Goal: Task Accomplishment & Management: Use online tool/utility

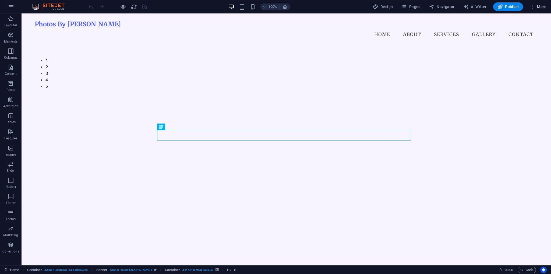
click at [544, 7] on span "More" at bounding box center [538, 6] width 17 height 5
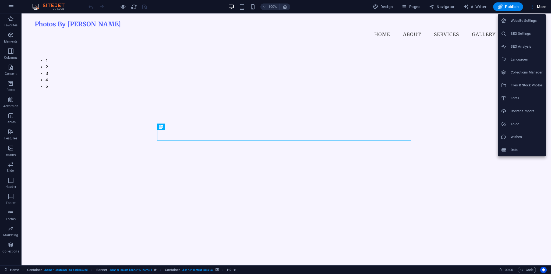
click at [508, 23] on div at bounding box center [506, 20] width 10 height 5
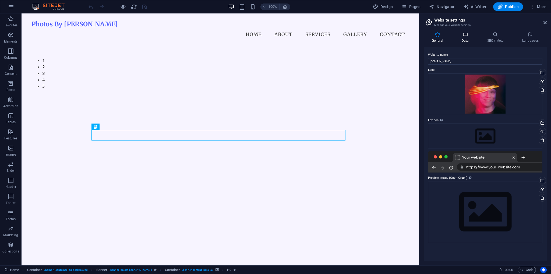
click at [475, 40] on h4 "Data" at bounding box center [466, 37] width 26 height 11
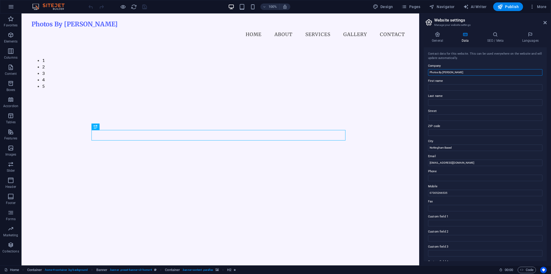
click at [464, 70] on input "Photos By [PERSON_NAME]" at bounding box center [485, 72] width 114 height 6
paste input "atolini Photography"
click at [457, 81] on label "First name" at bounding box center [485, 81] width 114 height 6
click at [457, 84] on input "First name" at bounding box center [485, 87] width 114 height 6
click at [457, 73] on input "Patolini Photography" at bounding box center [485, 72] width 114 height 6
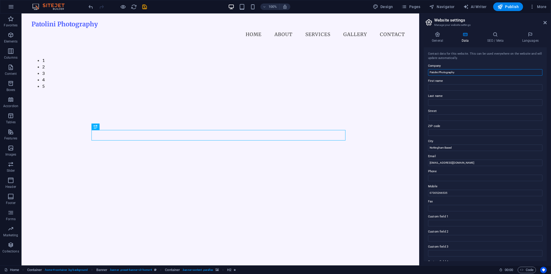
type input "Patolini Photography"
click at [453, 89] on input "First name" at bounding box center [485, 87] width 114 height 6
click at [433, 104] on input "Last name" at bounding box center [485, 102] width 114 height 6
click at [438, 115] on input "Street" at bounding box center [485, 117] width 114 height 6
click at [430, 111] on label "Street" at bounding box center [485, 111] width 114 height 6
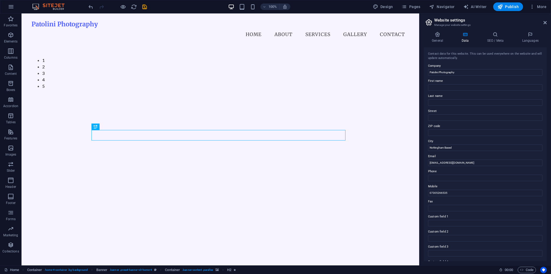
click at [430, 114] on input "Street" at bounding box center [485, 117] width 114 height 6
drag, startPoint x: 440, startPoint y: 100, endPoint x: 442, endPoint y: 89, distance: 11.6
click at [439, 100] on input "Last name" at bounding box center [485, 102] width 114 height 6
click at [442, 88] on input "First name" at bounding box center [485, 87] width 114 height 6
paste input "Patryk"
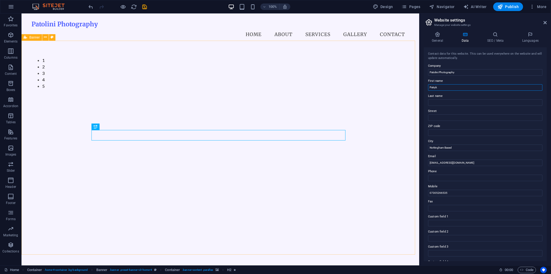
type input "Patryk"
drag, startPoint x: 454, startPoint y: 105, endPoint x: 449, endPoint y: 99, distance: 7.6
click at [454, 105] on input "Last name" at bounding box center [485, 102] width 114 height 6
paste input "Patolini"
drag, startPoint x: 448, startPoint y: 97, endPoint x: 447, endPoint y: 94, distance: 3.0
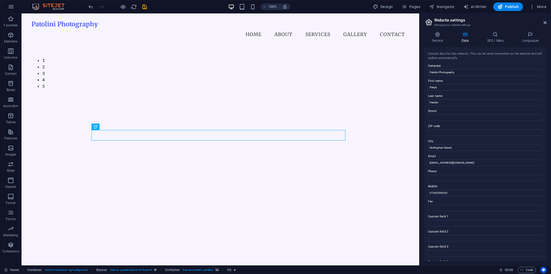
click at [447, 97] on label "Last name" at bounding box center [485, 96] width 114 height 6
click at [447, 99] on input "Patolini" at bounding box center [485, 102] width 114 height 6
drag, startPoint x: 448, startPoint y: 110, endPoint x: 447, endPoint y: 106, distance: 4.2
click at [447, 109] on label "Street" at bounding box center [485, 111] width 114 height 6
click at [447, 114] on input "Street" at bounding box center [485, 117] width 114 height 6
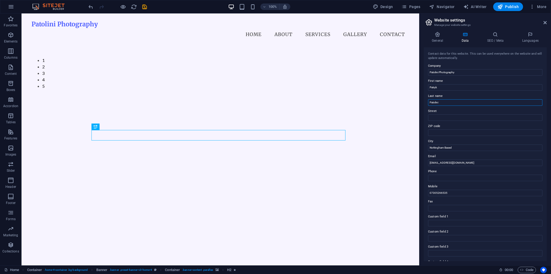
click at [446, 104] on input "Patolini" at bounding box center [485, 102] width 114 height 6
type input "Patolini"
click at [463, 71] on input "Patolini Photography" at bounding box center [485, 72] width 114 height 6
click at [426, 80] on div "Contact data for this website. This can be used everywhere on the website and w…" at bounding box center [485, 154] width 123 height 214
click at [439, 38] on h4 "General" at bounding box center [439, 37] width 30 height 11
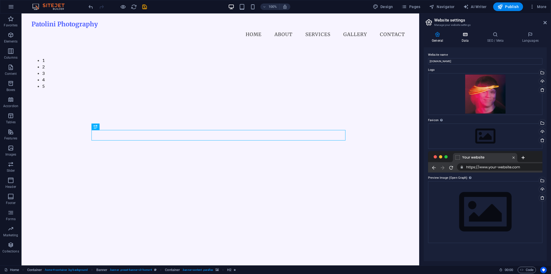
click at [466, 36] on icon at bounding box center [464, 34] width 23 height 5
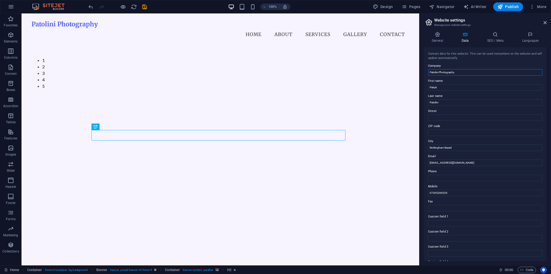
click at [459, 69] on input "Patolini Photography" at bounding box center [485, 72] width 114 height 6
drag, startPoint x: 436, startPoint y: 36, endPoint x: 444, endPoint y: 43, distance: 10.1
click at [437, 36] on icon at bounding box center [437, 34] width 27 height 5
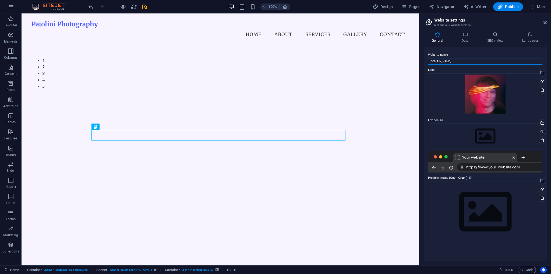
click at [460, 64] on input "patolini.photos" at bounding box center [485, 61] width 114 height 6
paste input "Patolini Photography"
type input "Patolini Photography"
drag, startPoint x: 544, startPoint y: 24, endPoint x: 522, endPoint y: 11, distance: 25.4
click at [544, 24] on icon at bounding box center [545, 22] width 3 height 4
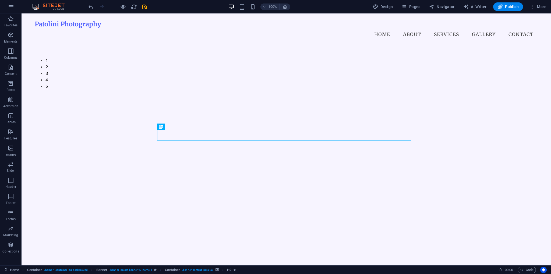
click at [144, 7] on icon "save" at bounding box center [145, 7] width 6 height 6
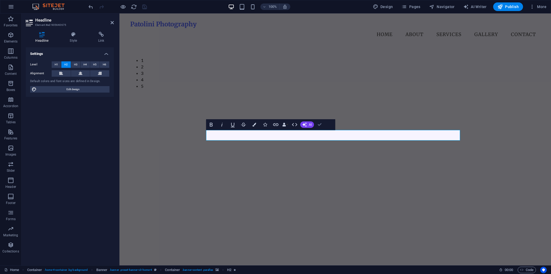
drag, startPoint x: 318, startPoint y: 124, endPoint x: 299, endPoint y: 114, distance: 21.1
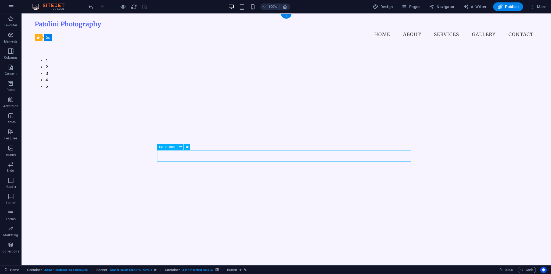
click at [407, 106] on div "1 2 3 4 5" at bounding box center [286, 154] width 503 height 220
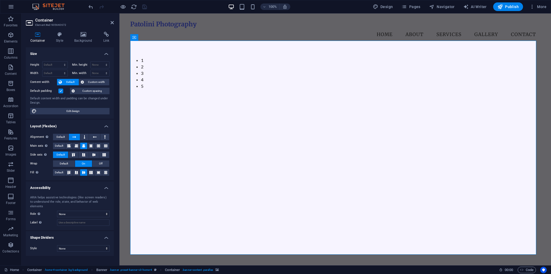
click at [81, 43] on div "Container Style Background Link Size Height Default px rem % vh vw Min. height …" at bounding box center [70, 146] width 88 height 229
click at [85, 30] on div "Container Style Background Link Size Height Default px rem % vh vw Min. height …" at bounding box center [70, 146] width 97 height 238
drag, startPoint x: 82, startPoint y: 39, endPoint x: 70, endPoint y: 70, distance: 33.6
click at [82, 40] on h4 "Background" at bounding box center [84, 37] width 29 height 11
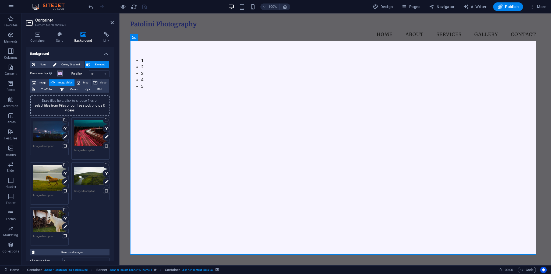
click at [60, 76] on button "Color overlay Places an overlay over the background to colorize it" at bounding box center [60, 73] width 6 height 6
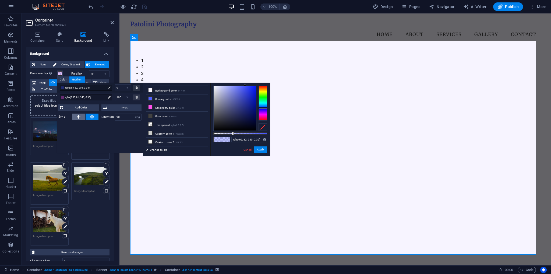
click at [83, 118] on button at bounding box center [78, 117] width 13 height 6
click at [111, 106] on span "Invert" at bounding box center [124, 107] width 32 height 6
click at [258, 148] on button "Apply" at bounding box center [260, 149] width 13 height 6
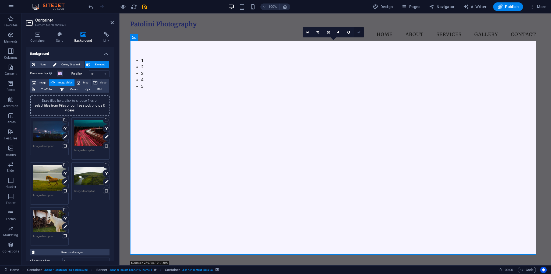
click at [359, 31] on icon at bounding box center [358, 32] width 3 height 3
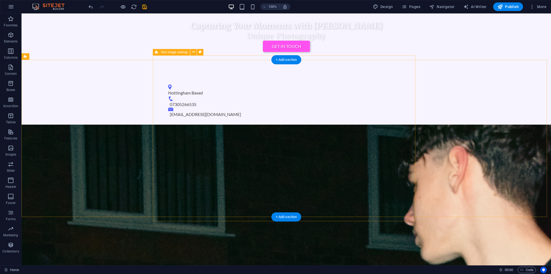
scroll to position [350, 0]
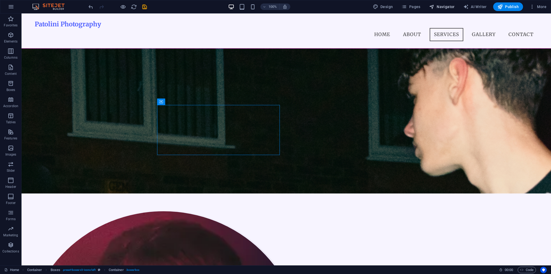
click at [444, 10] on button "Navigator" at bounding box center [442, 6] width 30 height 9
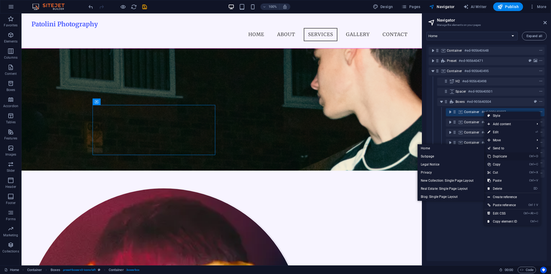
click at [497, 154] on link "Ctrl D Duplicate" at bounding box center [502, 156] width 36 height 8
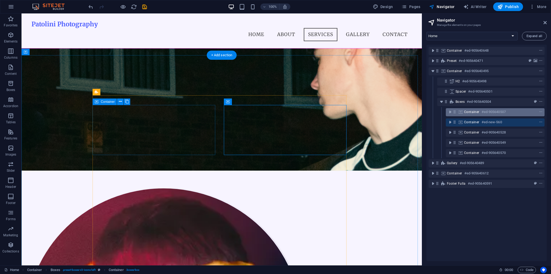
click at [480, 110] on div "Container #ed-905640507" at bounding box center [491, 112] width 54 height 6
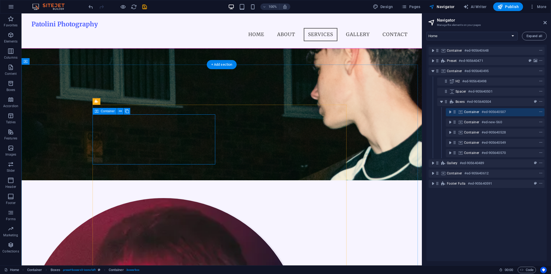
click at [476, 112] on span "Container" at bounding box center [471, 112] width 15 height 4
click at [489, 111] on h6 "#ed-905640507" at bounding box center [494, 112] width 24 height 6
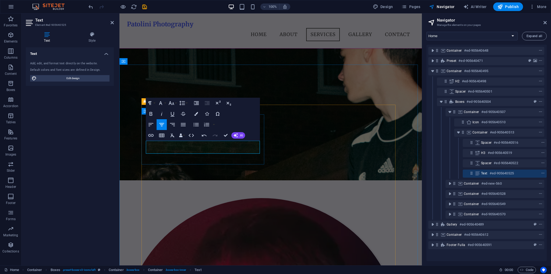
scroll to position [248, 1]
drag, startPoint x: 215, startPoint y: 144, endPoint x: 252, endPoint y: 157, distance: 39.1
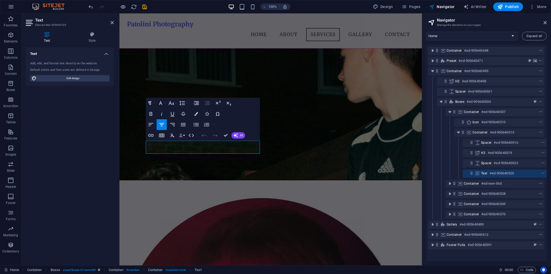
click at [180, 137] on icon "button" at bounding box center [181, 135] width 4 height 4
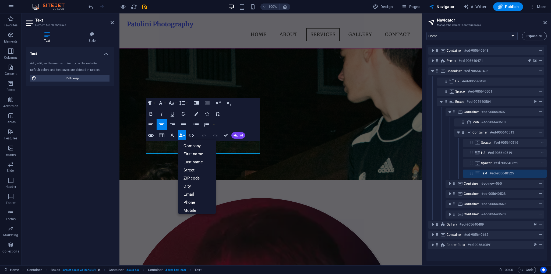
click at [181, 137] on icon "button" at bounding box center [181, 135] width 4 height 4
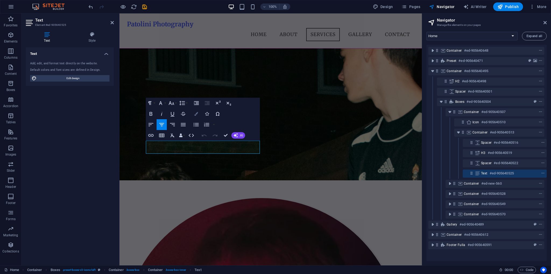
click at [195, 115] on icon "button" at bounding box center [196, 114] width 4 height 4
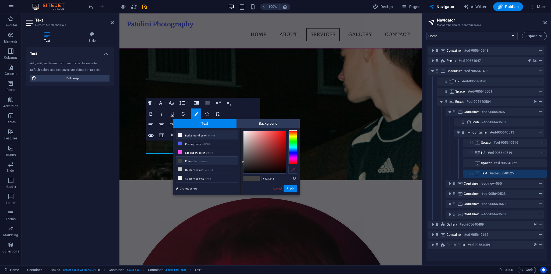
click at [194, 135] on li "Background color #f7f4ff" at bounding box center [207, 135] width 62 height 9
type input "#f7f4ff"
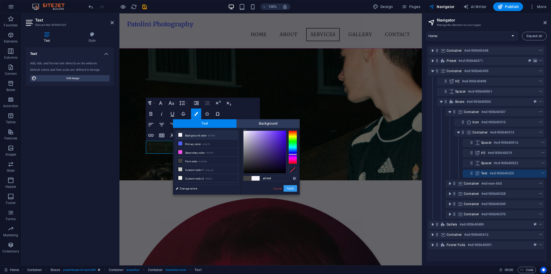
click at [294, 188] on button "Apply" at bounding box center [290, 188] width 13 height 6
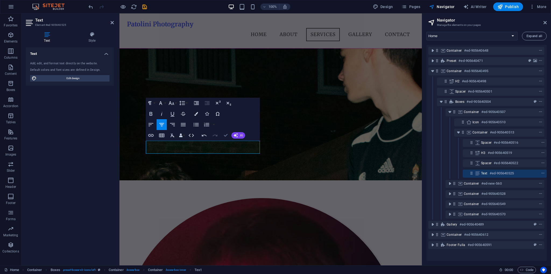
drag, startPoint x: 224, startPoint y: 137, endPoint x: 202, endPoint y: 129, distance: 23.1
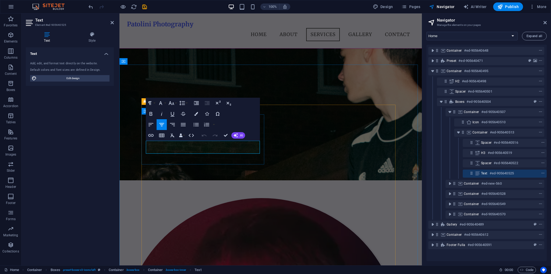
click at [238, 137] on button "AI" at bounding box center [238, 135] width 14 height 6
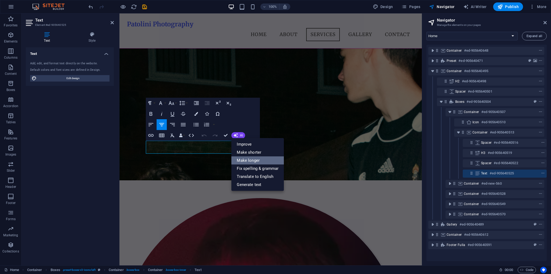
click at [255, 160] on link "Make longer" at bounding box center [257, 160] width 52 height 8
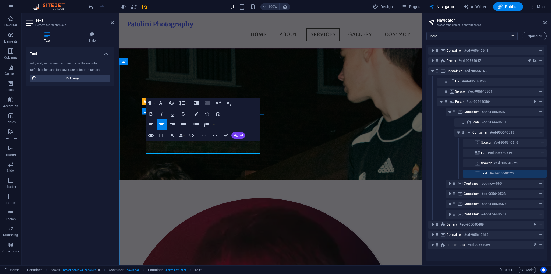
copy span "FASHION"
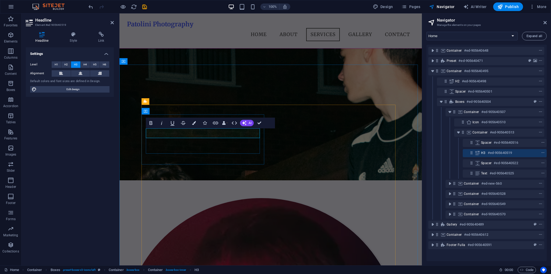
drag, startPoint x: 262, startPoint y: 124, endPoint x: 234, endPoint y: 114, distance: 29.8
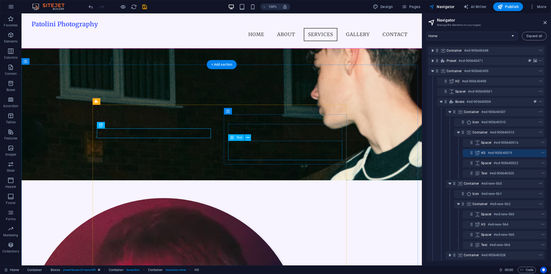
drag, startPoint x: 275, startPoint y: 150, endPoint x: 268, endPoint y: 150, distance: 6.7
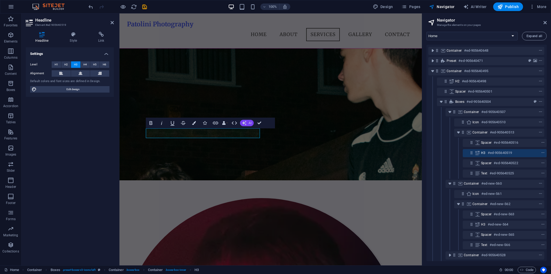
click at [250, 122] on span "AI" at bounding box center [250, 122] width 3 height 3
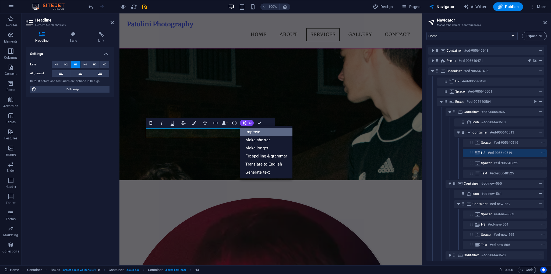
click at [256, 134] on link "Improve" at bounding box center [266, 132] width 52 height 8
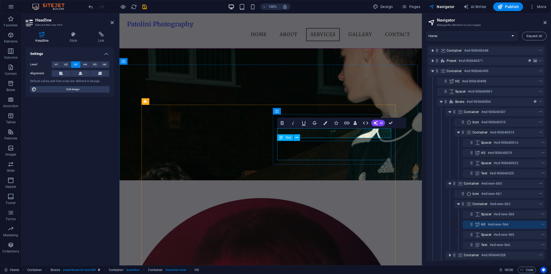
scroll to position [0, 2]
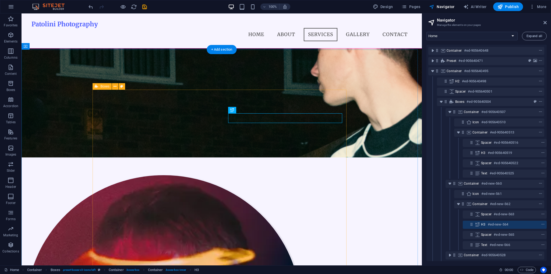
scroll to position [367, 0]
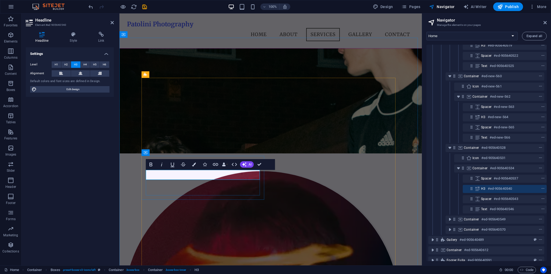
scroll to position [117, 1]
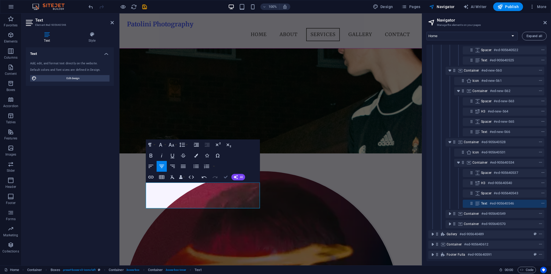
drag, startPoint x: 224, startPoint y: 178, endPoint x: 213, endPoint y: 166, distance: 16.7
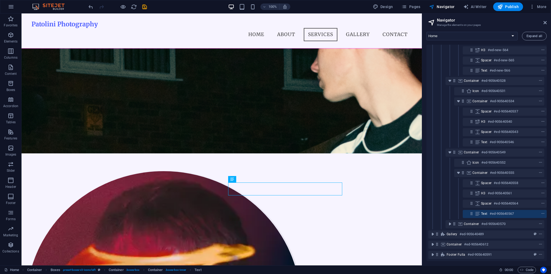
scroll to position [178, 1]
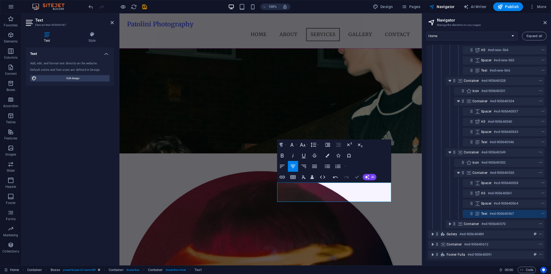
drag, startPoint x: 359, startPoint y: 177, endPoint x: 338, endPoint y: 164, distance: 25.4
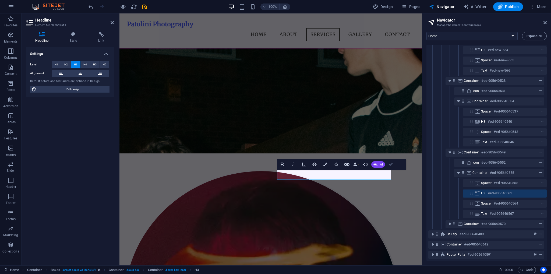
drag, startPoint x: 394, startPoint y: 162, endPoint x: 301, endPoint y: 145, distance: 94.8
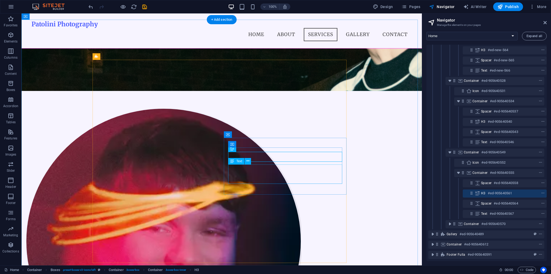
scroll to position [448, 0]
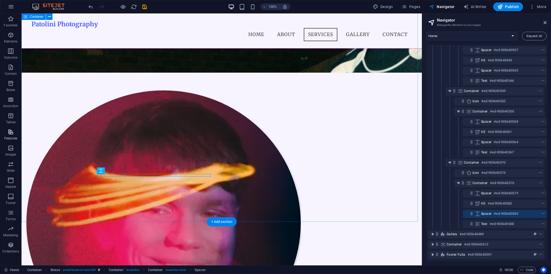
scroll to position [240, 1]
drag, startPoint x: 153, startPoint y: 184, endPoint x: 54, endPoint y: 185, distance: 98.2
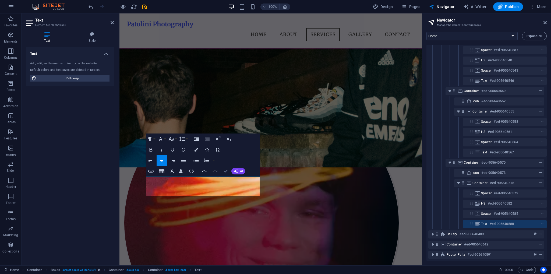
drag, startPoint x: 205, startPoint y: 160, endPoint x: 226, endPoint y: 173, distance: 25.4
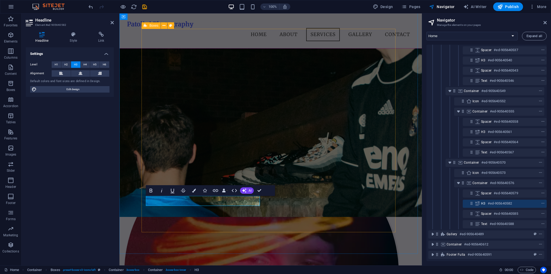
scroll to position [394, 0]
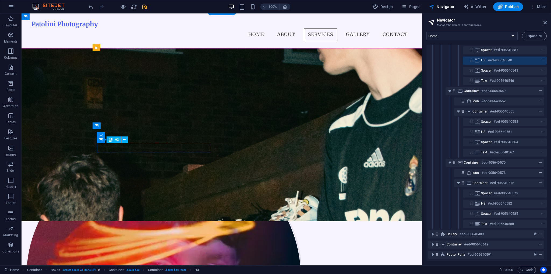
drag, startPoint x: 198, startPoint y: 218, endPoint x: 194, endPoint y: 210, distance: 8.9
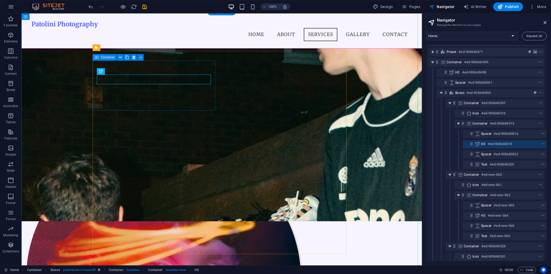
scroll to position [2, 1]
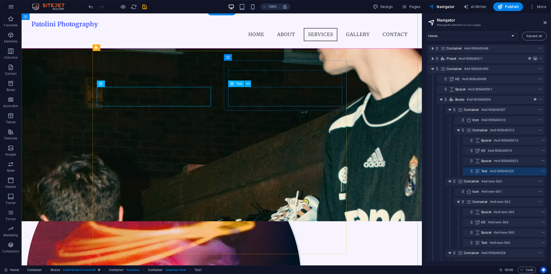
drag, startPoint x: 274, startPoint y: 104, endPoint x: 200, endPoint y: 149, distance: 87.2
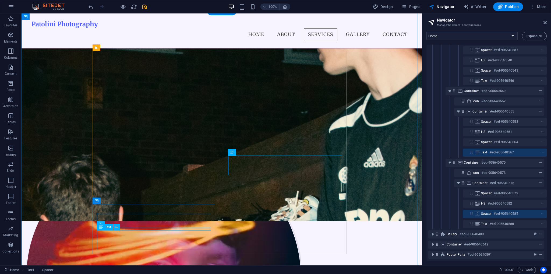
scroll to position [240, 1]
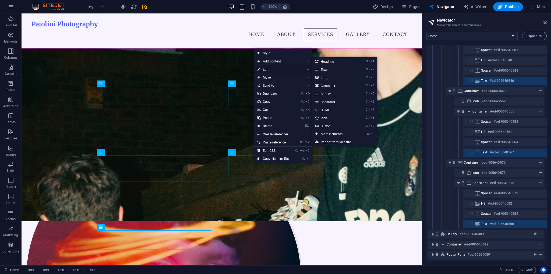
click at [269, 69] on link "⏎ Edit" at bounding box center [273, 69] width 38 height 8
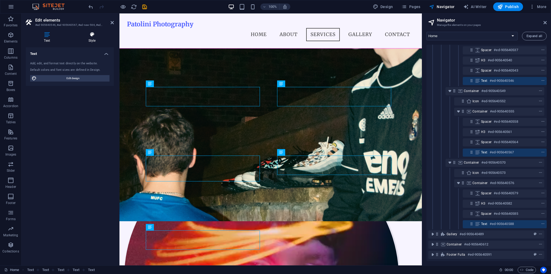
click at [82, 38] on h4 "Style" at bounding box center [92, 37] width 44 height 11
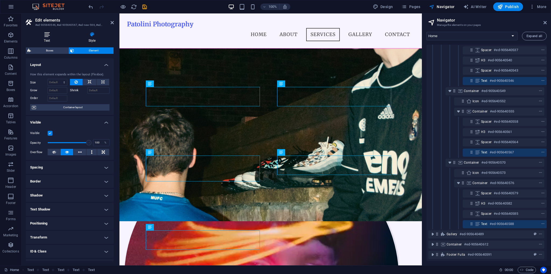
click at [54, 34] on icon at bounding box center [47, 34] width 42 height 5
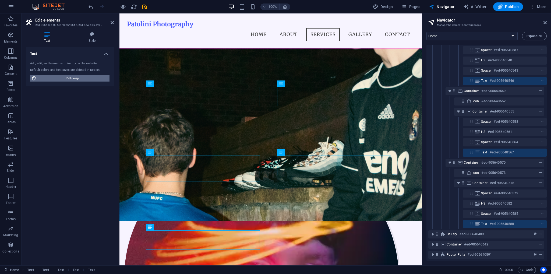
click at [65, 77] on span "Edit design" at bounding box center [73, 78] width 70 height 6
select select "px"
select select "200"
select select "px"
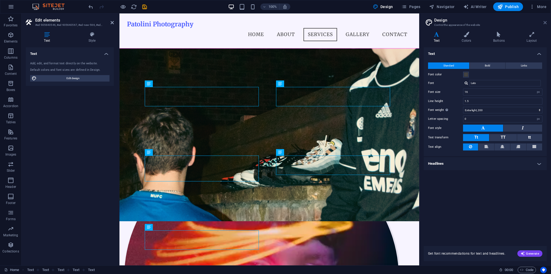
drag, startPoint x: 545, startPoint y: 24, endPoint x: 421, endPoint y: 15, distance: 124.1
click at [545, 24] on icon at bounding box center [545, 22] width 3 height 4
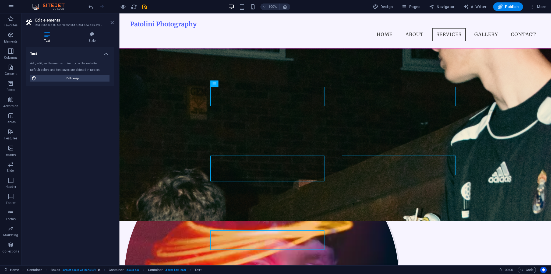
drag, startPoint x: 90, startPoint y: 8, endPoint x: 111, endPoint y: 22, distance: 25.4
click at [111, 22] on icon at bounding box center [112, 22] width 3 height 4
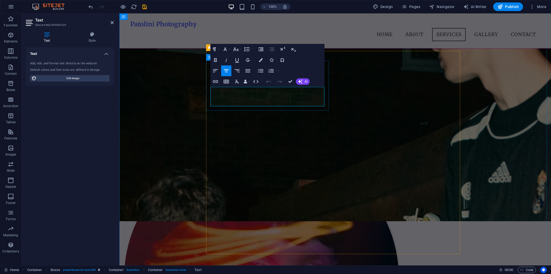
click at [258, 61] on button "Colors" at bounding box center [261, 60] width 10 height 11
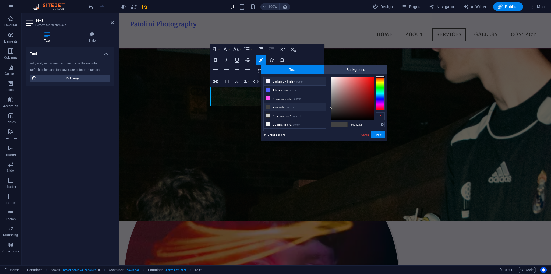
click at [284, 81] on li "Background color #f7f4ff" at bounding box center [295, 81] width 62 height 9
type input "#f7f4ff"
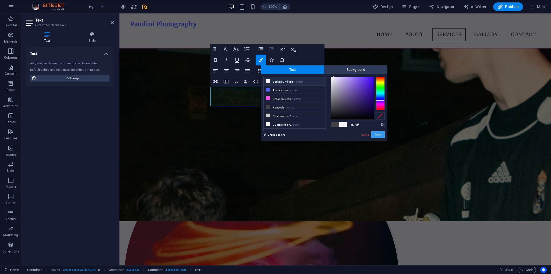
click at [377, 134] on button "Apply" at bounding box center [377, 134] width 13 height 6
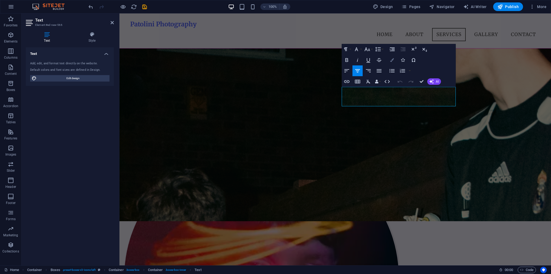
click at [395, 60] on button "Colors" at bounding box center [392, 60] width 10 height 11
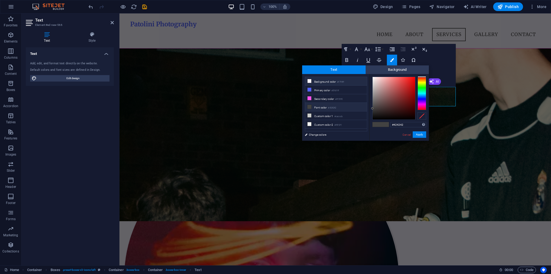
click at [335, 82] on li "Background color #f7f4ff" at bounding box center [336, 81] width 62 height 9
type input "#f7f4ff"
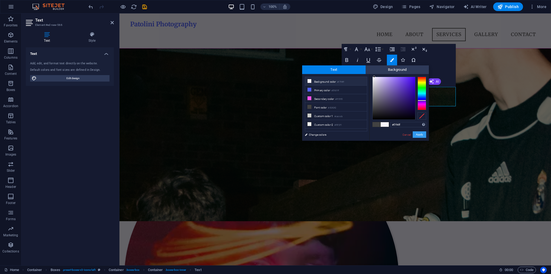
drag, startPoint x: 420, startPoint y: 133, endPoint x: 315, endPoint y: 85, distance: 115.3
click at [420, 133] on button "Apply" at bounding box center [419, 134] width 13 height 6
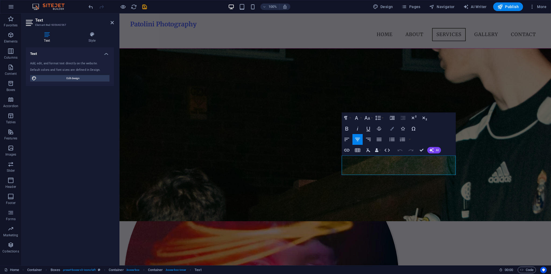
click at [396, 125] on button "Colors" at bounding box center [392, 128] width 10 height 11
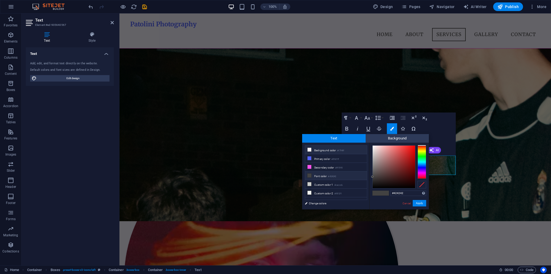
click at [337, 147] on li "Background color #f7f4ff" at bounding box center [336, 150] width 62 height 9
type input "#f7f4ff"
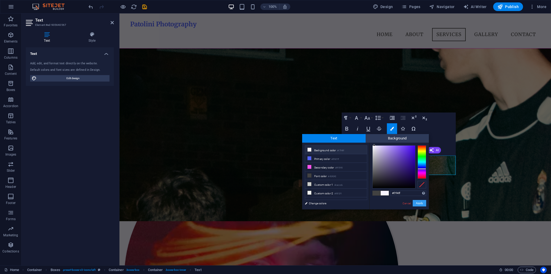
drag, startPoint x: 422, startPoint y: 203, endPoint x: 303, endPoint y: 189, distance: 120.3
click at [422, 203] on button "Apply" at bounding box center [419, 203] width 13 height 6
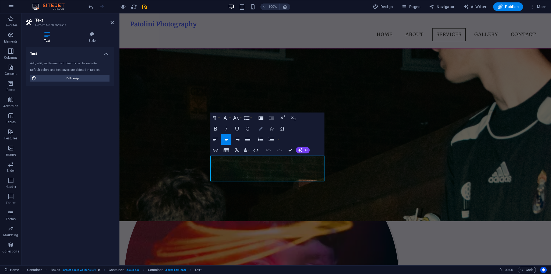
click at [259, 129] on icon "button" at bounding box center [261, 129] width 4 height 4
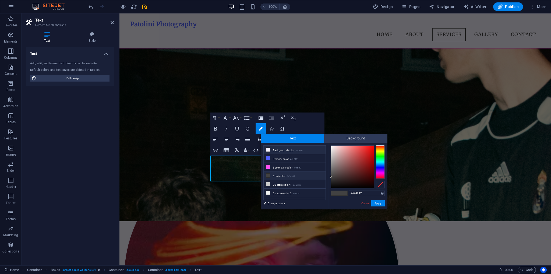
click at [273, 150] on li "Background color #f7f4ff" at bounding box center [295, 150] width 62 height 9
type input "#f7f4ff"
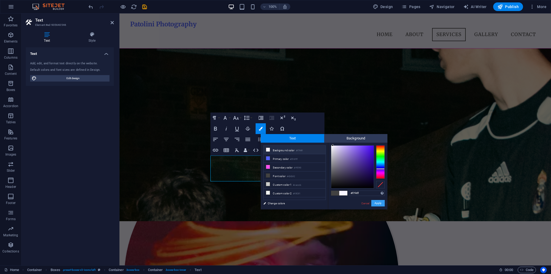
click at [379, 204] on button "Apply" at bounding box center [377, 203] width 13 height 6
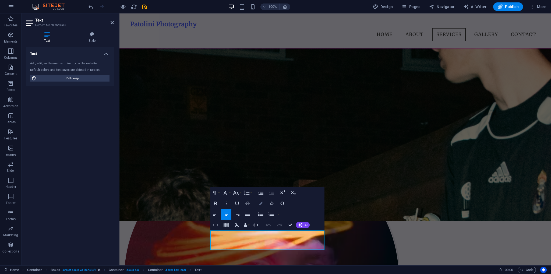
click at [260, 204] on icon "button" at bounding box center [261, 204] width 4 height 4
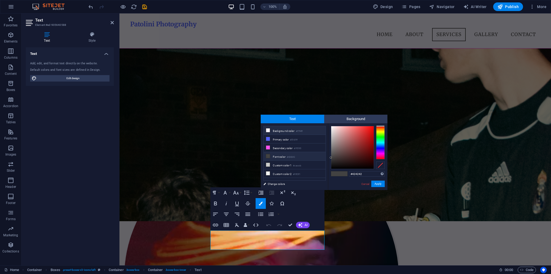
click at [284, 133] on li "Background color #f7f4ff" at bounding box center [295, 130] width 62 height 9
type input "#f7f4ff"
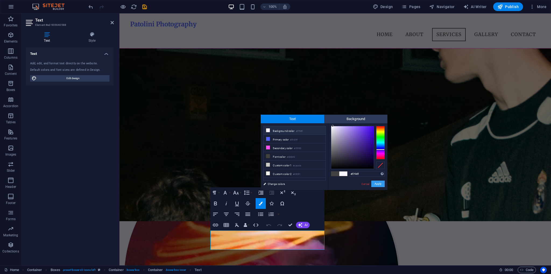
click at [381, 184] on button "Apply" at bounding box center [377, 184] width 13 height 6
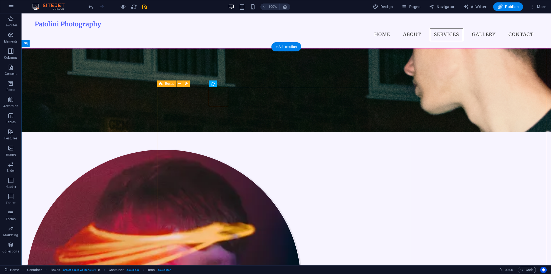
scroll to position [394, 0]
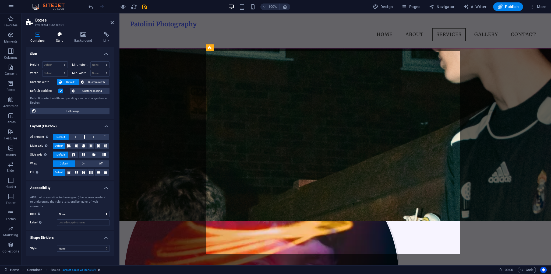
click at [62, 42] on h4 "Style" at bounding box center [61, 37] width 18 height 11
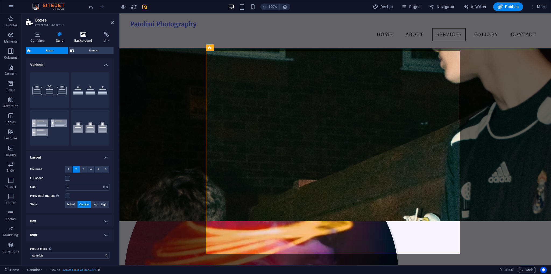
click at [85, 37] on h4 "Background" at bounding box center [84, 37] width 29 height 11
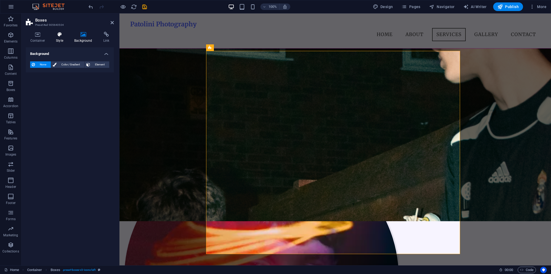
click at [62, 35] on icon at bounding box center [60, 34] width 16 height 5
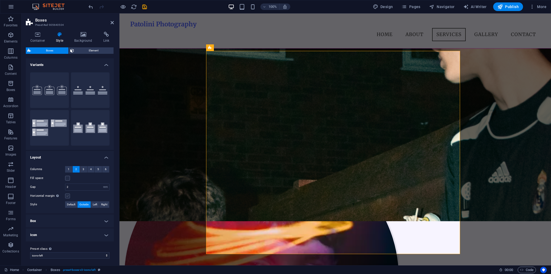
click at [68, 194] on label at bounding box center [67, 195] width 5 height 5
click at [0, 0] on input "Horizontal margin Only if the containers "Content width" is not set to "Default"" at bounding box center [0, 0] width 0 height 0
click at [66, 196] on label at bounding box center [67, 195] width 5 height 5
click at [0, 0] on input "Horizontal margin Only if the containers "Content width" is not set to "Default"" at bounding box center [0, 0] width 0 height 0
click at [72, 205] on span "Default" at bounding box center [71, 204] width 8 height 6
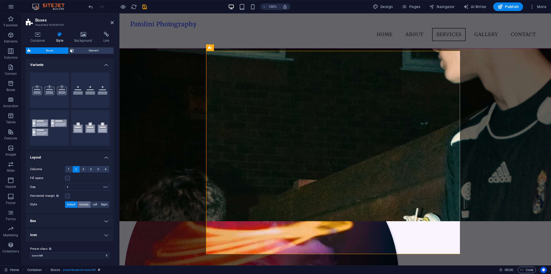
drag, startPoint x: 86, startPoint y: 205, endPoint x: 80, endPoint y: 204, distance: 6.2
click at [86, 205] on span "Outside" at bounding box center [83, 204] width 9 height 6
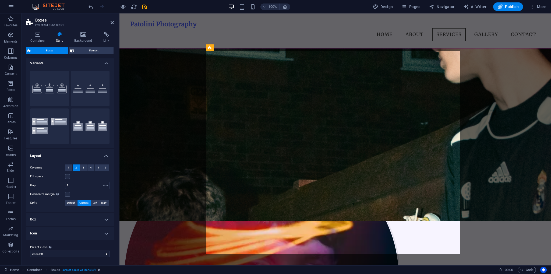
click at [54, 217] on h4 "Box" at bounding box center [70, 219] width 88 height 13
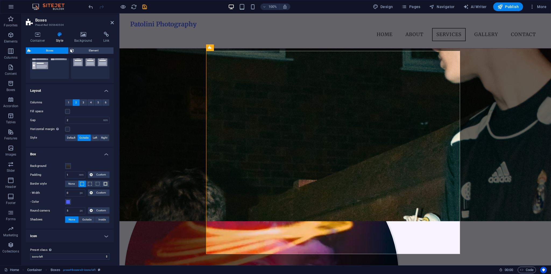
scroll to position [69, 0]
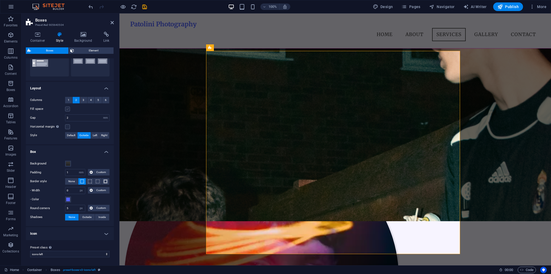
click at [67, 110] on label at bounding box center [67, 109] width 5 height 5
click at [0, 0] on input "Fill space" at bounding box center [0, 0] width 0 height 0
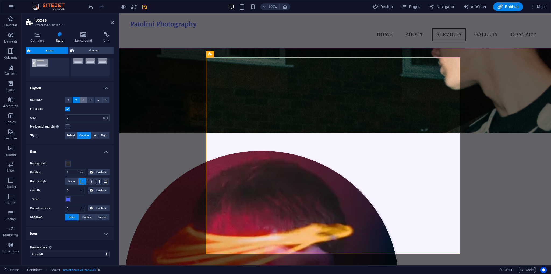
click at [81, 100] on button "3" at bounding box center [83, 100] width 7 height 6
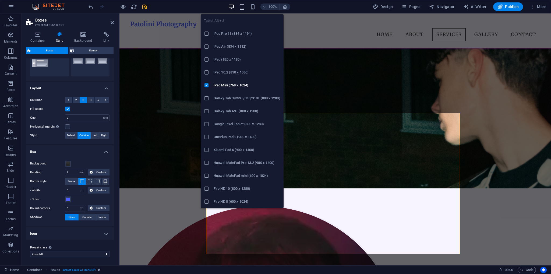
click at [240, 9] on icon "button" at bounding box center [242, 7] width 6 height 6
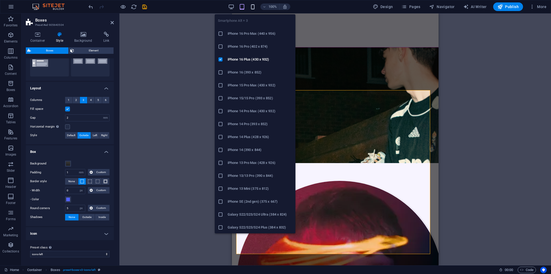
click at [251, 6] on icon "button" at bounding box center [253, 7] width 6 height 6
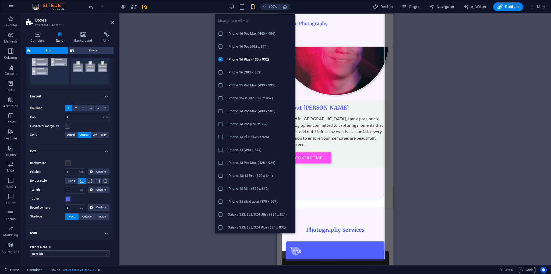
scroll to position [61, 0]
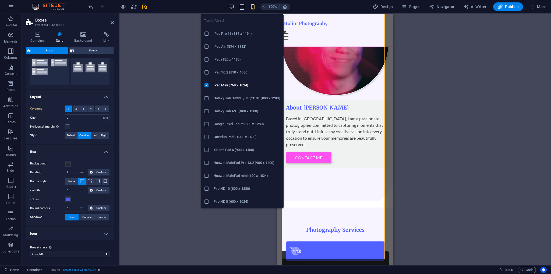
click at [241, 6] on icon "button" at bounding box center [242, 7] width 6 height 6
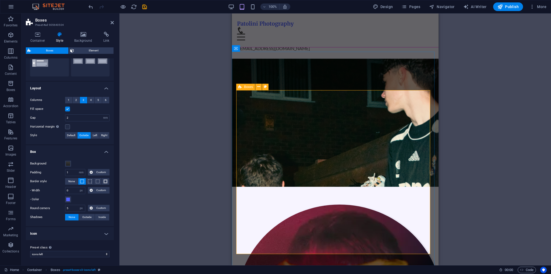
scroll to position [297, 0]
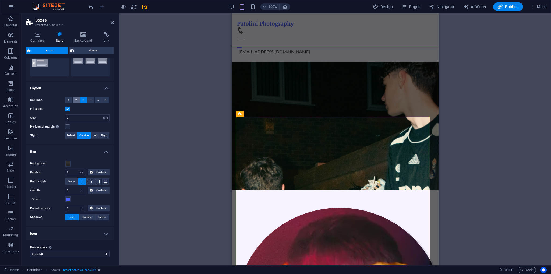
click at [76, 98] on span "2" at bounding box center [76, 100] width 2 height 6
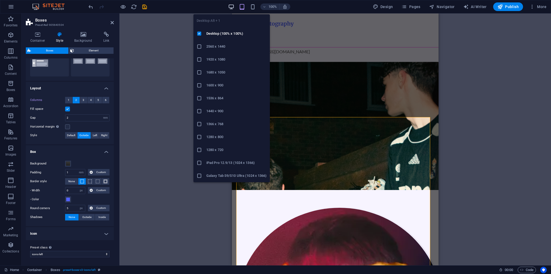
click at [232, 6] on icon "button" at bounding box center [231, 7] width 6 height 6
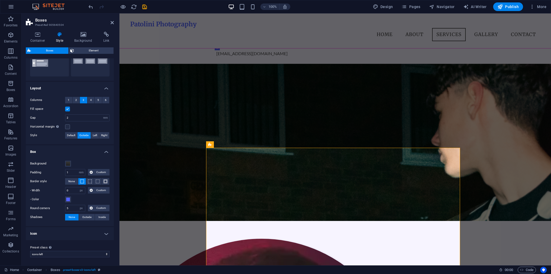
click at [140, 8] on div at bounding box center [117, 6] width 60 height 9
click at [142, 8] on icon "save" at bounding box center [145, 7] width 6 height 6
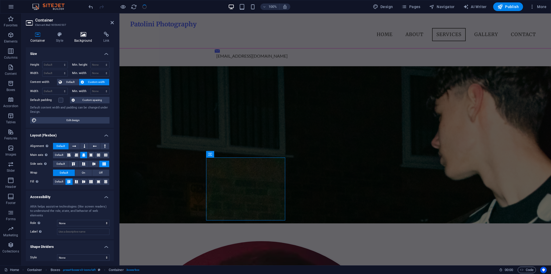
click at [78, 36] on icon at bounding box center [83, 34] width 27 height 5
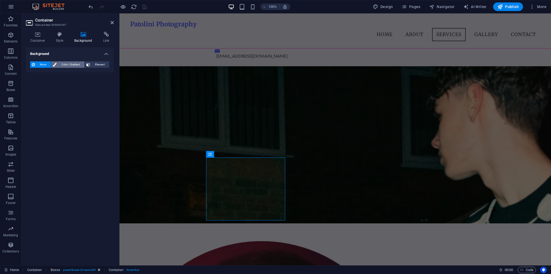
click at [58, 65] on span "Color / Gradient" at bounding box center [70, 64] width 25 height 6
click at [53, 72] on div "Color Gradient Color" at bounding box center [69, 79] width 79 height 22
click at [51, 74] on span "Gradient" at bounding box center [51, 75] width 13 height 8
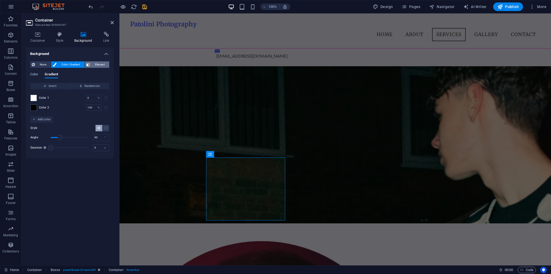
click at [93, 63] on span "Element" at bounding box center [100, 64] width 16 height 6
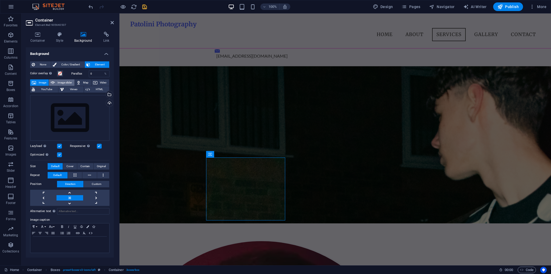
click at [69, 82] on span "Image slider" at bounding box center [65, 82] width 16 height 6
select select "ms"
select select "s"
select select "progressive"
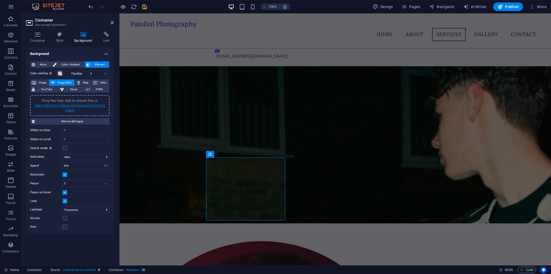
click at [63, 105] on link "select files from Files or our free stock photos & videos" at bounding box center [70, 108] width 70 height 9
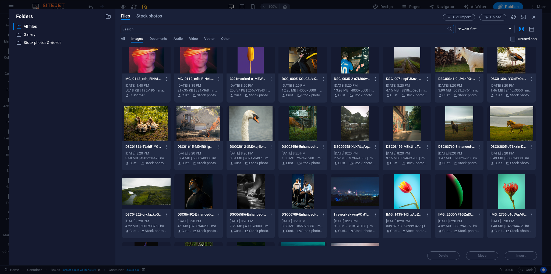
scroll to position [0, 0]
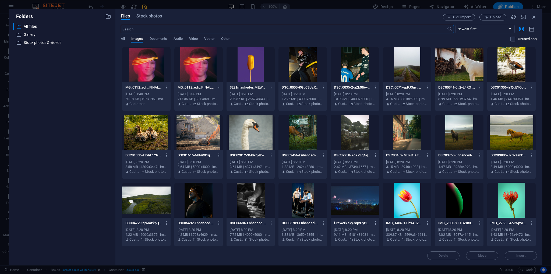
click at [302, 196] on div at bounding box center [302, 200] width 48 height 35
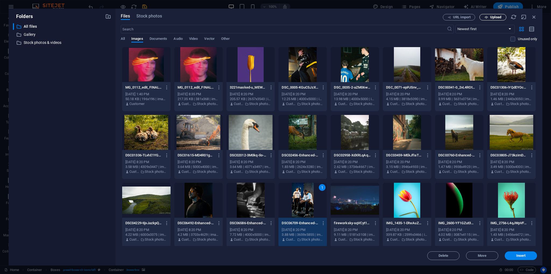
click at [485, 19] on icon "button" at bounding box center [486, 17] width 3 height 3
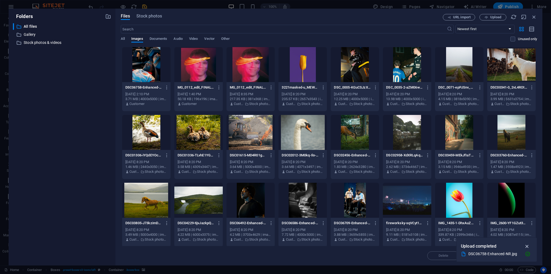
click at [526, 245] on icon "button" at bounding box center [527, 246] width 6 height 6
click at [156, 70] on div at bounding box center [146, 64] width 48 height 35
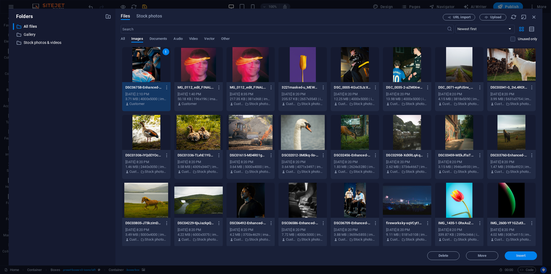
click at [517, 253] on button "Insert" at bounding box center [521, 255] width 32 height 9
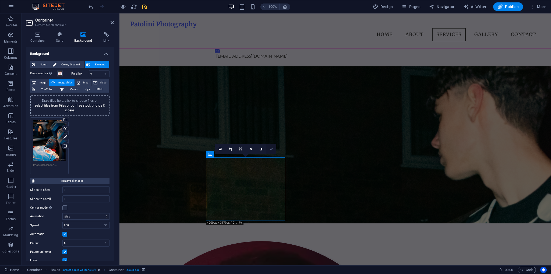
click at [272, 149] on icon at bounding box center [271, 148] width 3 height 3
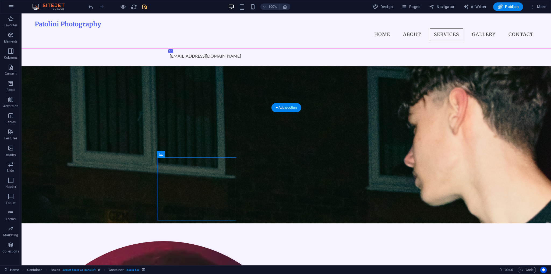
select select "ms"
select select "s"
select select "progressive"
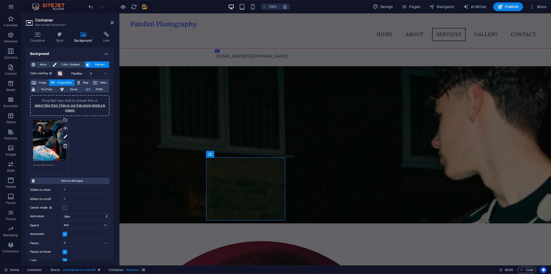
click at [65, 147] on link at bounding box center [66, 146] width 8 height 8
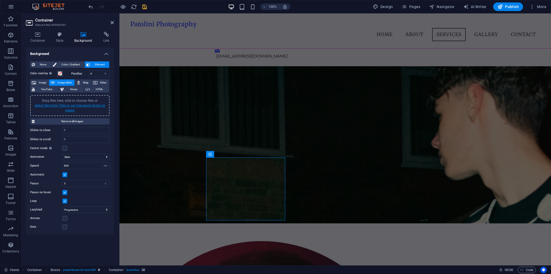
click at [68, 110] on link "select files from Files or our free stock photos & videos" at bounding box center [70, 108] width 70 height 9
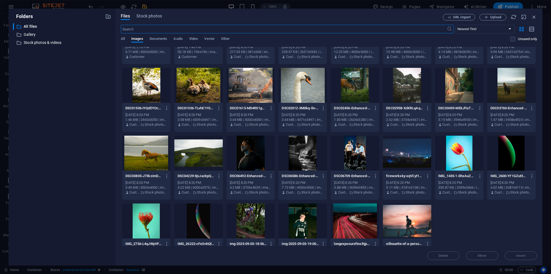
scroll to position [42, 0]
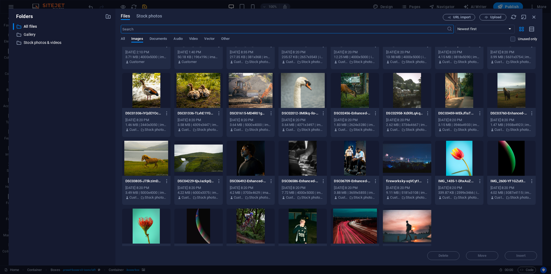
click at [357, 156] on div at bounding box center [355, 158] width 48 height 35
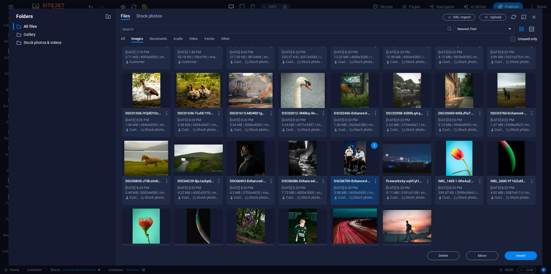
click at [520, 258] on button "Insert" at bounding box center [521, 255] width 32 height 9
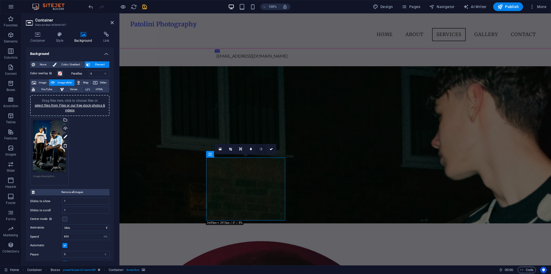
click at [262, 150] on link at bounding box center [261, 149] width 10 height 10
click at [249, 149] on link at bounding box center [251, 149] width 10 height 10
type input "4"
click at [264, 150] on link at bounding box center [265, 149] width 10 height 10
type input "1"
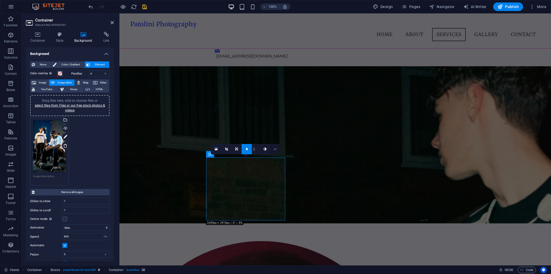
click at [275, 150] on icon at bounding box center [275, 148] width 3 height 3
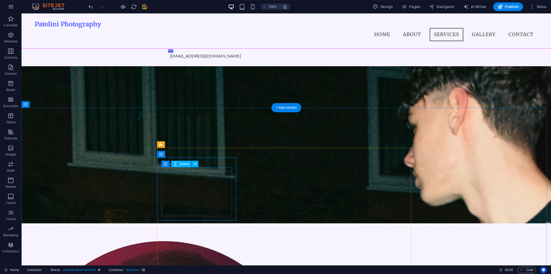
select select "ms"
select select "s"
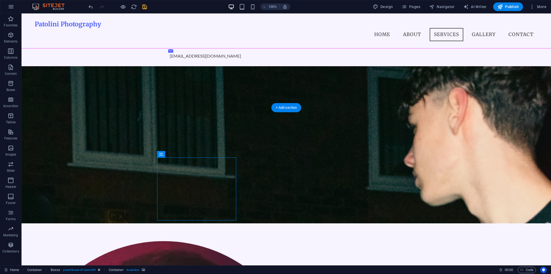
select select "progressive"
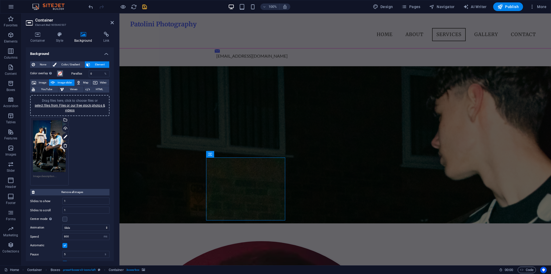
click at [61, 73] on span at bounding box center [60, 73] width 4 height 4
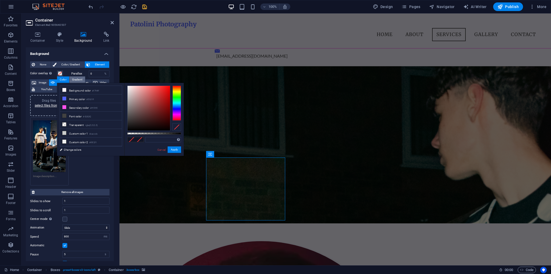
click at [75, 79] on div "Gradient" at bounding box center [77, 79] width 16 height 6
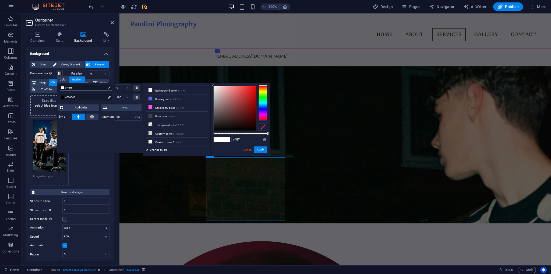
click at [73, 87] on span "#ffffff" at bounding box center [85, 87] width 41 height 5
click at [75, 98] on span "#000000" at bounding box center [85, 97] width 41 height 5
click at [166, 117] on li "Font color #424242" at bounding box center [177, 116] width 62 height 9
click at [75, 88] on span "#ffffff" at bounding box center [85, 87] width 41 height 5
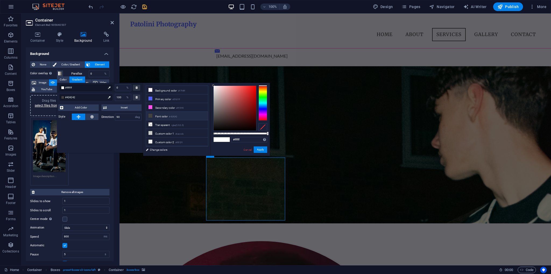
click at [176, 117] on small "#424242" at bounding box center [173, 117] width 8 height 4
click at [242, 133] on div at bounding box center [240, 133] width 54 height 2
drag, startPoint x: 242, startPoint y: 133, endPoint x: 152, endPoint y: 120, distance: 91.6
click at [271, 134] on body "Photos By Patolini Home Favorites Elements Columns Content Boxes Accordion Tabl…" at bounding box center [275, 137] width 551 height 274
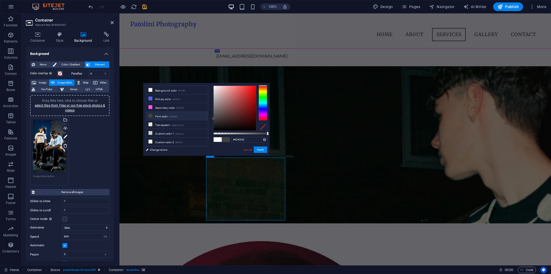
click at [168, 113] on li "Font color #424242" at bounding box center [177, 116] width 62 height 9
click at [59, 74] on span at bounding box center [60, 73] width 4 height 4
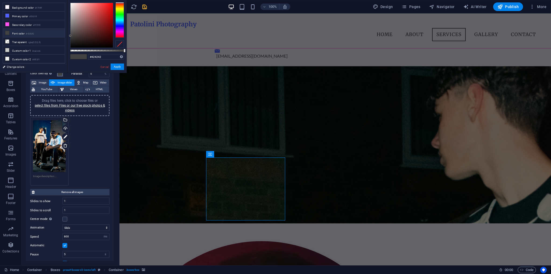
click at [59, 74] on span at bounding box center [60, 73] width 4 height 4
click at [113, 66] on button "Apply" at bounding box center [117, 67] width 13 height 6
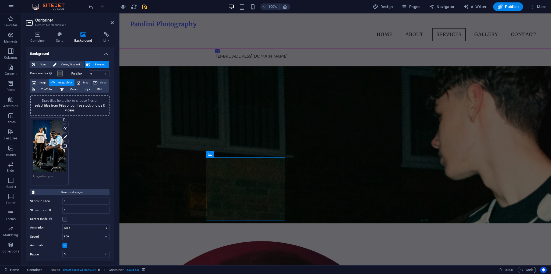
click at [59, 73] on span at bounding box center [60, 73] width 4 height 4
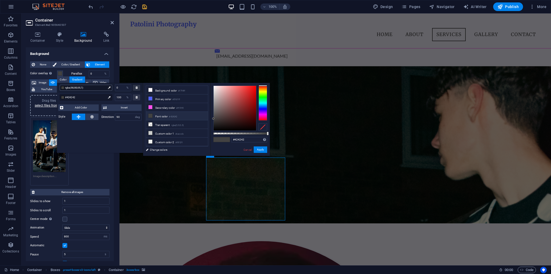
click at [79, 88] on span "rgba(66,66,66,1)" at bounding box center [85, 87] width 41 height 5
drag, startPoint x: 211, startPoint y: 123, endPoint x: 211, endPoint y: 129, distance: 6.2
click at [211, 129] on div "#424242 Supported formats #0852ed rgb(8, 82, 237) rgba(8, 82, 237, 90%) hsv(221…" at bounding box center [239, 158] width 59 height 151
drag, startPoint x: 214, startPoint y: 126, endPoint x: 220, endPoint y: 136, distance: 11.2
click at [210, 137] on div "less Background color #f7f4ff Primary color #5161ff Secondary color #ff51f0 Fon…" at bounding box center [206, 119] width 127 height 73
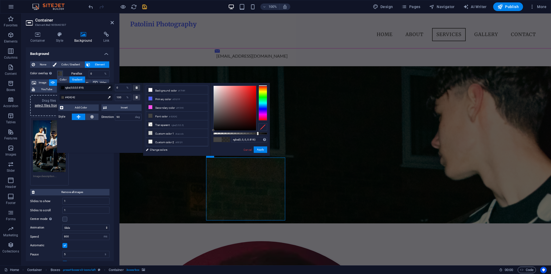
click at [257, 134] on div at bounding box center [240, 133] width 54 height 2
click at [259, 132] on div at bounding box center [240, 133] width 54 height 2
click at [251, 140] on input "rgba(0, 0, 0, 0.851)" at bounding box center [249, 139] width 36 height 5
click at [253, 140] on input "rgba(0, 0, 0, 0.851)" at bounding box center [249, 139] width 36 height 5
click at [259, 139] on input "rgba(0, 0, 0, 0.5)" at bounding box center [249, 139] width 36 height 5
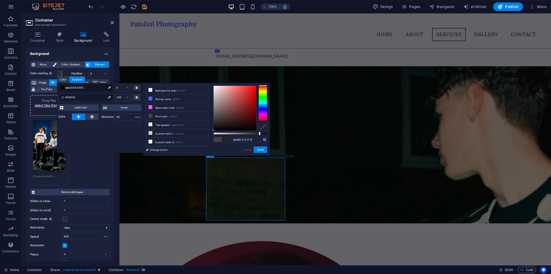
click at [247, 144] on div "rgba(0, 0, 0, 0.5) Supported formats #0852ed rgb(8, 82, 237) rgba(8, 82, 237, 9…" at bounding box center [239, 158] width 59 height 151
click at [250, 140] on input "rgba(0, 0, 0, 0.5)" at bounding box center [249, 139] width 36 height 5
click at [241, 144] on div "rgba(0, 0, 0, 0.75) Supported formats #0852ed rgb(8, 82, 237) rgba(8, 82, 237, …" at bounding box center [239, 158] width 59 height 151
drag, startPoint x: 260, startPoint y: 149, endPoint x: 57, endPoint y: 111, distance: 206.2
click at [260, 149] on button "Apply" at bounding box center [260, 149] width 13 height 6
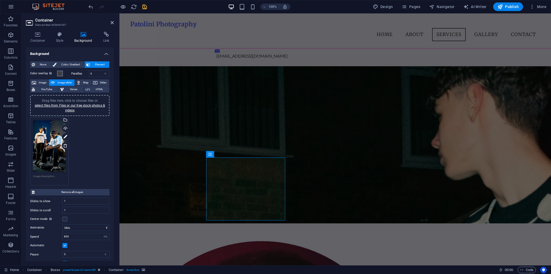
click at [58, 74] on span at bounding box center [60, 73] width 4 height 4
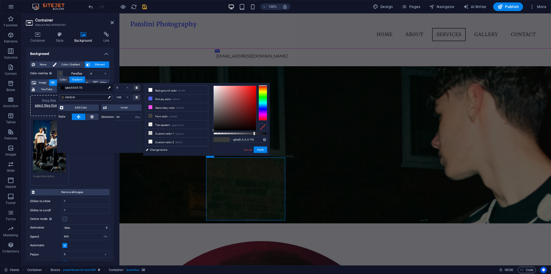
click at [86, 97] on span "#424242" at bounding box center [85, 97] width 41 height 5
type input "rgba(0, 0, 0, 0.75)"
drag, startPoint x: 216, startPoint y: 121, endPoint x: 207, endPoint y: 136, distance: 17.5
click at [207, 136] on div "less Background color #f7f4ff Primary color #5161ff Secondary color #ff51f0 Fon…" at bounding box center [206, 119] width 127 height 73
click at [92, 87] on span "rgba(0,0,0,0.75)" at bounding box center [85, 87] width 41 height 5
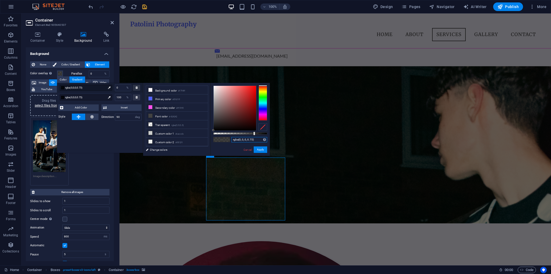
click at [246, 142] on input "rgba(0, 0, 0, 0.75)" at bounding box center [249, 139] width 36 height 5
click at [260, 149] on button "Apply" at bounding box center [260, 149] width 13 height 6
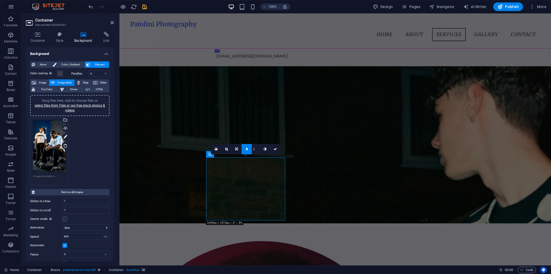
click at [58, 73] on span at bounding box center [60, 73] width 4 height 4
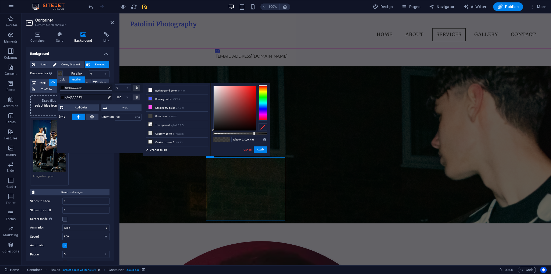
click at [88, 90] on div "rgba(0,0,0,0.75)" at bounding box center [86, 88] width 52 height 6
click at [83, 97] on span "rgba(0,0,0,0.75)" at bounding box center [85, 97] width 41 height 5
click at [73, 97] on span "rgba(0,0,0,0.75)" at bounding box center [85, 97] width 41 height 5
click at [252, 141] on input "rgba(0, 0, 0, 0.75)" at bounding box center [249, 139] width 36 height 5
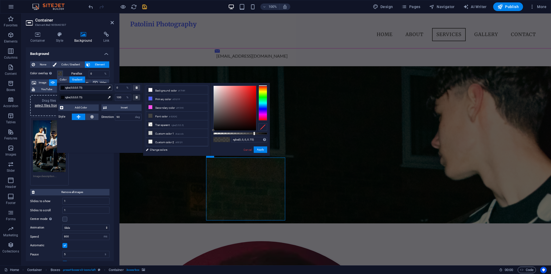
click at [80, 89] on span "rgba(0,0,0,0.75)" at bounding box center [85, 87] width 41 height 5
click at [256, 138] on input "rgba(0, 0, 0, 0.75)" at bounding box center [249, 139] width 36 height 5
click at [262, 150] on button "Apply" at bounding box center [260, 149] width 13 height 6
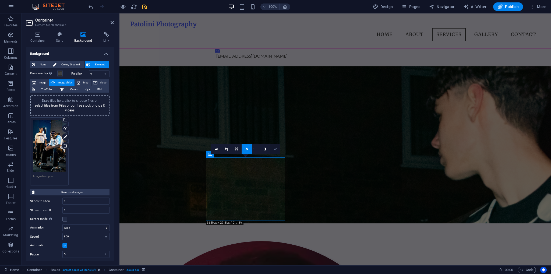
drag, startPoint x: 277, startPoint y: 149, endPoint x: 262, endPoint y: 141, distance: 17.5
click at [277, 149] on link at bounding box center [275, 149] width 10 height 10
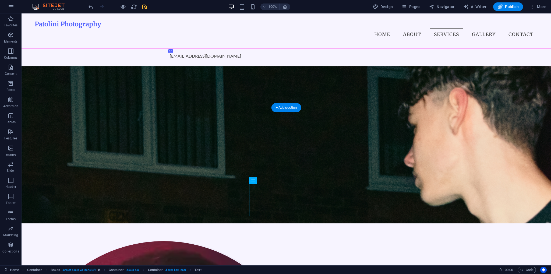
select select "ms"
select select "s"
select select "progressive"
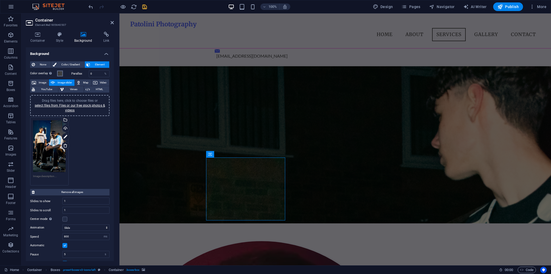
click at [60, 75] on span at bounding box center [60, 73] width 4 height 4
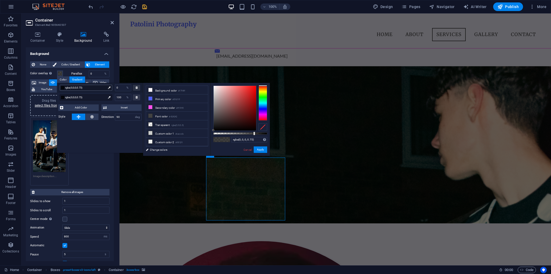
click at [91, 88] on span "rgba(0,0,0,0.75)" at bounding box center [85, 87] width 41 height 5
click at [82, 98] on span "rgba(0,0,0,0.75)" at bounding box center [85, 97] width 41 height 5
click at [84, 89] on span "rgba(0,0,0,0.75)" at bounding box center [85, 87] width 41 height 5
click at [80, 99] on span "rgba(0,0,0,0.75)" at bounding box center [85, 97] width 41 height 5
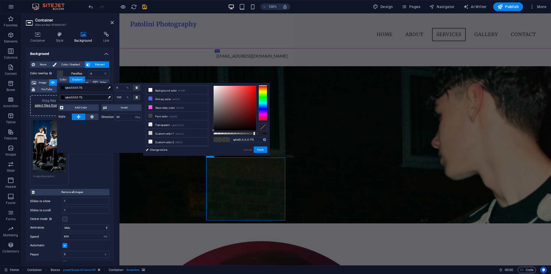
click at [93, 98] on span "rgba(0,0,0,0.75)" at bounding box center [85, 97] width 41 height 5
click at [90, 118] on button at bounding box center [92, 117] width 13 height 6
click at [78, 118] on icon at bounding box center [79, 117] width 4 height 6
click at [94, 117] on button at bounding box center [92, 117] width 13 height 6
click at [118, 110] on span "Invert" at bounding box center [124, 107] width 32 height 6
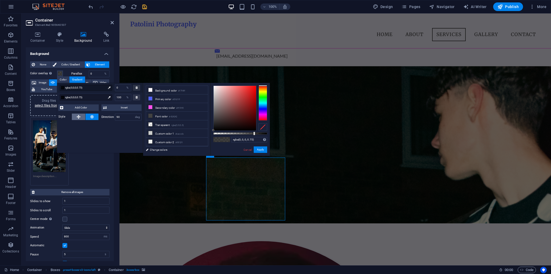
click at [76, 116] on button at bounding box center [78, 117] width 13 height 6
click at [118, 107] on span "Invert" at bounding box center [124, 107] width 32 height 6
drag, startPoint x: 260, startPoint y: 149, endPoint x: 141, endPoint y: 136, distance: 120.2
click at [260, 149] on button "Apply" at bounding box center [260, 149] width 13 height 6
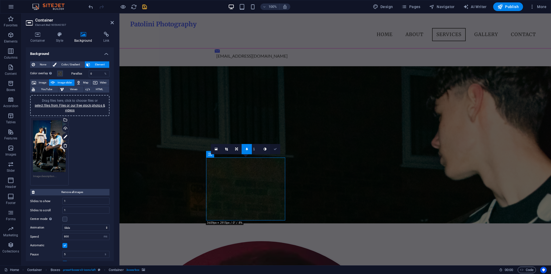
click at [273, 150] on link at bounding box center [275, 149] width 10 height 10
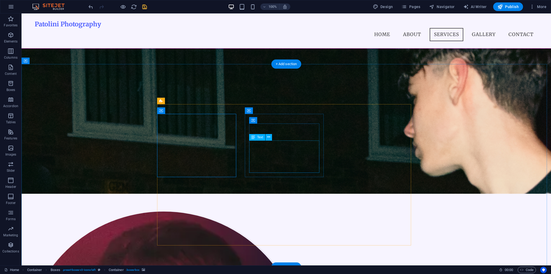
scroll to position [351, 0]
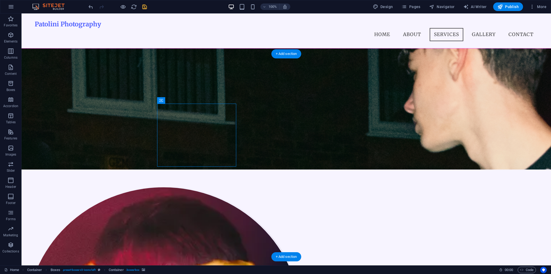
select select "ms"
select select "s"
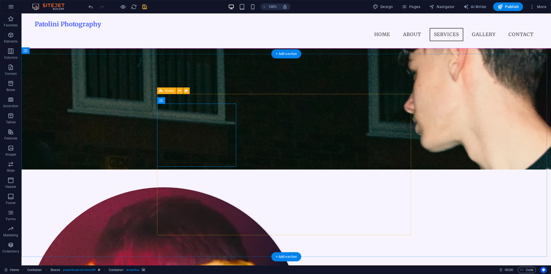
select select "progressive"
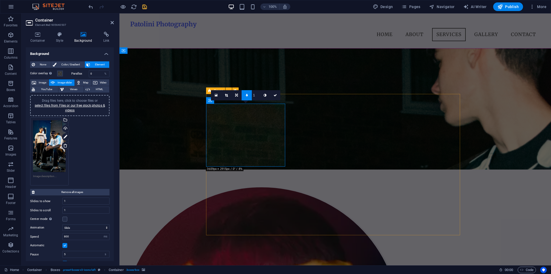
click at [238, 95] on link at bounding box center [236, 95] width 10 height 10
click at [238, 85] on link at bounding box center [236, 85] width 10 height 10
click at [237, 96] on icon at bounding box center [236, 95] width 3 height 3
click at [236, 105] on icon at bounding box center [236, 105] width 3 height 3
click at [236, 96] on icon at bounding box center [236, 95] width 3 height 3
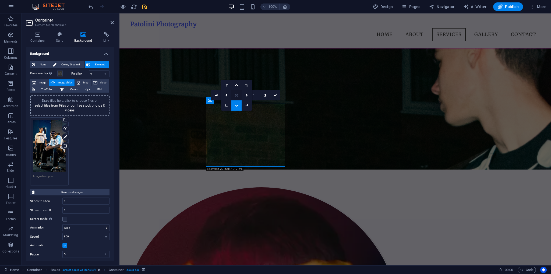
click at [237, 96] on icon at bounding box center [236, 95] width 3 height 3
click at [274, 95] on icon at bounding box center [275, 95] width 3 height 3
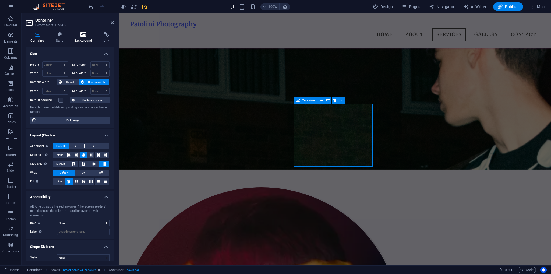
click at [80, 41] on h4 "Background" at bounding box center [84, 37] width 29 height 11
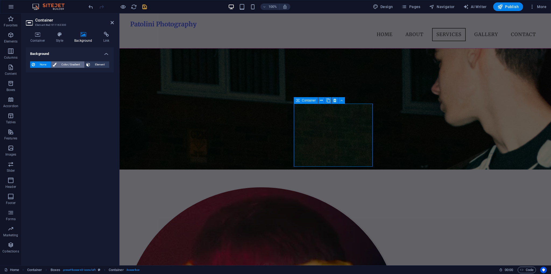
click at [78, 62] on span "Color / Gradient" at bounding box center [70, 64] width 25 height 6
click at [54, 72] on span "Gradient" at bounding box center [51, 75] width 13 height 8
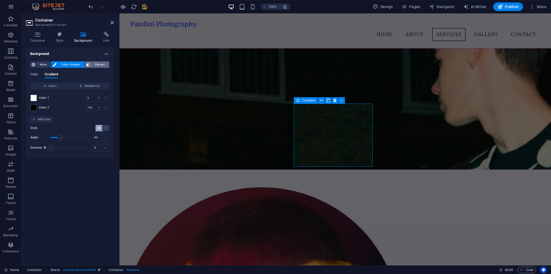
click at [97, 65] on span "Element" at bounding box center [100, 64] width 16 height 6
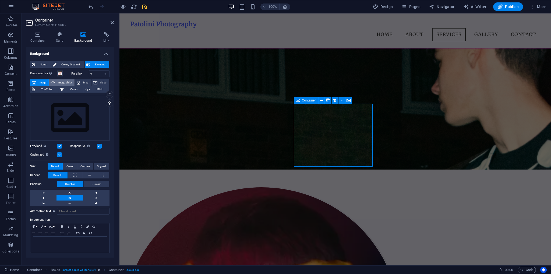
click at [65, 80] on span "Image slider" at bounding box center [65, 82] width 16 height 6
select select "ms"
select select "s"
select select "progressive"
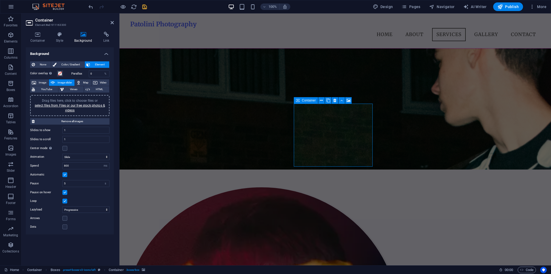
click at [61, 111] on div "Drag files here, click to choose files or select files from Files or our free s…" at bounding box center [69, 105] width 73 height 15
click at [77, 104] on link "select files from Files or our free stock photos & videos" at bounding box center [70, 108] width 70 height 9
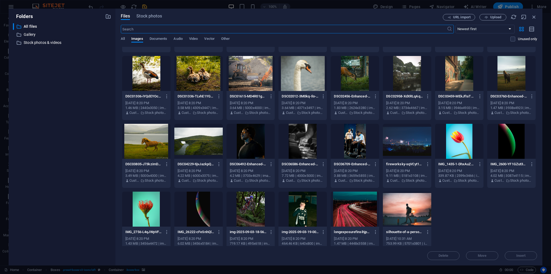
scroll to position [69, 0]
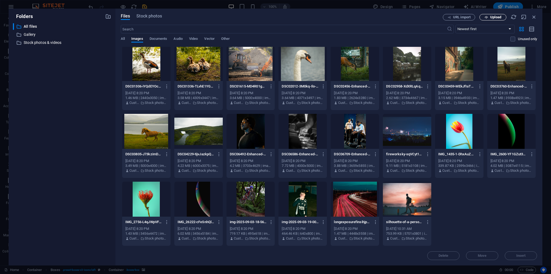
click at [492, 19] on span "Upload" at bounding box center [495, 17] width 11 height 3
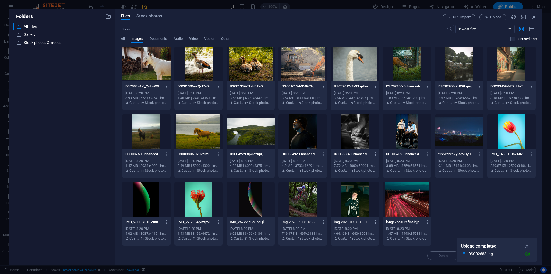
click at [526, 247] on icon "button" at bounding box center [527, 246] width 6 height 6
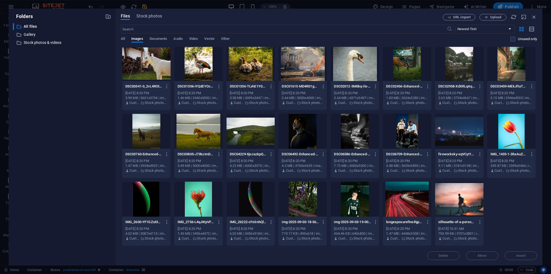
scroll to position [0, 0]
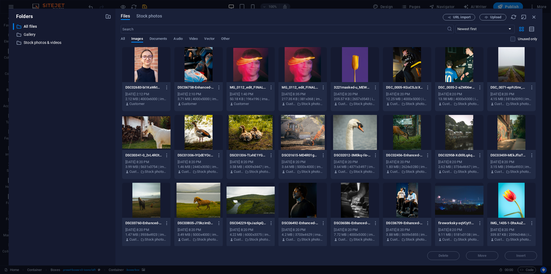
click at [161, 75] on div at bounding box center [146, 64] width 48 height 35
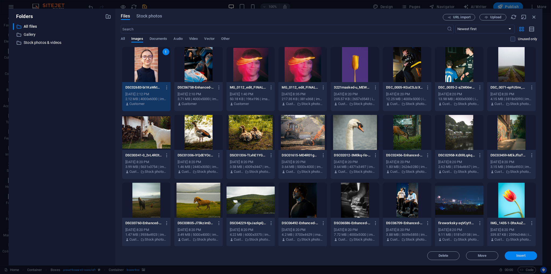
drag, startPoint x: 525, startPoint y: 256, endPoint x: 404, endPoint y: 242, distance: 121.7
click at [525, 256] on span "Insert" at bounding box center [520, 255] width 9 height 3
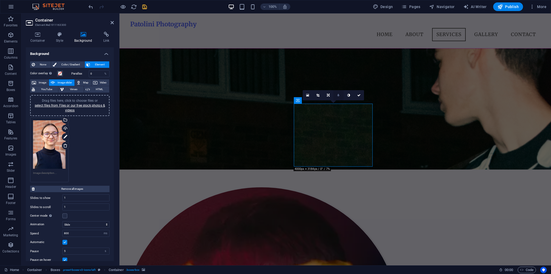
click at [338, 96] on icon at bounding box center [338, 95] width 2 height 3
type input "4"
type input "3"
type input "2"
type input "1"
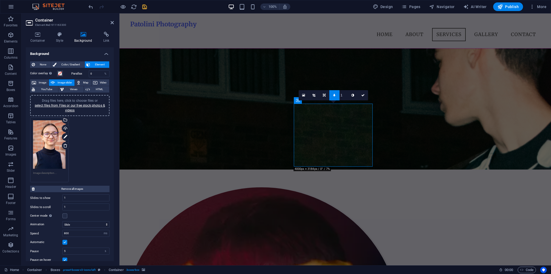
click at [365, 95] on link at bounding box center [363, 95] width 10 height 10
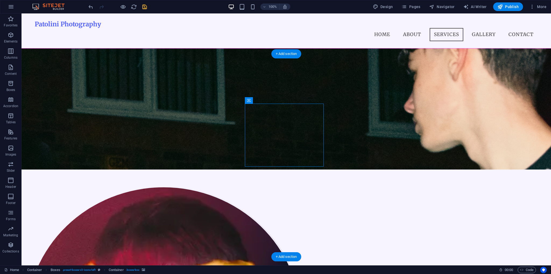
select select "ms"
select select "s"
select select "progressive"
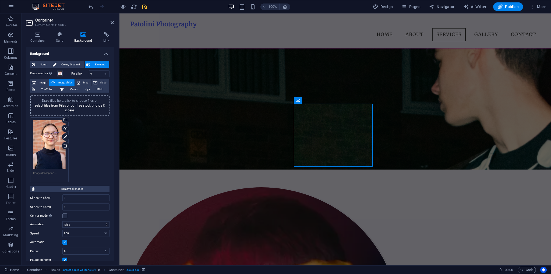
select select "ms"
select select "s"
select select "progressive"
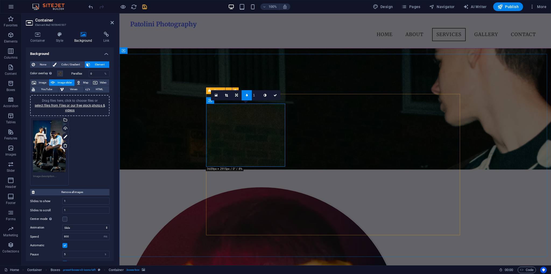
click at [60, 72] on span at bounding box center [60, 73] width 4 height 4
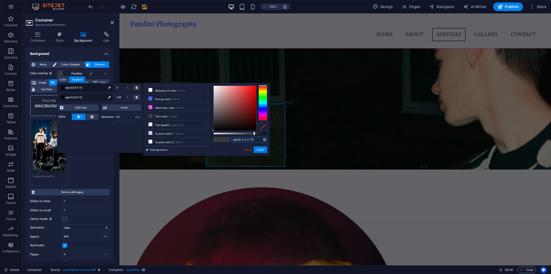
click at [241, 140] on input "rgba(0, 0, 0, 0.75)" at bounding box center [249, 139] width 36 height 5
drag, startPoint x: 249, startPoint y: 150, endPoint x: 125, endPoint y: 133, distance: 126.0
click at [249, 150] on link "Cancel" at bounding box center [247, 150] width 9 height 4
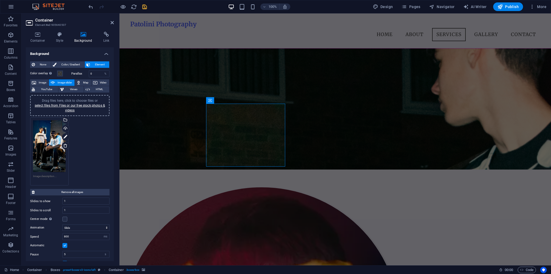
select select "ms"
select select "s"
select select "progressive"
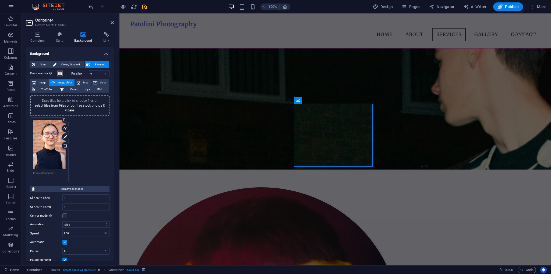
click at [62, 72] on button "Color overlay Places an overlay over the background to colorize it" at bounding box center [60, 73] width 6 height 6
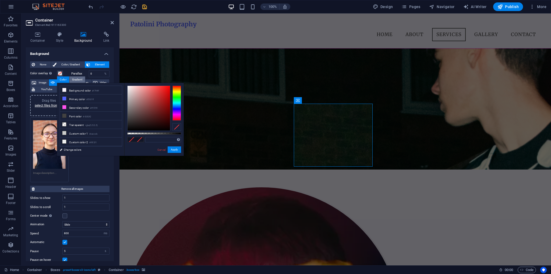
click at [79, 81] on div "Gradient" at bounding box center [77, 79] width 16 height 6
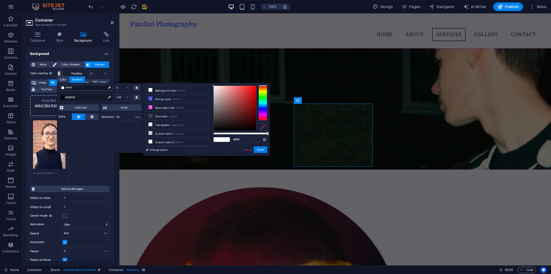
click at [89, 90] on span "#ffffff" at bounding box center [85, 87] width 41 height 5
click at [244, 139] on input "#ffffff" at bounding box center [249, 139] width 36 height 5
paste input "rgba(0, 0, 0, 0.75)"
click at [78, 98] on span "#000000" at bounding box center [85, 97] width 41 height 5
click at [244, 139] on input "#000000" at bounding box center [249, 139] width 36 height 5
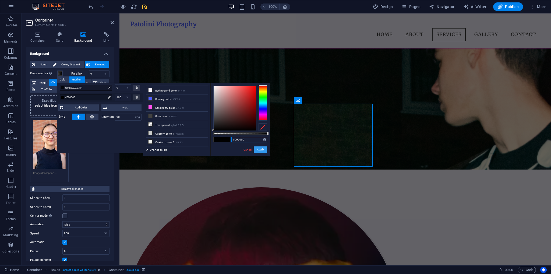
paste input "rgba(0, 0, 0, 0.75)"
type input "rgba(0, 0, 0, 0.75)"
click at [261, 147] on button "Apply" at bounding box center [260, 149] width 13 height 6
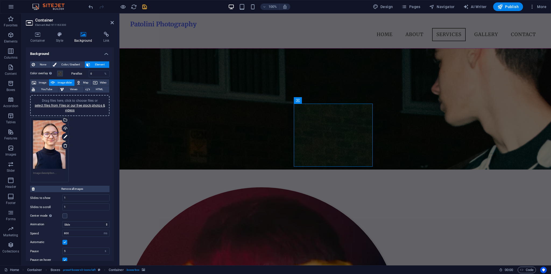
click at [63, 72] on div "Color overlay Places an overlay over the background to colorize it" at bounding box center [49, 73] width 38 height 6
click at [62, 73] on span at bounding box center [60, 73] width 4 height 4
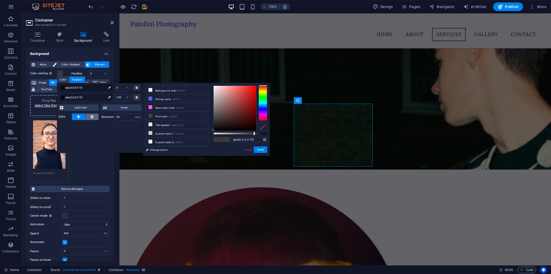
click at [94, 116] on button at bounding box center [92, 117] width 13 height 6
click at [75, 117] on button at bounding box center [78, 117] width 13 height 6
drag, startPoint x: 262, startPoint y: 151, endPoint x: 159, endPoint y: 132, distance: 104.0
click at [262, 151] on button "Apply" at bounding box center [260, 149] width 13 height 6
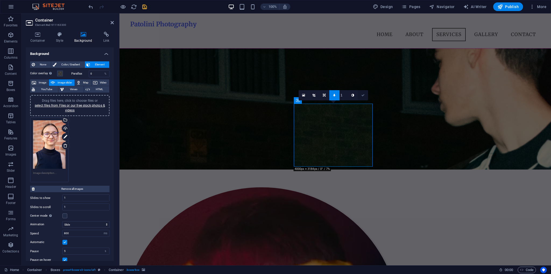
click at [364, 96] on icon at bounding box center [362, 95] width 3 height 3
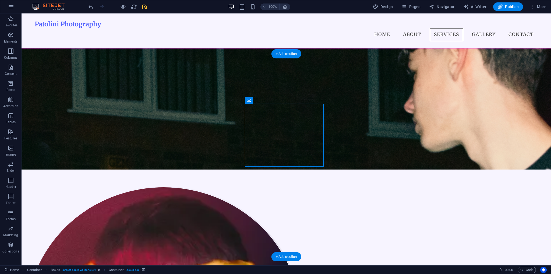
select select "ms"
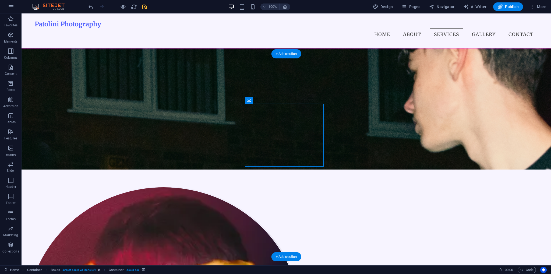
select select "s"
select select "progressive"
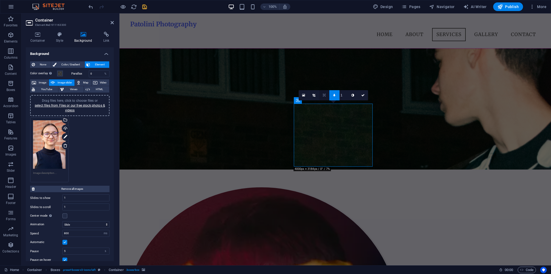
click at [322, 96] on link at bounding box center [324, 95] width 10 height 10
click at [324, 87] on link at bounding box center [324, 85] width 10 height 10
drag, startPoint x: 365, startPoint y: 94, endPoint x: 349, endPoint y: 83, distance: 19.3
click at [365, 94] on link at bounding box center [363, 95] width 10 height 10
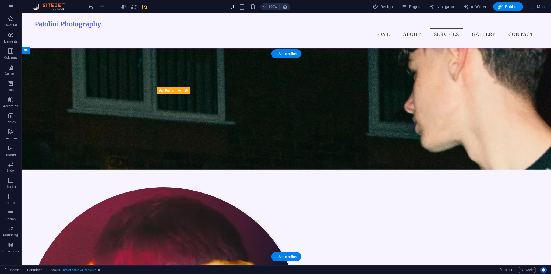
select select "rem"
select select "px"
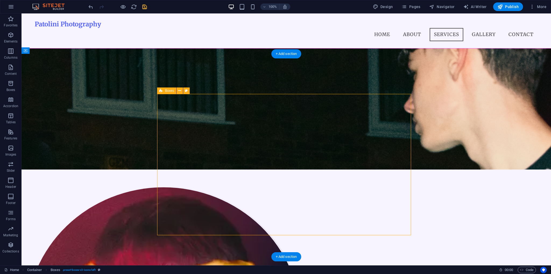
select select "preset-boxes-v3-icons-left"
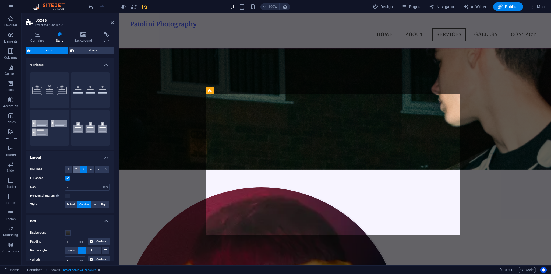
click at [76, 170] on span "2" at bounding box center [76, 169] width 2 height 6
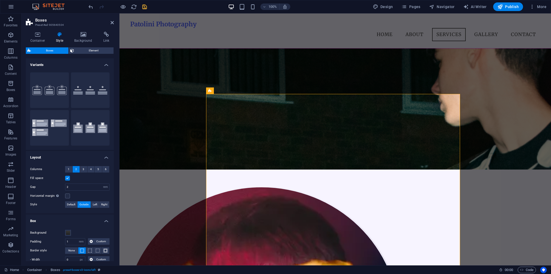
click at [114, 23] on aside "Boxes Preset #ed-905640504 Container Style Background Link Size Height Default …" at bounding box center [71, 139] width 98 height 252
click at [144, 5] on icon "save" at bounding box center [145, 7] width 6 height 6
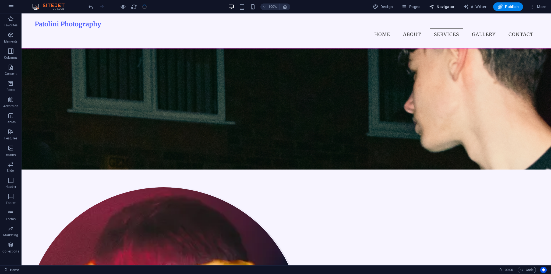
click at [445, 9] on span "Navigator" at bounding box center [442, 6] width 26 height 5
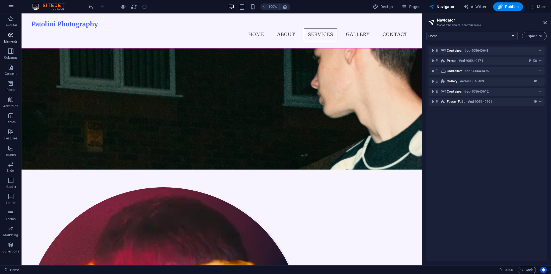
click at [4, 42] on p "Elements" at bounding box center [11, 41] width 14 height 4
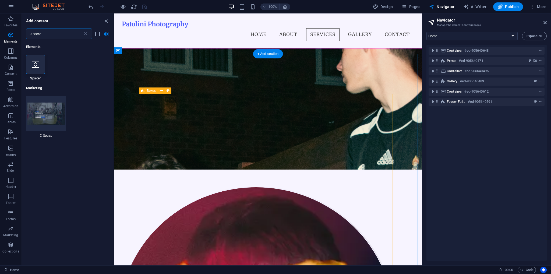
type input "space"
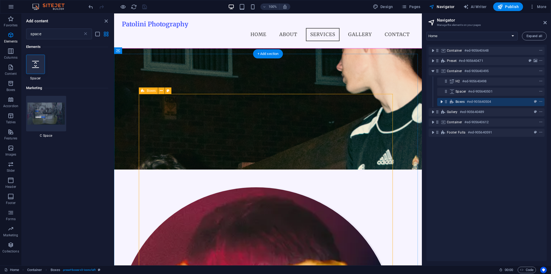
click at [442, 101] on icon "toggle-expand" at bounding box center [441, 101] width 5 height 5
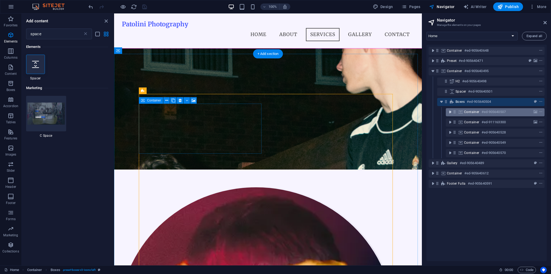
click at [450, 112] on icon "toggle-expand" at bounding box center [449, 111] width 5 height 5
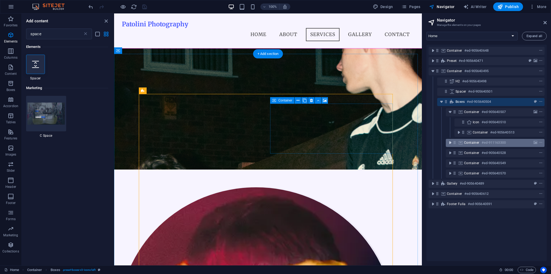
click at [451, 144] on icon "toggle-expand" at bounding box center [449, 142] width 5 height 5
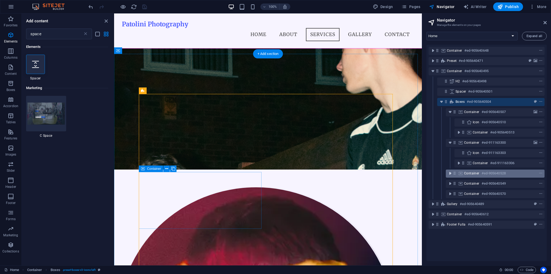
click at [449, 176] on button "toggle-expand" at bounding box center [450, 173] width 6 height 6
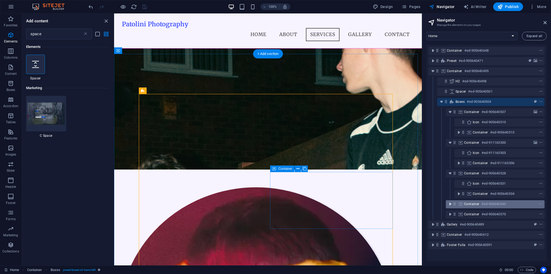
click at [450, 204] on icon "toggle-expand" at bounding box center [449, 203] width 5 height 5
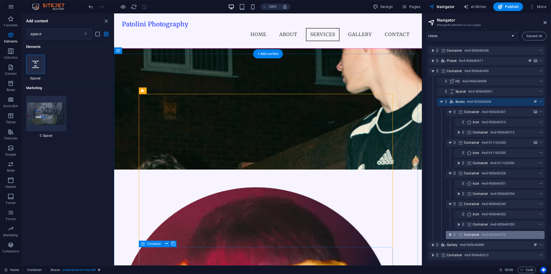
click at [450, 234] on icon "toggle-expand" at bounding box center [449, 234] width 5 height 5
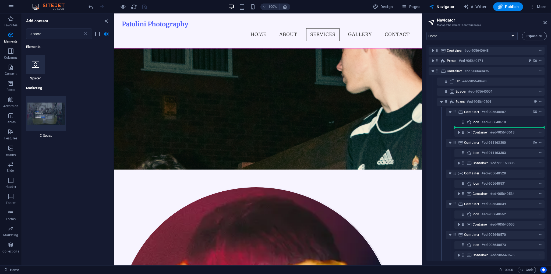
select select "px"
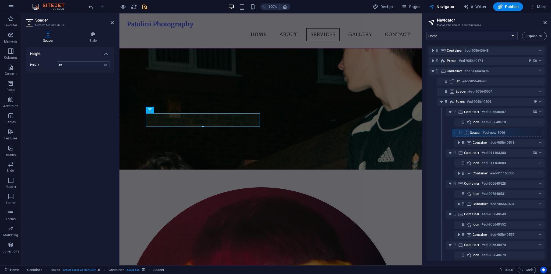
click at [461, 133] on div "Container #ed-905640648 Preset #ed-905640471 Container #ed-905640495 H2 #ed-905…" at bounding box center [486, 153] width 120 height 216
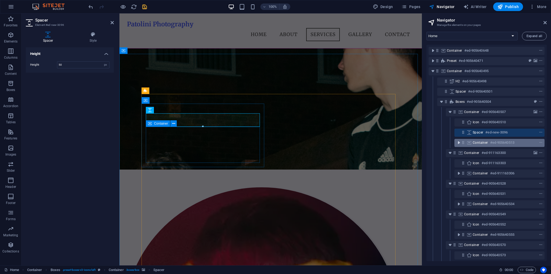
click at [458, 144] on icon "toggle-expand" at bounding box center [458, 142] width 5 height 5
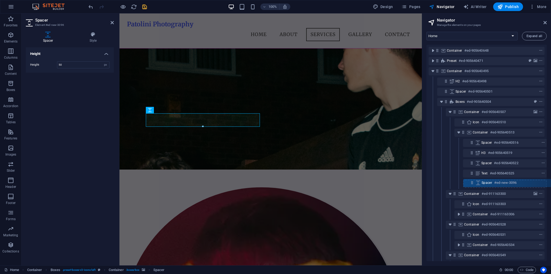
drag, startPoint x: 466, startPoint y: 143, endPoint x: 473, endPoint y: 184, distance: 41.8
click at [473, 184] on div "Container #ed-905640648 Preset #ed-905640471 Container #ed-905640495 H2 #ed-905…" at bounding box center [486, 153] width 120 height 216
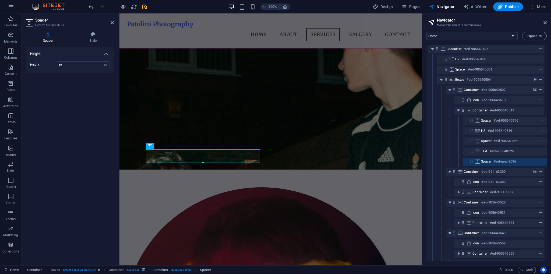
scroll to position [33, 1]
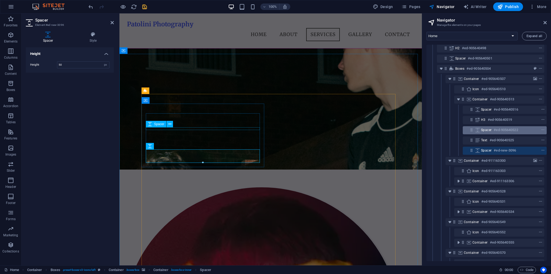
click at [488, 129] on span "Spacer" at bounding box center [486, 130] width 10 height 4
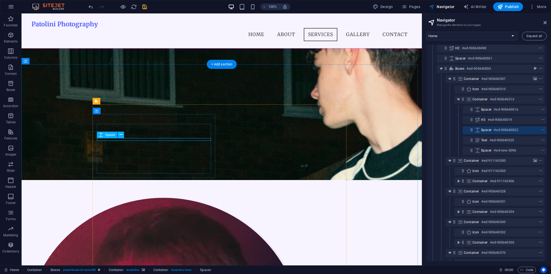
click at [485, 132] on div "Spacer #ed-905640522" at bounding box center [500, 130] width 39 height 6
click at [485, 132] on span "Spacer" at bounding box center [486, 130] width 10 height 4
select select "px"
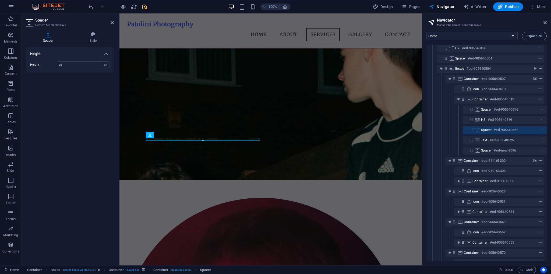
type input "25"
click at [77, 77] on div "Height Height 25 px rem vh vw" at bounding box center [70, 154] width 88 height 214
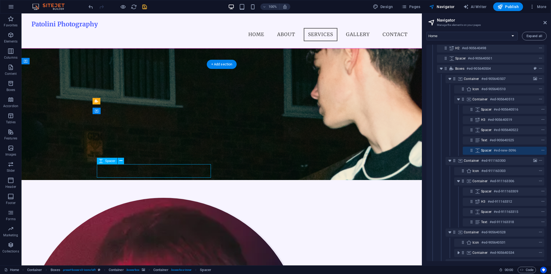
select select "px"
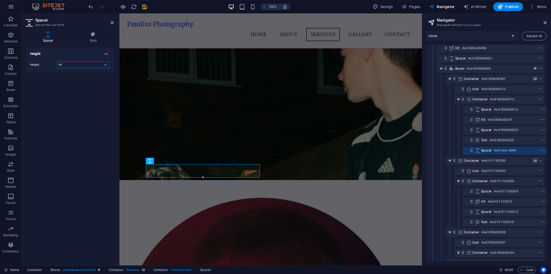
drag, startPoint x: 74, startPoint y: 66, endPoint x: 47, endPoint y: 66, distance: 26.9
click at [47, 66] on div "Height 50 px rem vh vw" at bounding box center [69, 64] width 79 height 7
type input "25"
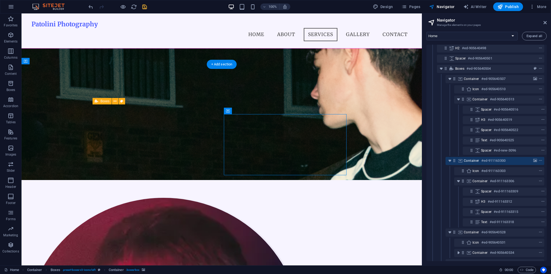
select select "ms"
select select "s"
select select "progressive"
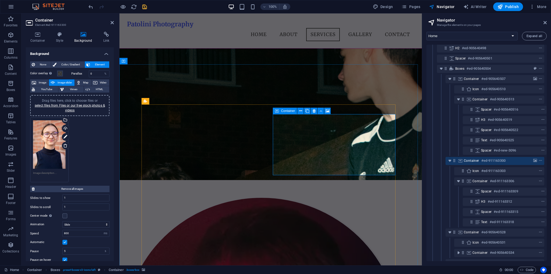
click at [476, 160] on span "Container" at bounding box center [471, 160] width 15 height 4
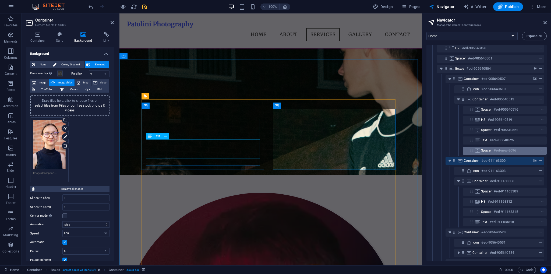
click at [492, 146] on div "Spacer #ed-new-3096" at bounding box center [486, 151] width 116 height 10
click at [492, 147] on div "Spacer #ed-new-3096" at bounding box center [500, 150] width 39 height 6
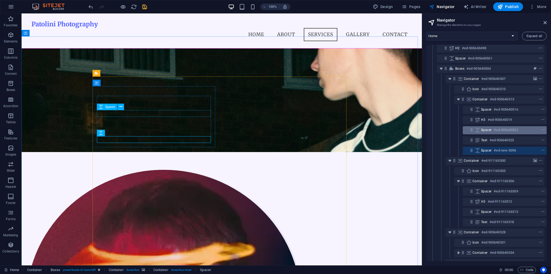
click at [489, 131] on span "Spacer" at bounding box center [486, 130] width 10 height 4
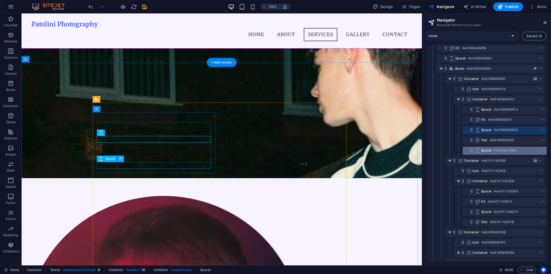
click at [486, 152] on span "Spacer" at bounding box center [486, 150] width 10 height 4
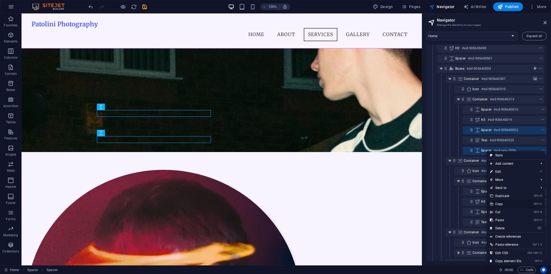
click at [502, 206] on link "Ctrl C Copy" at bounding box center [506, 204] width 38 height 8
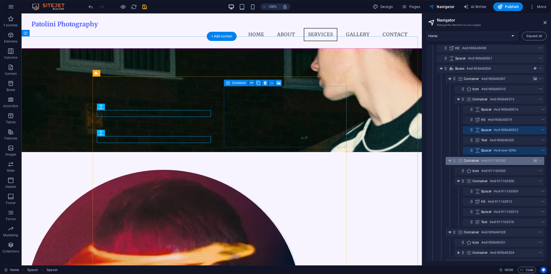
click at [472, 160] on span "Container" at bounding box center [471, 160] width 15 height 4
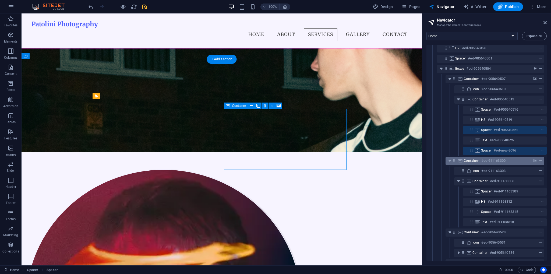
scroll to position [345, 0]
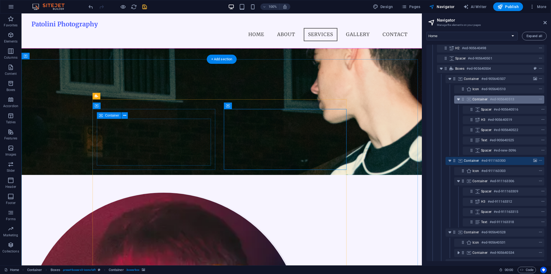
click at [458, 101] on icon "toggle-expand" at bounding box center [458, 99] width 5 height 5
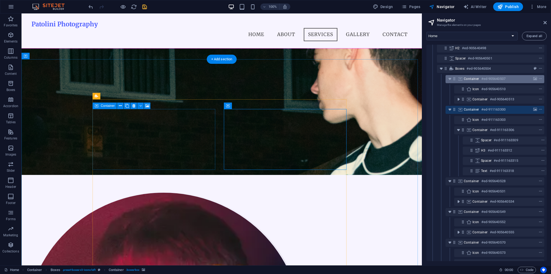
click at [452, 79] on icon at bounding box center [454, 78] width 5 height 5
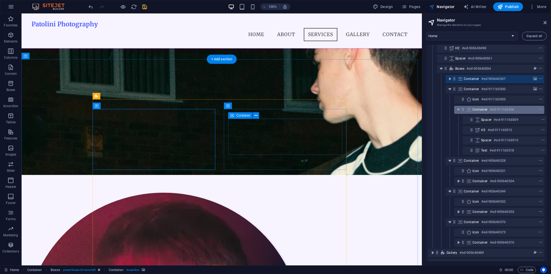
click at [472, 111] on span "Container" at bounding box center [479, 109] width 15 height 4
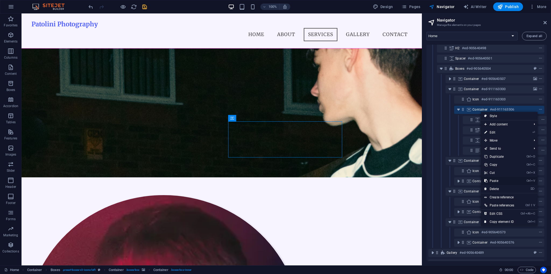
click at [497, 180] on link "Ctrl V Paste" at bounding box center [499, 181] width 36 height 8
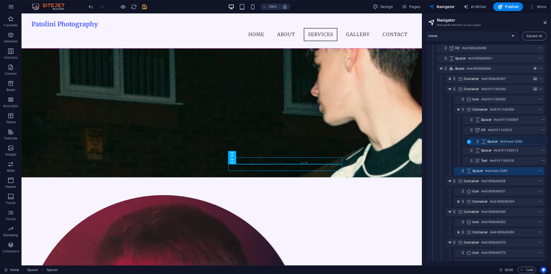
drag, startPoint x: 463, startPoint y: 159, endPoint x: 480, endPoint y: 139, distance: 26.3
click at [480, 139] on div "Container #ed-905640648 Preset #ed-905640471 Container #ed-905640495 H2 #ed-905…" at bounding box center [486, 153] width 120 height 216
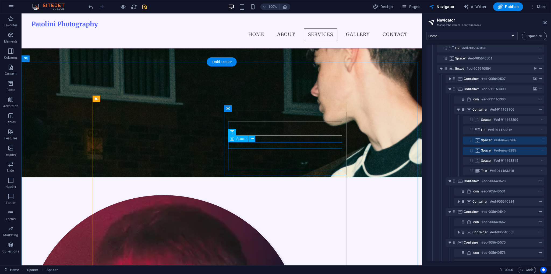
click at [489, 152] on span "Spacer" at bounding box center [486, 150] width 10 height 4
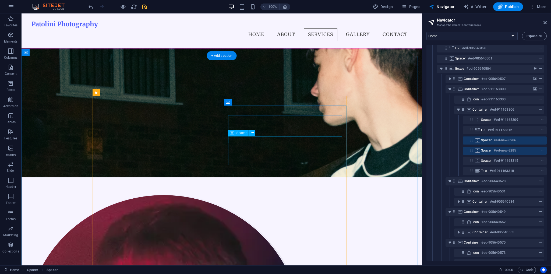
scroll to position [349, 0]
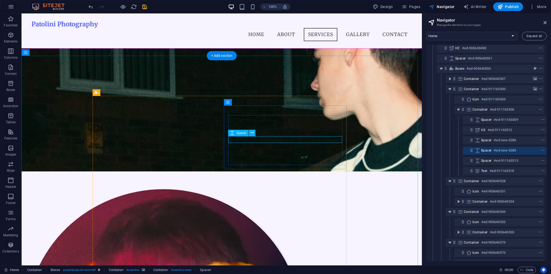
click at [499, 152] on h6 "#ed-new-3285" at bounding box center [505, 150] width 22 height 6
select select "px"
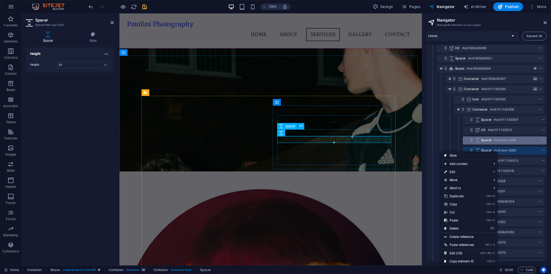
click at [490, 141] on span "Spacer" at bounding box center [486, 140] width 10 height 4
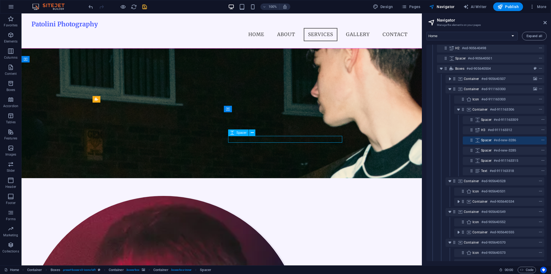
click at [490, 141] on span "Spacer" at bounding box center [486, 140] width 10 height 4
select select "px"
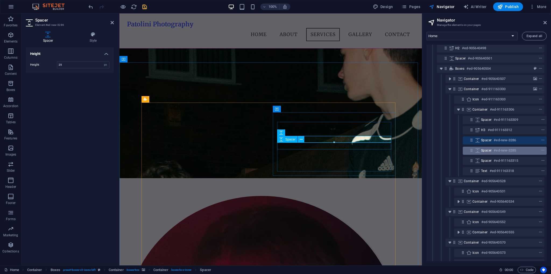
click at [494, 153] on h6 "#ed-new-3285" at bounding box center [505, 150] width 22 height 6
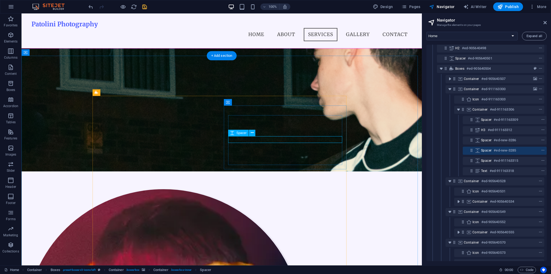
click at [486, 147] on div "Spacer #ed-new-3285" at bounding box center [500, 150] width 39 height 6
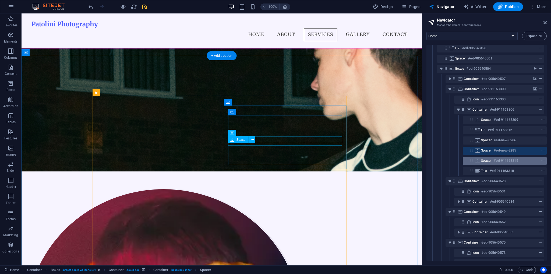
click at [494, 161] on h6 "#ed-911163315" at bounding box center [506, 160] width 24 height 6
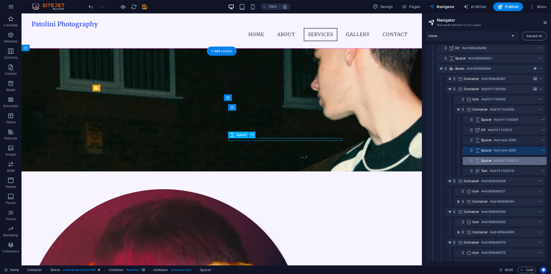
scroll to position [354, 0]
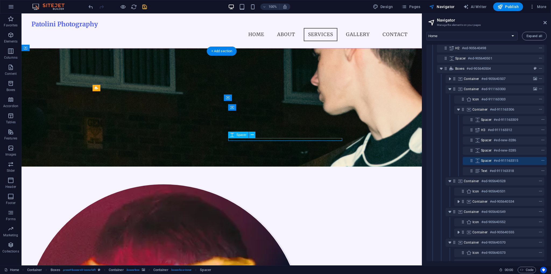
click at [494, 161] on h6 "#ed-911163315" at bounding box center [506, 160] width 24 height 6
select select "px"
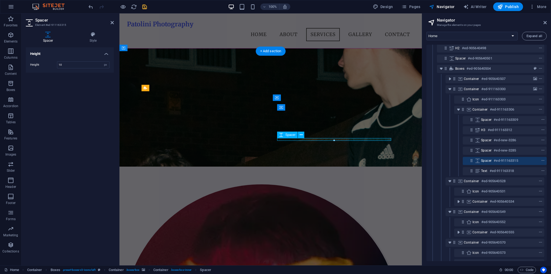
click at [496, 161] on h6 "#ed-911163315" at bounding box center [506, 160] width 24 height 6
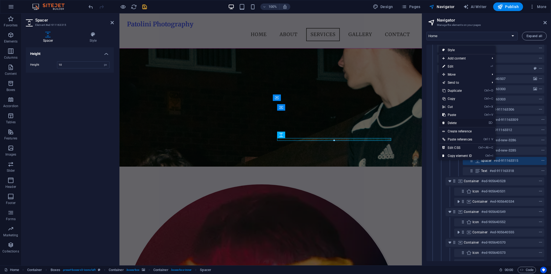
click at [452, 125] on link "⌦ Delete" at bounding box center [457, 123] width 36 height 8
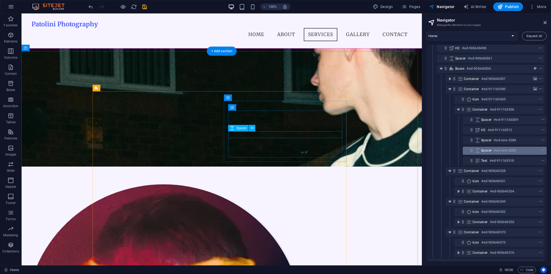
click at [487, 150] on span "Spacer" at bounding box center [486, 150] width 10 height 4
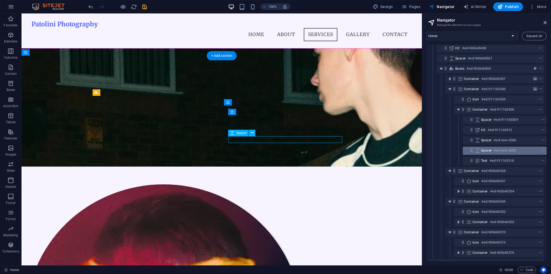
scroll to position [349, 0]
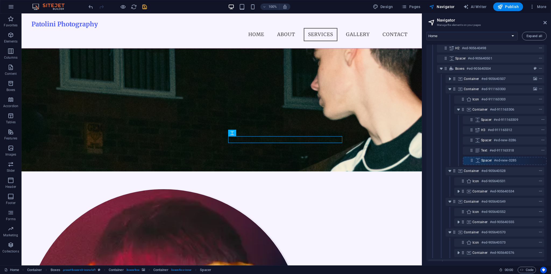
drag, startPoint x: 471, startPoint y: 150, endPoint x: 472, endPoint y: 161, distance: 10.8
click at [472, 161] on div "Container #ed-905640648 Preset #ed-905640471 Container #ed-905640495 H2 #ed-905…" at bounding box center [486, 153] width 120 height 216
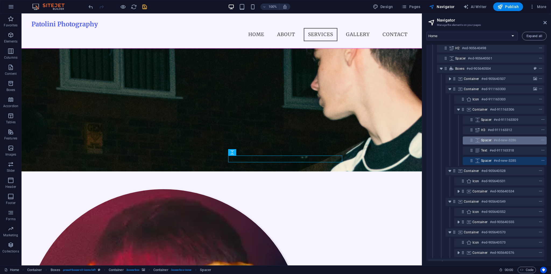
click at [485, 143] on div "Spacer #ed-new-3286" at bounding box center [500, 140] width 39 height 6
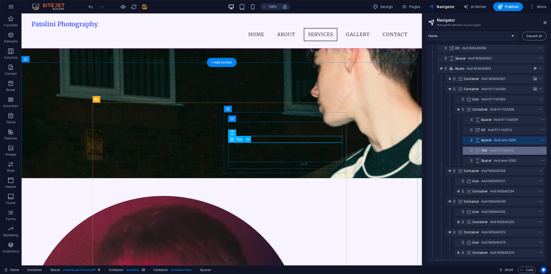
click at [486, 150] on span "Text" at bounding box center [484, 150] width 6 height 4
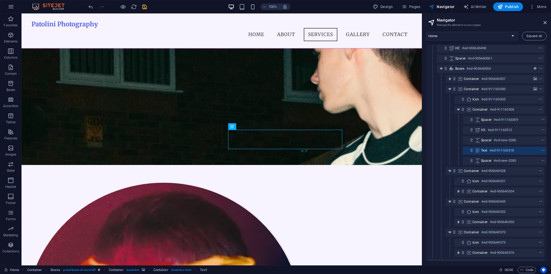
click at [489, 156] on div "Spacer #ed-new-3285" at bounding box center [486, 161] width 116 height 10
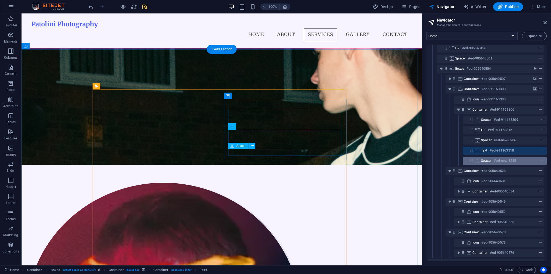
click at [489, 160] on span "Spacer" at bounding box center [486, 160] width 10 height 4
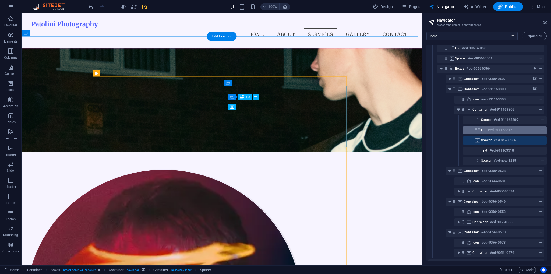
click at [485, 132] on div "H3 #ed-911163312" at bounding box center [500, 130] width 39 height 6
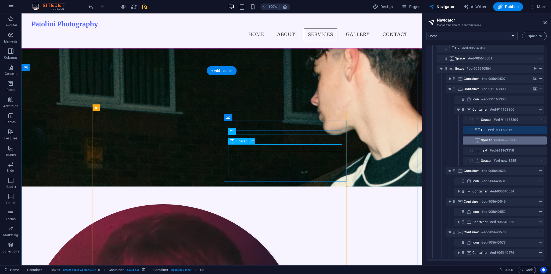
click at [487, 140] on span "Spacer" at bounding box center [486, 140] width 10 height 4
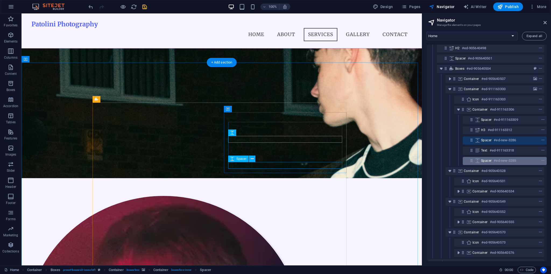
click at [491, 163] on div "Spacer #ed-new-3285" at bounding box center [500, 160] width 39 height 6
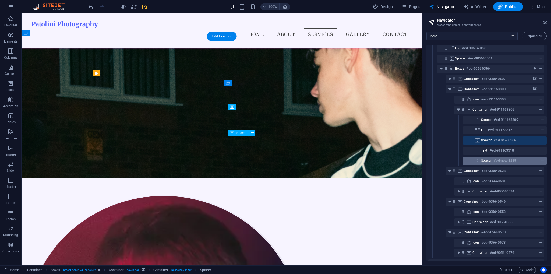
scroll to position [368, 0]
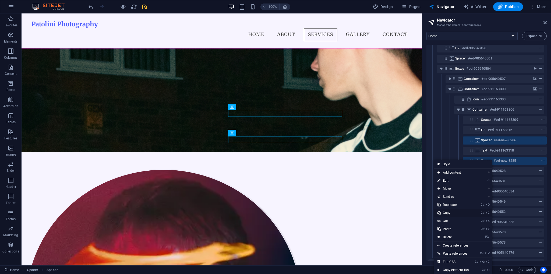
click at [450, 213] on link "Ctrl C Copy" at bounding box center [453, 213] width 38 height 8
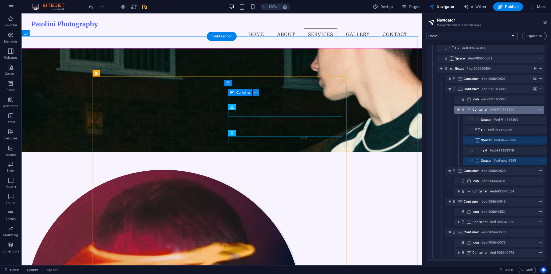
click at [457, 110] on icon "toggle-expand" at bounding box center [458, 109] width 5 height 5
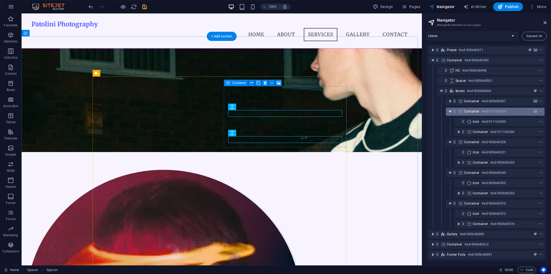
click at [452, 109] on icon "toggle-expand" at bounding box center [449, 111] width 5 height 5
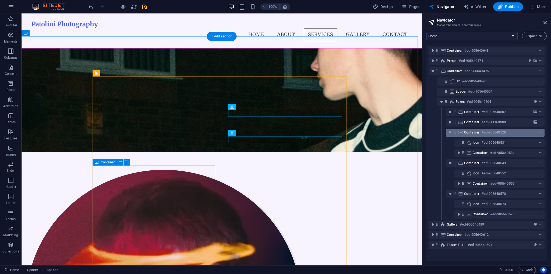
click at [465, 131] on span "Container" at bounding box center [471, 132] width 15 height 4
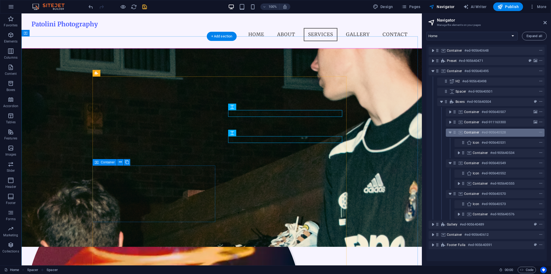
scroll to position [423, 0]
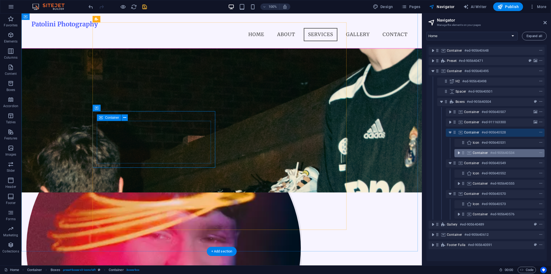
click at [458, 154] on icon "toggle-expand" at bounding box center [458, 152] width 5 height 5
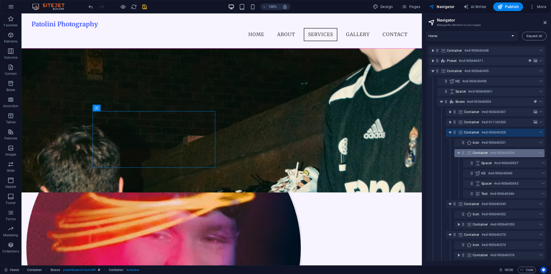
click at [482, 155] on div "Container #ed-905640534" at bounding box center [495, 153] width 45 height 6
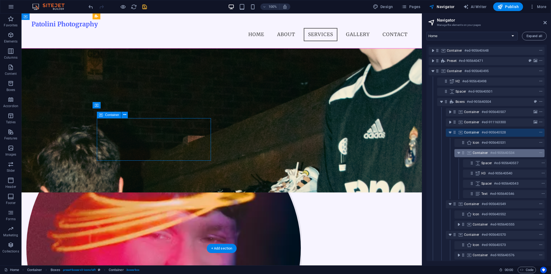
scroll to position [425, 0]
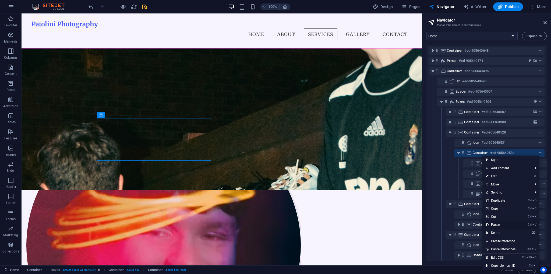
click at [498, 225] on link "Ctrl V Paste" at bounding box center [500, 225] width 36 height 8
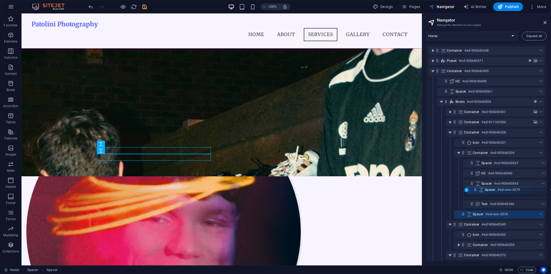
drag, startPoint x: 463, startPoint y: 204, endPoint x: 476, endPoint y: 189, distance: 20.8
click at [476, 189] on div "Container #ed-905640648 Preset #ed-905640471 Container #ed-905640495 H2 #ed-905…" at bounding box center [486, 153] width 120 height 216
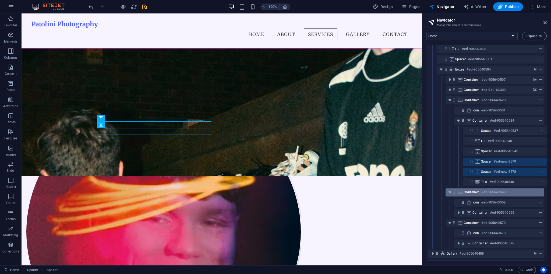
scroll to position [43, 1]
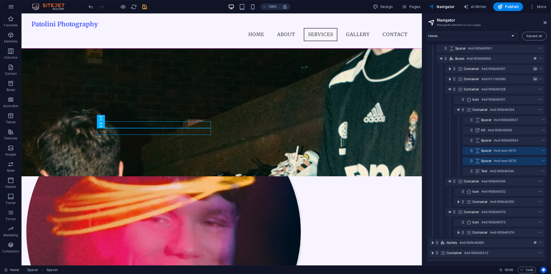
click at [487, 146] on div "Spacer #ed-new-3579" at bounding box center [486, 151] width 116 height 10
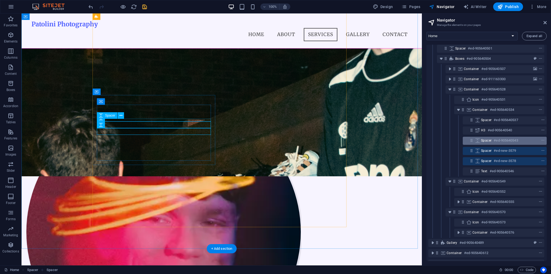
click at [489, 140] on span "Spacer" at bounding box center [486, 140] width 10 height 4
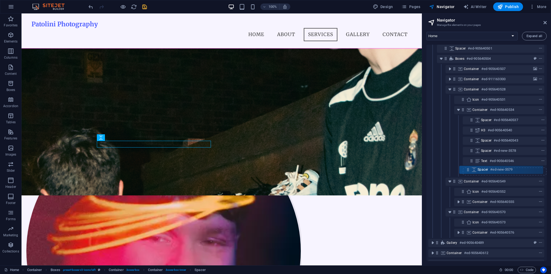
drag, startPoint x: 470, startPoint y: 151, endPoint x: 469, endPoint y: 170, distance: 18.6
click at [468, 171] on div "Container #ed-905640648 Preset #ed-905640471 Container #ed-905640495 H2 #ed-905…" at bounding box center [486, 153] width 120 height 216
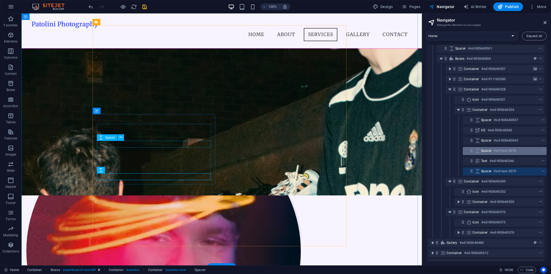
click at [490, 147] on div "Spacer #ed-new-3578" at bounding box center [500, 150] width 39 height 6
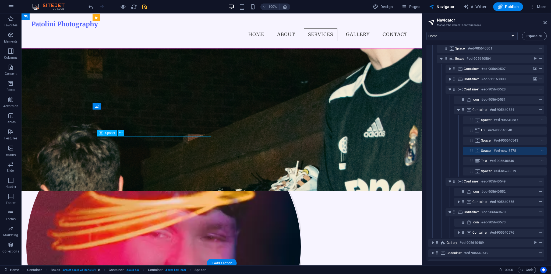
click at [490, 147] on div "Spacer #ed-new-3578" at bounding box center [500, 150] width 39 height 6
select select "px"
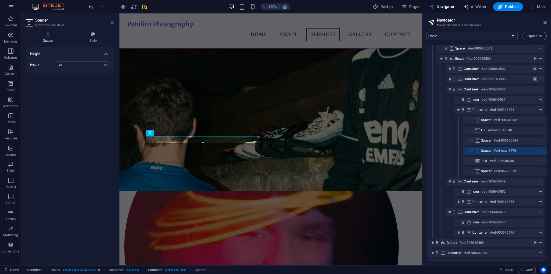
click at [112, 23] on icon at bounding box center [112, 22] width 3 height 4
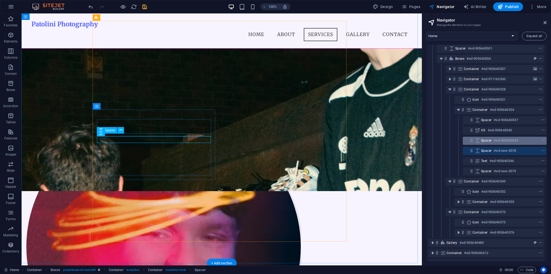
click at [492, 137] on div "Spacer #ed-905640543" at bounding box center [500, 140] width 39 height 6
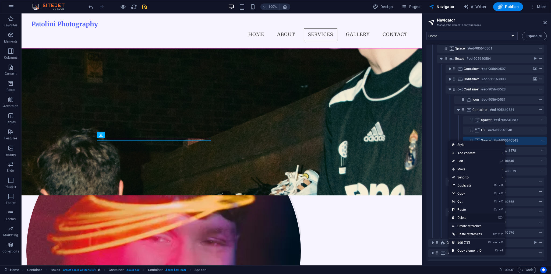
click at [463, 217] on link "⌦ Delete" at bounding box center [467, 218] width 36 height 8
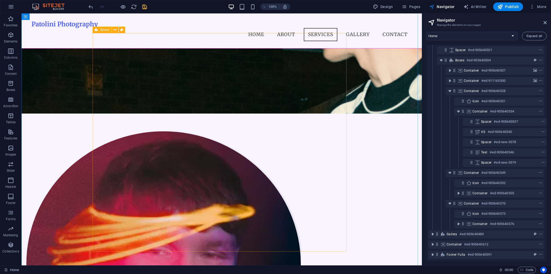
scroll to position [417, 0]
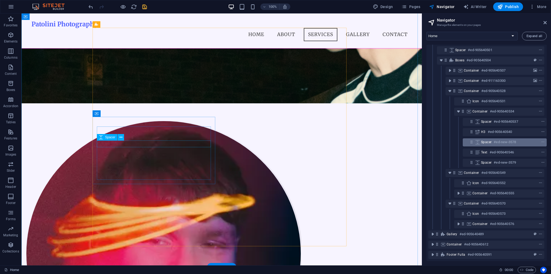
click at [486, 143] on div "Spacer #ed-new-3578" at bounding box center [505, 142] width 84 height 8
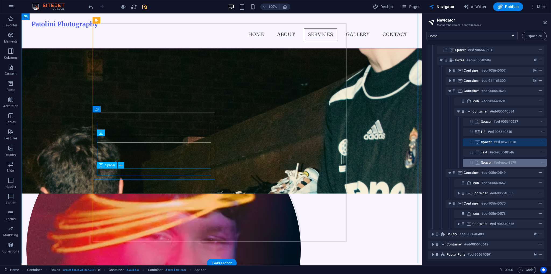
click at [489, 162] on span "Spacer" at bounding box center [486, 162] width 10 height 4
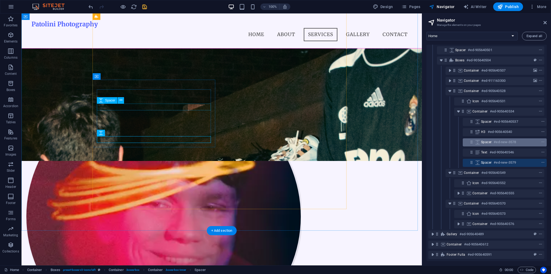
click at [491, 142] on div "Spacer #ed-new-3578" at bounding box center [500, 142] width 39 height 6
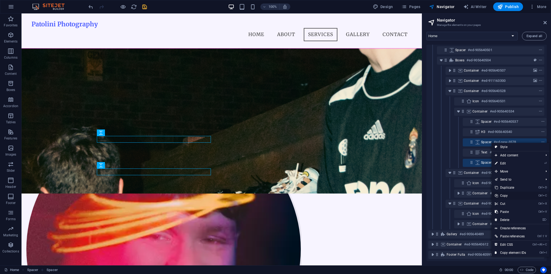
click at [505, 194] on link "Ctrl C Copy" at bounding box center [511, 196] width 38 height 8
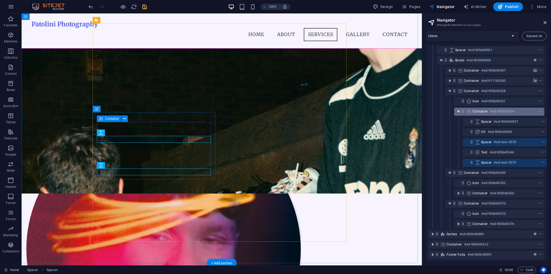
click at [458, 108] on button "toggle-expand" at bounding box center [458, 111] width 6 height 6
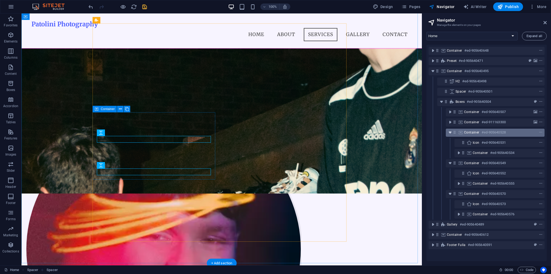
click at [449, 134] on icon "toggle-expand" at bounding box center [449, 132] width 5 height 5
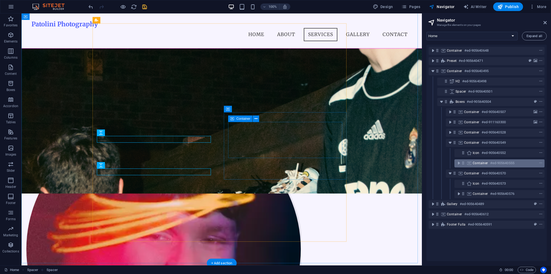
click at [471, 164] on icon at bounding box center [469, 163] width 6 height 4
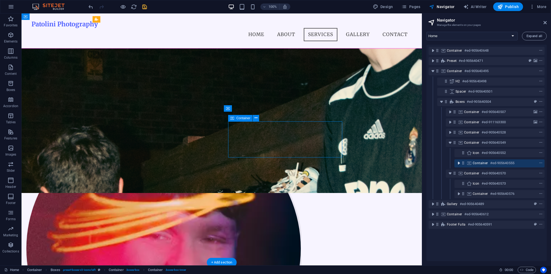
click at [458, 163] on icon "toggle-expand" at bounding box center [458, 162] width 5 height 5
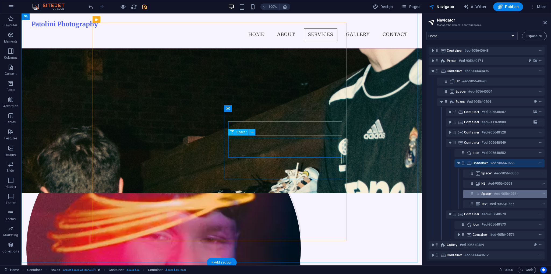
click at [487, 195] on span "Spacer" at bounding box center [486, 194] width 10 height 4
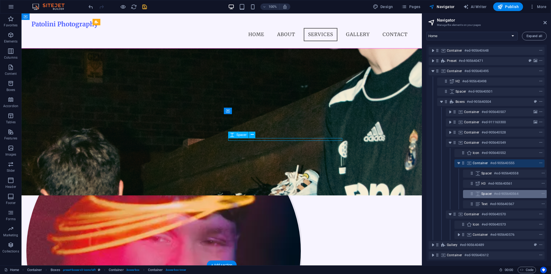
scroll to position [15, 1]
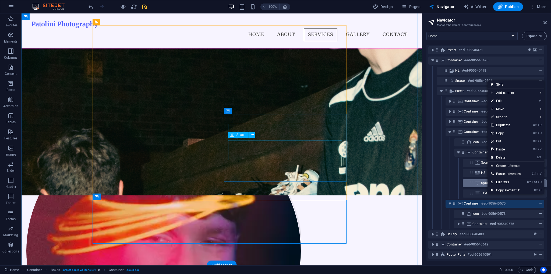
click at [477, 181] on icon at bounding box center [478, 183] width 6 height 4
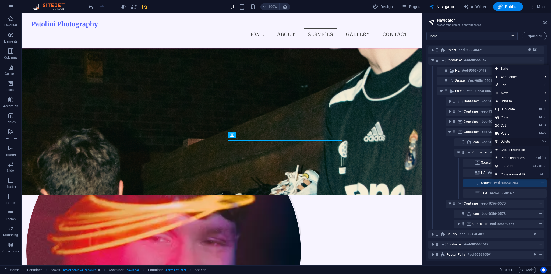
click at [505, 140] on link "⌦ Delete" at bounding box center [510, 141] width 36 height 8
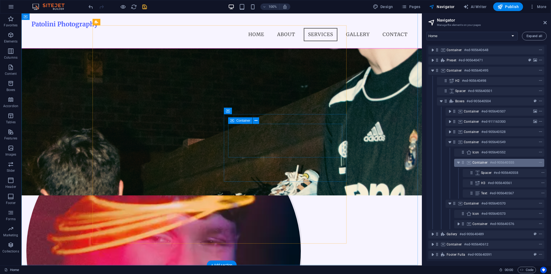
click at [486, 159] on div "Container #ed-905640555" at bounding box center [494, 162] width 45 height 6
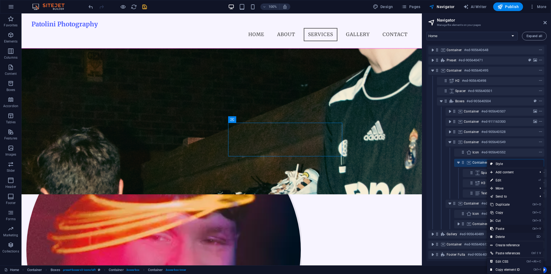
click at [499, 229] on link "Ctrl V Paste" at bounding box center [505, 229] width 36 height 8
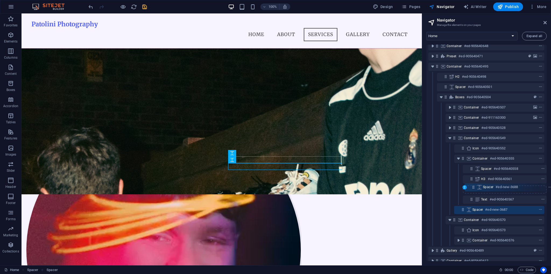
drag, startPoint x: 462, startPoint y: 200, endPoint x: 475, endPoint y: 186, distance: 18.5
click at [475, 186] on div "Container #ed-905640648 Preset #ed-905640471 Container #ed-905640495 H2 #ed-905…" at bounding box center [486, 153] width 120 height 216
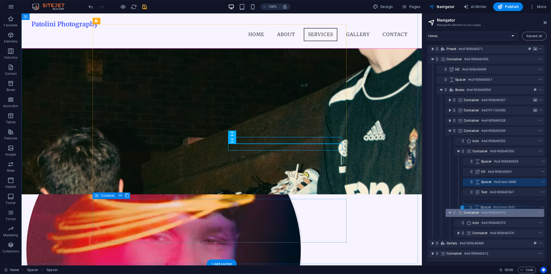
scroll to position [20, 1]
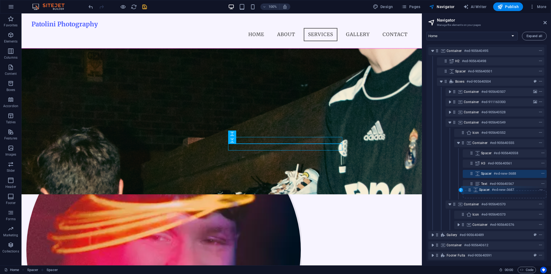
drag, startPoint x: 472, startPoint y: 200, endPoint x: 472, endPoint y: 192, distance: 8.1
click at [472, 192] on div "Container #ed-905640648 Preset #ed-905640471 Container #ed-905640495 H2 #ed-905…" at bounding box center [486, 153] width 120 height 216
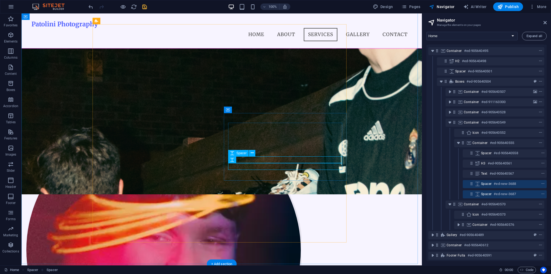
click at [471, 185] on icon at bounding box center [471, 183] width 5 height 5
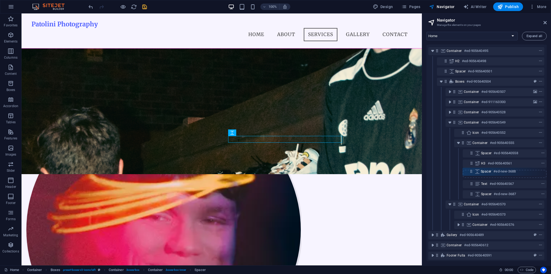
drag, startPoint x: 470, startPoint y: 183, endPoint x: 471, endPoint y: 170, distance: 13.2
click at [471, 170] on div "Container #ed-905640648 Preset #ed-905640471 Container #ed-905640495 H2 #ed-905…" at bounding box center [486, 153] width 120 height 216
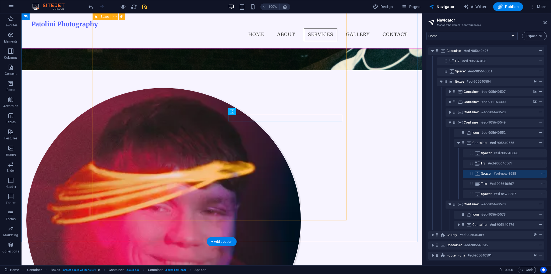
scroll to position [495, 0]
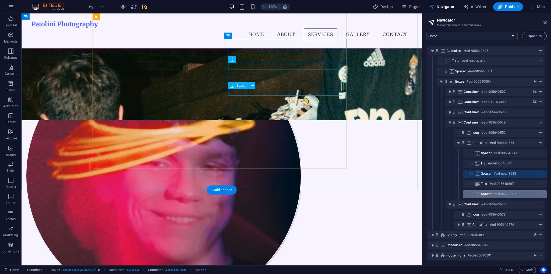
click at [488, 194] on span "Spacer" at bounding box center [486, 194] width 10 height 4
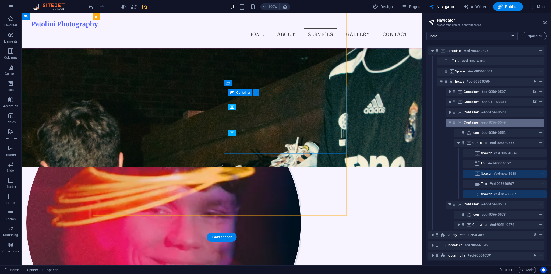
click at [456, 144] on icon "toggle-expand" at bounding box center [458, 142] width 5 height 5
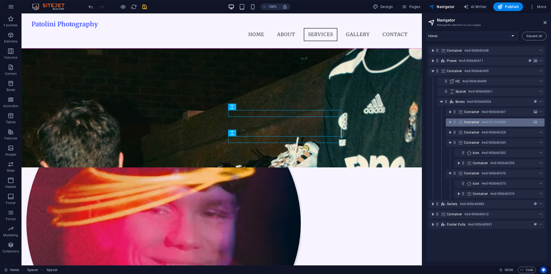
scroll to position [0, 0]
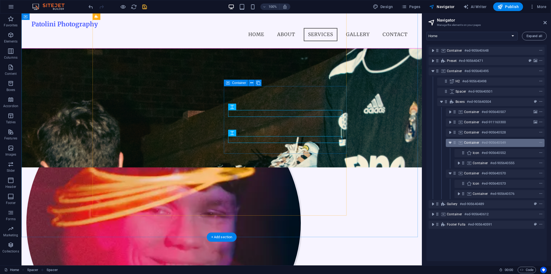
click at [450, 143] on icon "toggle-expand" at bounding box center [449, 142] width 5 height 5
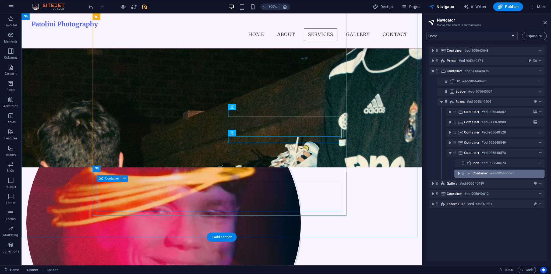
click at [459, 174] on icon "toggle-expand" at bounding box center [458, 173] width 5 height 5
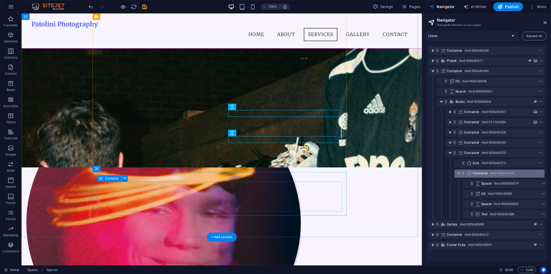
click at [481, 175] on span "Container" at bounding box center [480, 173] width 15 height 4
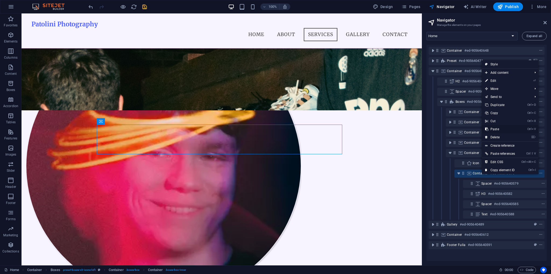
click at [497, 130] on link "Ctrl V Paste" at bounding box center [500, 129] width 36 height 8
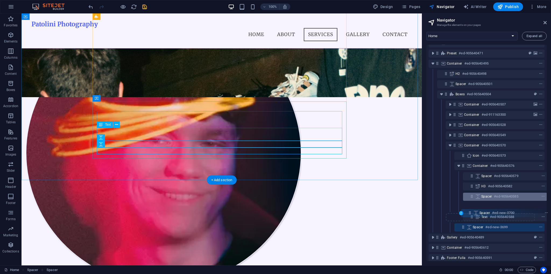
scroll to position [8, 0]
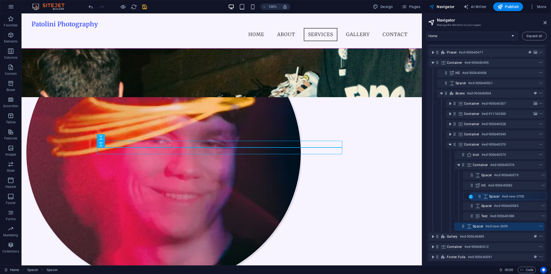
drag, startPoint x: 462, startPoint y: 223, endPoint x: 478, endPoint y: 196, distance: 31.4
click at [478, 196] on div "Container #ed-905640648 Preset #ed-905640471 Container #ed-905640495 H2 #ed-905…" at bounding box center [486, 153] width 120 height 216
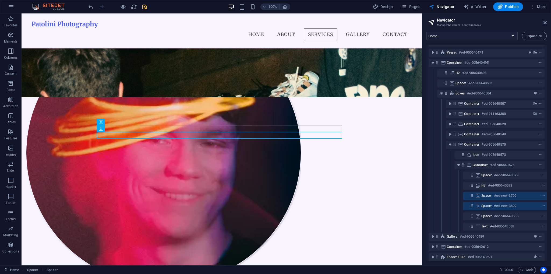
scroll to position [15, 1]
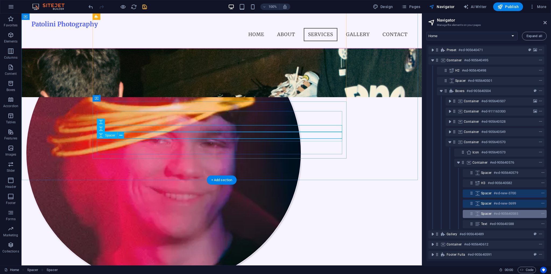
click at [486, 211] on span "Spacer" at bounding box center [486, 213] width 10 height 4
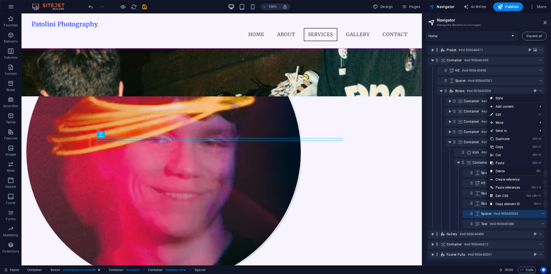
click at [503, 172] on link "⌦ Delete" at bounding box center [505, 171] width 36 height 8
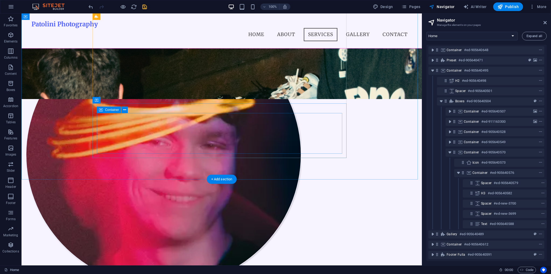
scroll to position [5, 1]
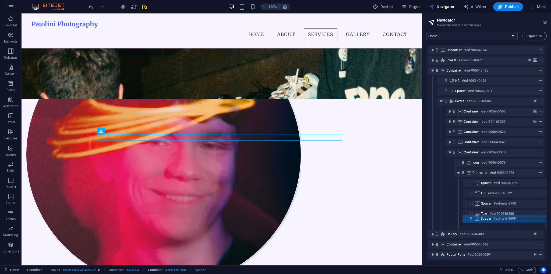
drag, startPoint x: 470, startPoint y: 209, endPoint x: 470, endPoint y: 217, distance: 7.3
click at [470, 218] on div "Container #ed-905640648 Preset #ed-905640471 Container #ed-905640495 H2 #ed-905…" at bounding box center [486, 153] width 120 height 216
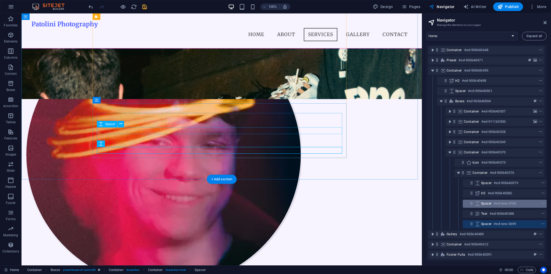
click at [485, 201] on span "Spacer" at bounding box center [486, 203] width 10 height 4
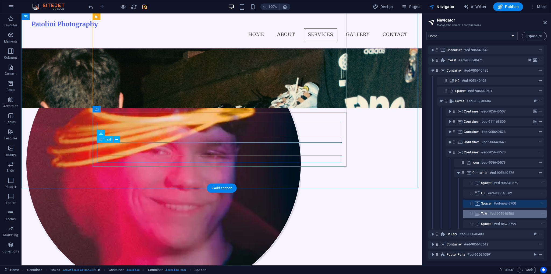
click at [486, 211] on span "Text" at bounding box center [484, 213] width 6 height 4
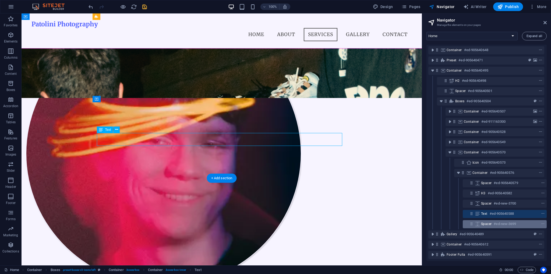
click at [488, 222] on span "Spacer" at bounding box center [486, 224] width 10 height 4
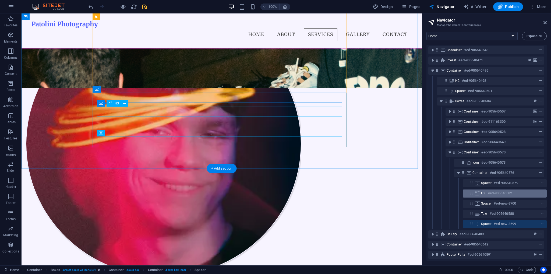
click at [485, 190] on div "H3 #ed-905640582" at bounding box center [500, 193] width 39 height 6
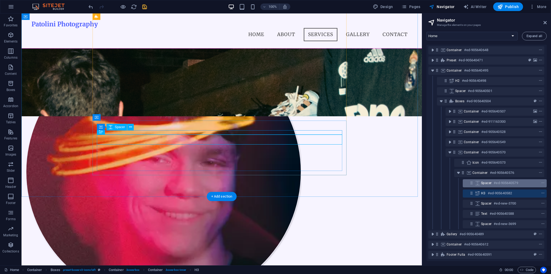
click at [488, 181] on span "Spacer" at bounding box center [486, 183] width 10 height 4
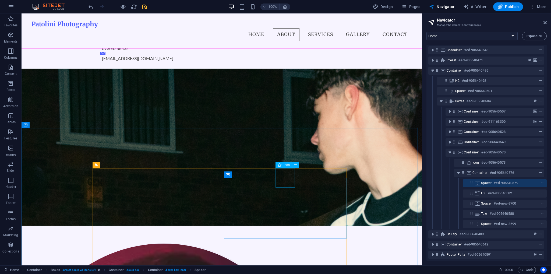
scroll to position [330, 0]
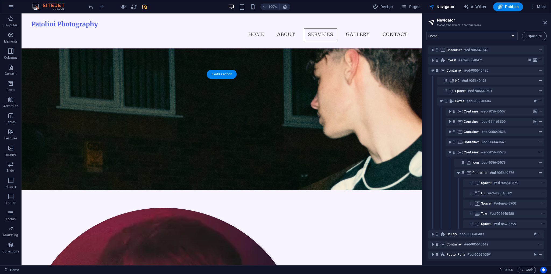
select select "ms"
select select "s"
select select "progressive"
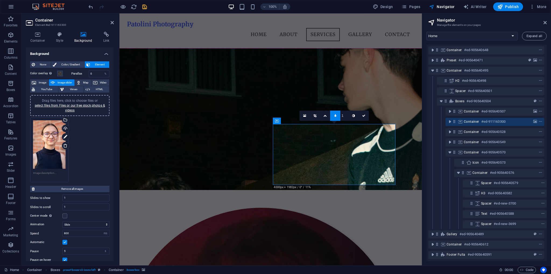
type input "2"
type input "1"
click at [324, 116] on icon at bounding box center [324, 115] width 3 height 3
click at [325, 115] on icon at bounding box center [325, 115] width 3 height 3
click at [324, 114] on icon at bounding box center [325, 115] width 3 height 3
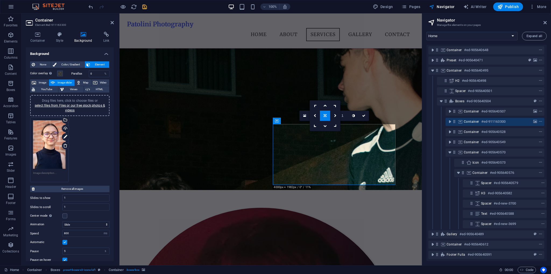
click at [325, 115] on icon at bounding box center [325, 115] width 3 height 3
drag, startPoint x: 362, startPoint y: 114, endPoint x: 340, endPoint y: 100, distance: 25.4
click at [362, 114] on link at bounding box center [364, 116] width 10 height 10
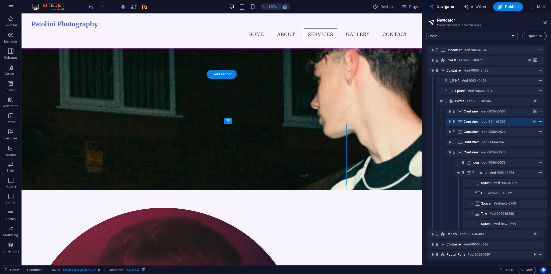
select select "ms"
select select "s"
select select "progressive"
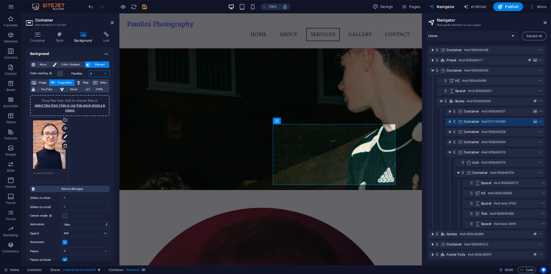
drag, startPoint x: 94, startPoint y: 73, endPoint x: 86, endPoint y: 75, distance: 8.9
click at [86, 75] on div "Parallax 0 %" at bounding box center [90, 73] width 38 height 7
type input "25"
click at [84, 75] on label "Parallax" at bounding box center [79, 73] width 17 height 3
drag, startPoint x: 98, startPoint y: 75, endPoint x: 84, endPoint y: 75, distance: 14.3
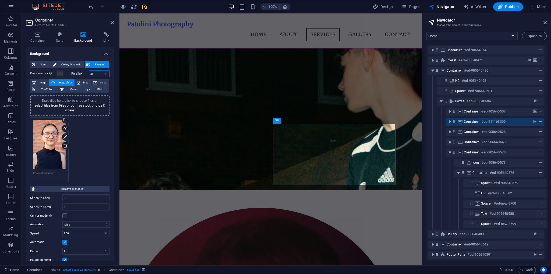
click at [84, 75] on div "Parallax 25 %" at bounding box center [90, 73] width 38 height 7
type input "5"
click at [84, 72] on label "Parallax" at bounding box center [79, 73] width 17 height 3
drag, startPoint x: 93, startPoint y: 74, endPoint x: 85, endPoint y: 74, distance: 8.3
click at [85, 74] on div "Parallax 43 %" at bounding box center [90, 73] width 38 height 7
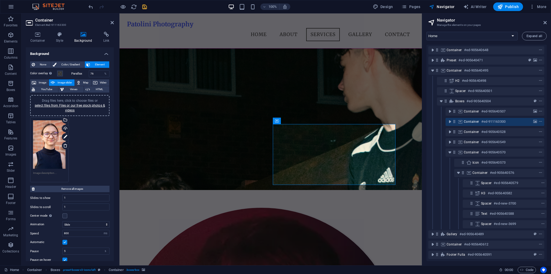
click at [84, 73] on label "Parallax" at bounding box center [79, 73] width 17 height 3
drag, startPoint x: 93, startPoint y: 72, endPoint x: 80, endPoint y: 72, distance: 13.2
click at [80, 72] on div "Parallax 76 %" at bounding box center [90, 73] width 38 height 7
click at [80, 73] on label "Parallax" at bounding box center [79, 73] width 17 height 3
drag, startPoint x: 95, startPoint y: 72, endPoint x: 91, endPoint y: 71, distance: 4.3
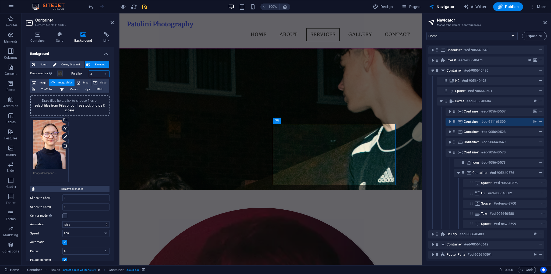
click at [89, 73] on input "2" at bounding box center [99, 73] width 20 height 6
click at [81, 73] on label "Parallax" at bounding box center [79, 73] width 17 height 3
drag, startPoint x: 94, startPoint y: 73, endPoint x: 84, endPoint y: 73, distance: 9.7
click at [84, 73] on div "Parallax 23 %" at bounding box center [90, 73] width 38 height 7
type input "0"
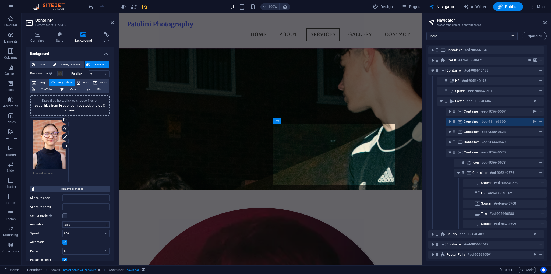
click at [83, 74] on label "Parallax" at bounding box center [79, 73] width 17 height 3
click at [330, 116] on link at bounding box center [335, 116] width 10 height 10
click at [331, 117] on link at bounding box center [329, 116] width 10 height 10
drag, startPoint x: 331, startPoint y: 105, endPoint x: 211, endPoint y: 97, distance: 120.6
click at [331, 105] on link at bounding box center [329, 105] width 10 height 10
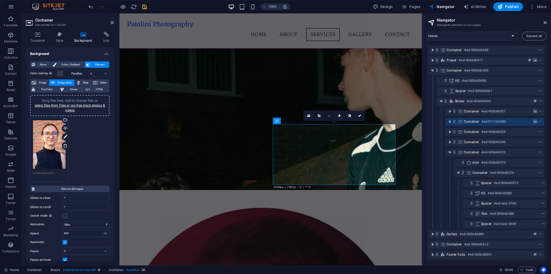
click at [330, 115] on icon at bounding box center [328, 115] width 3 height 3
click at [329, 117] on icon at bounding box center [329, 115] width 3 height 3
click at [360, 115] on icon at bounding box center [359, 115] width 3 height 3
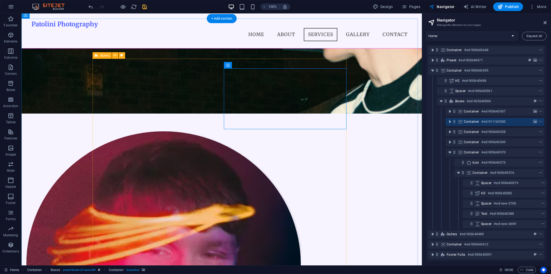
scroll to position [411, 0]
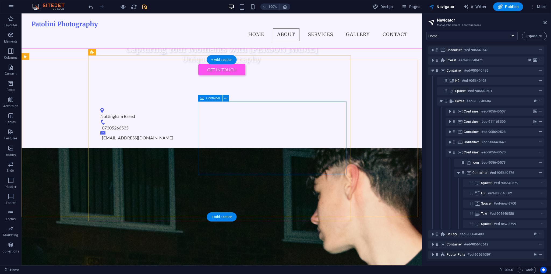
scroll to position [323, 0]
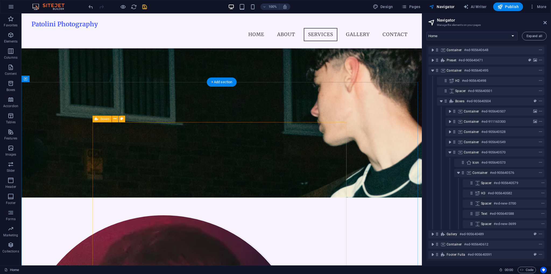
click at [439, 98] on icon "toggle-expand" at bounding box center [441, 100] width 5 height 5
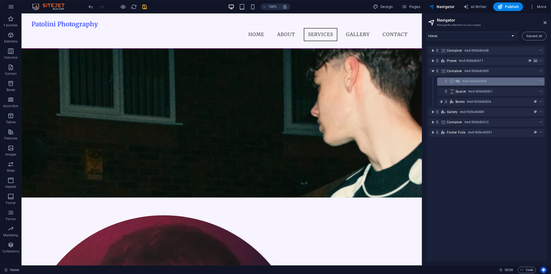
scroll to position [0, 0]
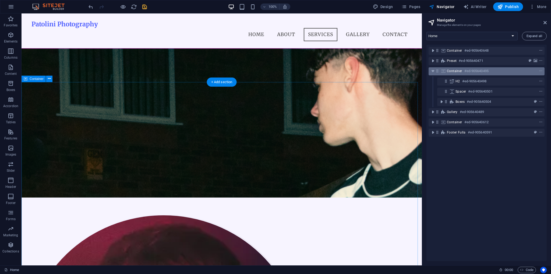
click at [453, 73] on span "Container" at bounding box center [454, 71] width 15 height 4
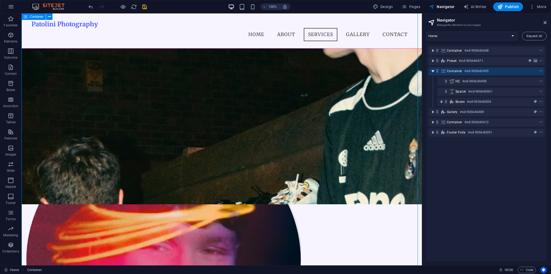
click at [433, 72] on icon "toggle-expand" at bounding box center [432, 70] width 5 height 5
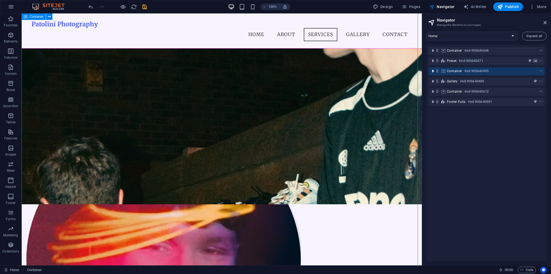
click at [433, 72] on icon "toggle-expand" at bounding box center [432, 70] width 5 height 5
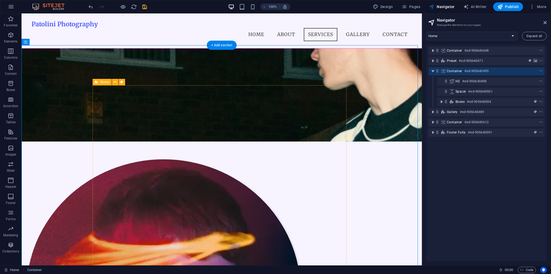
scroll to position [384, 0]
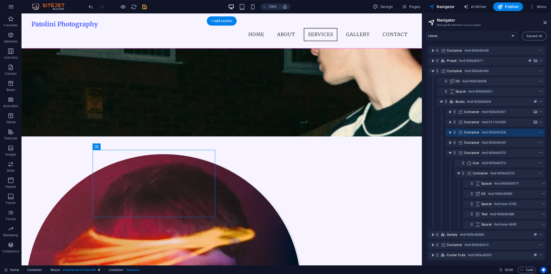
select select "ms"
select select "s"
select select "progressive"
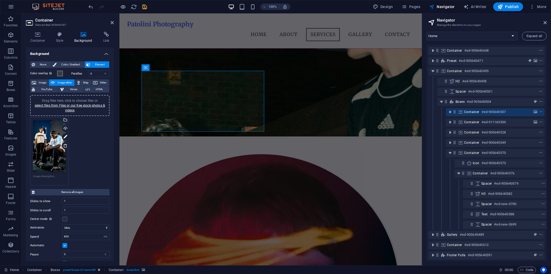
click at [60, 71] on span at bounding box center [60, 73] width 4 height 4
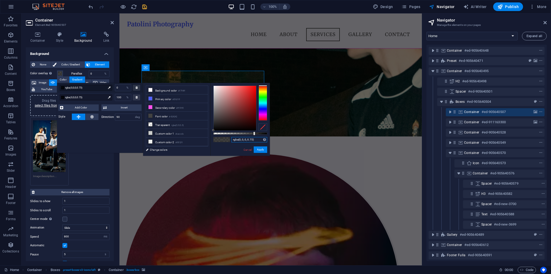
click at [243, 138] on input "rgba(0, 0, 0, 0.75)" at bounding box center [249, 139] width 36 height 5
drag, startPoint x: 128, startPoint y: 136, endPoint x: 247, endPoint y: 150, distance: 120.3
click at [247, 150] on link "Cancel" at bounding box center [247, 150] width 9 height 4
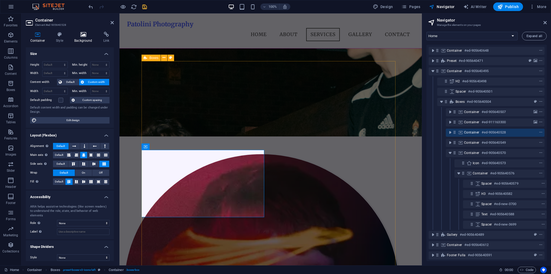
drag, startPoint x: 59, startPoint y: 38, endPoint x: 79, endPoint y: 36, distance: 19.8
click at [77, 35] on ul "Container Style Background Link" at bounding box center [70, 37] width 88 height 11
click at [80, 36] on icon at bounding box center [83, 34] width 27 height 5
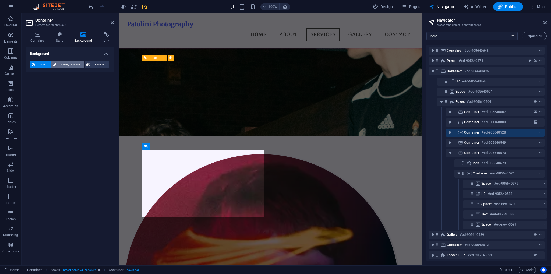
click at [75, 63] on span "Color / Gradient" at bounding box center [70, 64] width 25 height 6
click at [103, 61] on div "None Color / Gradient Element Stretch background to full-width Color overlay Pl…" at bounding box center [70, 75] width 88 height 37
click at [101, 64] on span "Element" at bounding box center [100, 64] width 16 height 6
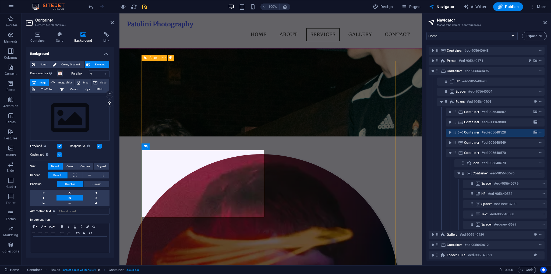
click at [73, 76] on div "Parallax 0 %" at bounding box center [90, 73] width 38 height 7
click at [62, 85] on span "Image slider" at bounding box center [65, 82] width 16 height 6
select select "ms"
select select "s"
select select "progressive"
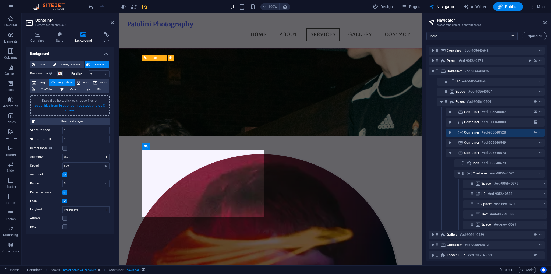
click at [82, 106] on link "select files from Files or our free stock photos & videos" at bounding box center [70, 108] width 70 height 9
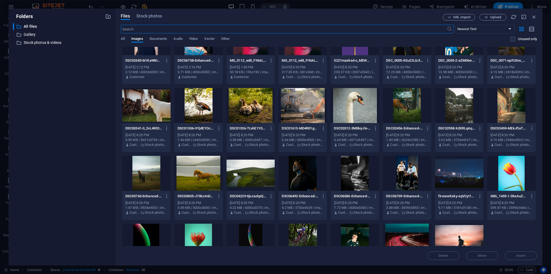
scroll to position [54, 0]
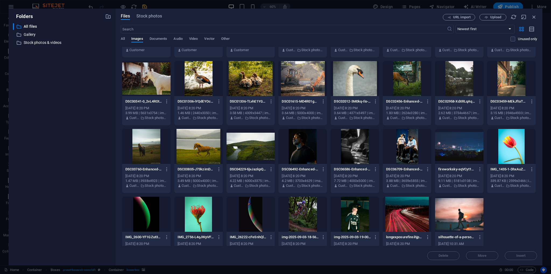
click at [156, 90] on div at bounding box center [146, 78] width 48 height 35
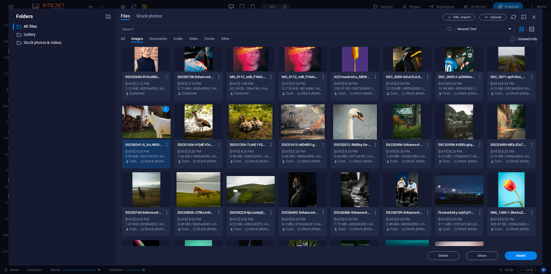
scroll to position [0, 0]
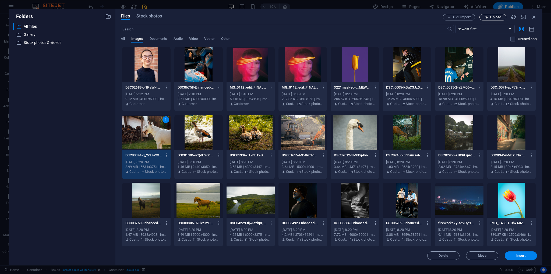
click at [494, 17] on span "Upload" at bounding box center [495, 17] width 11 height 3
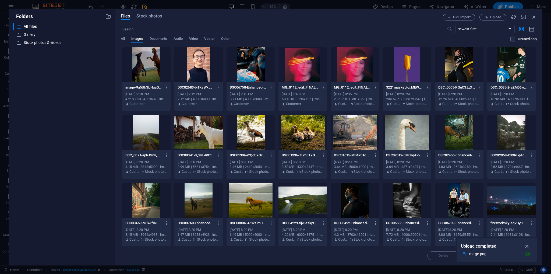
click at [528, 247] on icon "button" at bounding box center [527, 246] width 6 height 6
click at [152, 68] on div at bounding box center [146, 64] width 48 height 35
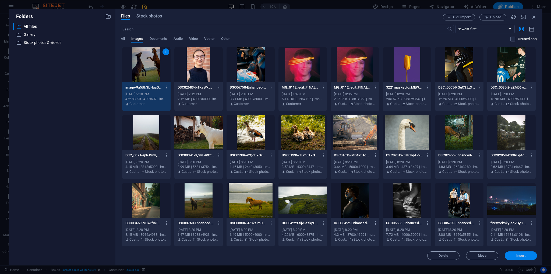
drag, startPoint x: 527, startPoint y: 255, endPoint x: 500, endPoint y: 239, distance: 31.8
click at [527, 255] on span "Insert" at bounding box center [521, 255] width 28 height 3
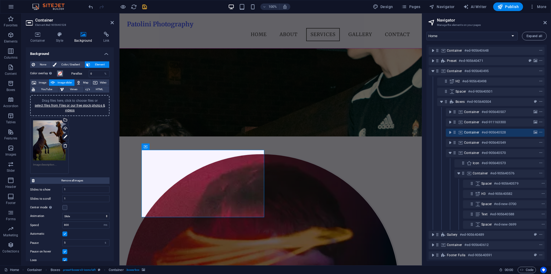
click at [61, 74] on span at bounding box center [60, 73] width 4 height 4
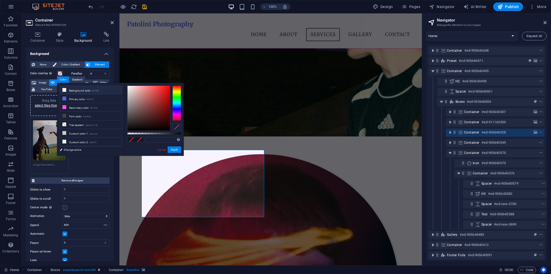
click at [90, 89] on li "Background color #f7f4ff" at bounding box center [91, 90] width 62 height 9
type input "#f7f4ff"
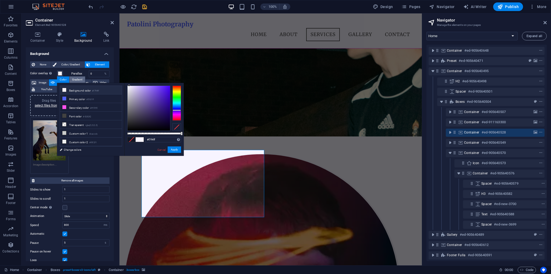
click at [74, 79] on div "Gradient" at bounding box center [77, 79] width 16 height 6
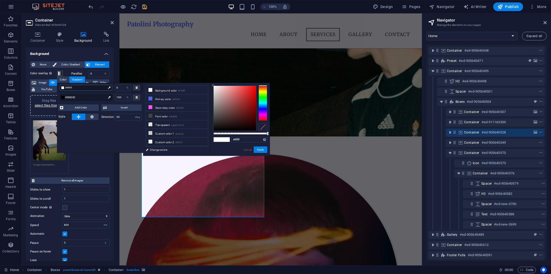
click at [78, 89] on span "#ffffff" at bounding box center [85, 87] width 41 height 5
click at [249, 140] on input "#ffffff" at bounding box center [249, 139] width 36 height 5
paste input "rgba(0, 0, 0, 0.75)"
click at [85, 94] on div "#000000 100 %" at bounding box center [100, 98] width 86 height 10
click at [90, 97] on span "#000000" at bounding box center [85, 97] width 41 height 5
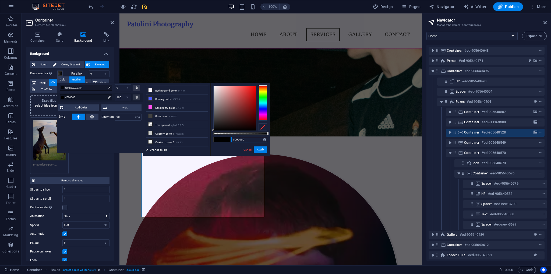
click at [247, 141] on input "#000000" at bounding box center [249, 139] width 36 height 5
paste input "rgba(0, 0, 0, 0.75)"
type input "rgba(0, 0, 0, 0.75)"
click at [258, 146] on button "Apply" at bounding box center [260, 149] width 13 height 6
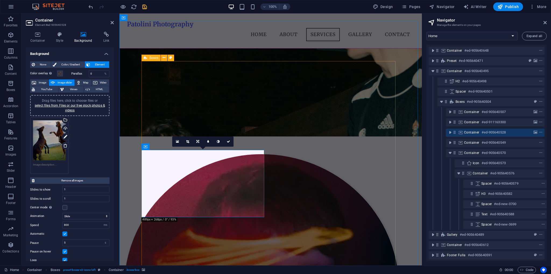
select select "rem"
select select "px"
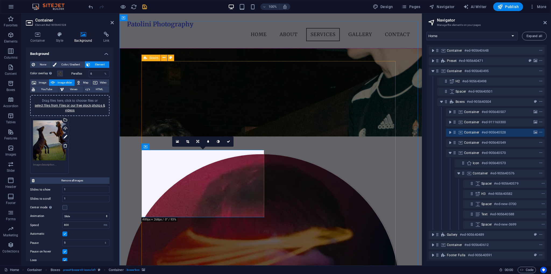
select select "preset-boxes-v3-icons-left"
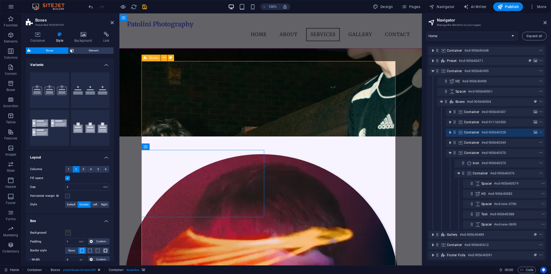
select select "ms"
select select "s"
select select "progressive"
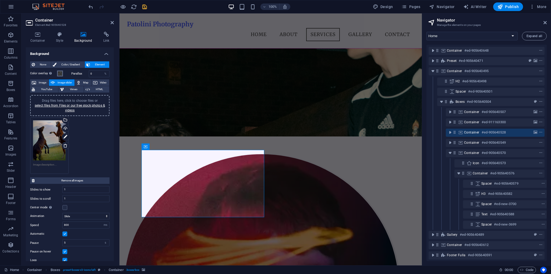
click at [61, 73] on span at bounding box center [60, 73] width 4 height 4
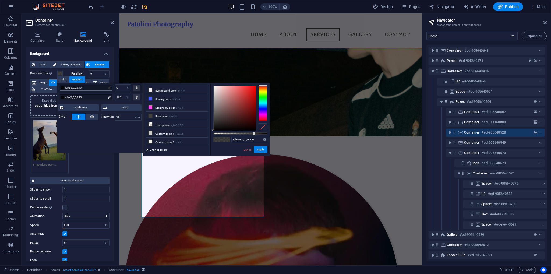
click at [81, 86] on span "rgba(0,0,0,0.75)" at bounding box center [85, 87] width 41 height 5
click at [81, 97] on span "rgba(0,0,0,0.75)" at bounding box center [85, 97] width 41 height 5
click at [258, 147] on button "Apply" at bounding box center [260, 149] width 13 height 6
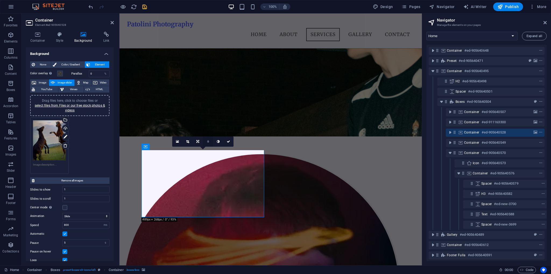
click at [208, 143] on link at bounding box center [208, 141] width 10 height 10
type input "4"
type input "2"
type input "1"
drag, startPoint x: 233, startPoint y: 140, endPoint x: 210, endPoint y: 128, distance: 25.9
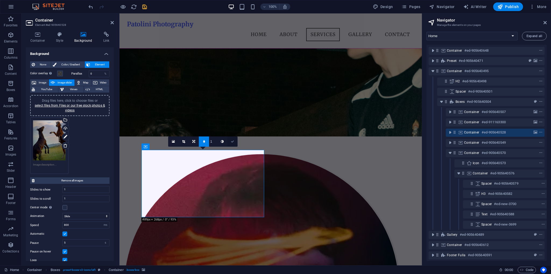
click at [233, 140] on icon at bounding box center [232, 141] width 3 height 3
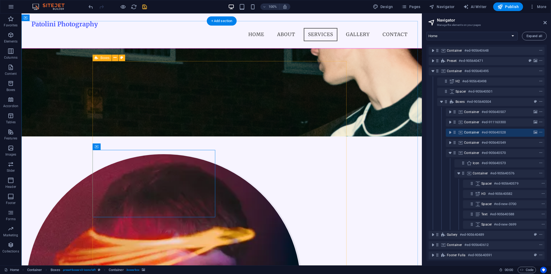
select select "ms"
select select "s"
select select "progressive"
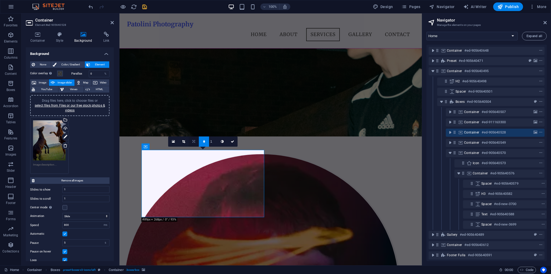
click at [192, 141] on icon at bounding box center [193, 141] width 3 height 3
click at [196, 132] on link at bounding box center [194, 131] width 10 height 10
click at [193, 141] on icon at bounding box center [193, 141] width 3 height 3
click at [233, 142] on icon at bounding box center [232, 141] width 3 height 3
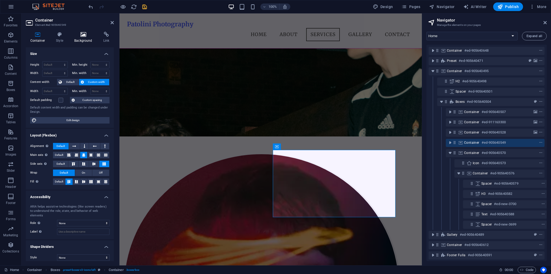
click at [81, 40] on h4 "Background" at bounding box center [84, 37] width 29 height 11
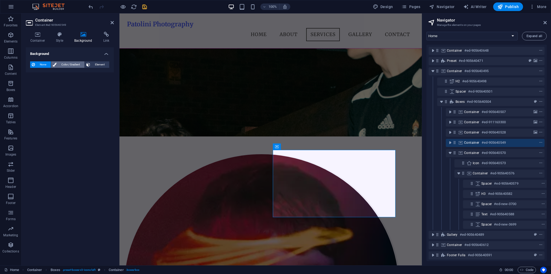
click at [81, 64] on span "Color / Gradient" at bounding box center [70, 64] width 25 height 6
click at [96, 66] on span "Element" at bounding box center [100, 64] width 16 height 6
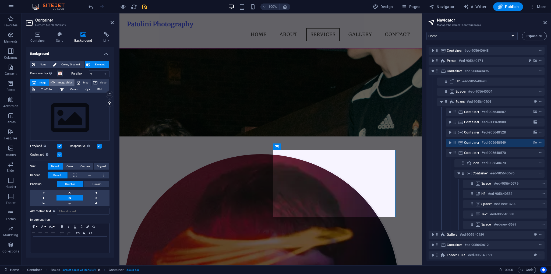
click at [64, 82] on span "Image slider" at bounding box center [65, 82] width 16 height 6
select select "ms"
select select "s"
select select "progressive"
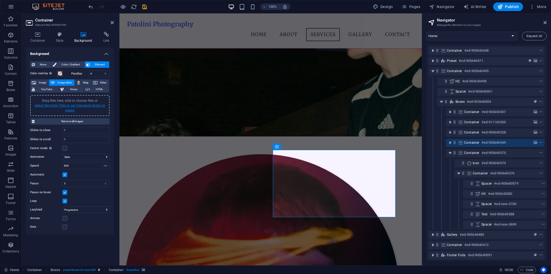
click at [74, 106] on link "select files from Files or our free stock photos & videos" at bounding box center [70, 108] width 70 height 9
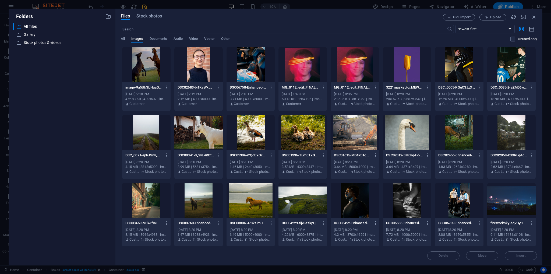
click at [195, 133] on div at bounding box center [198, 132] width 48 height 35
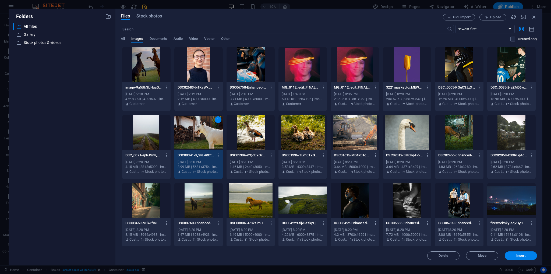
click at [195, 133] on div "1" at bounding box center [198, 132] width 48 height 35
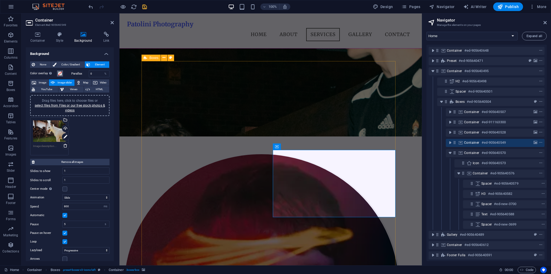
click at [59, 74] on span at bounding box center [60, 73] width 4 height 4
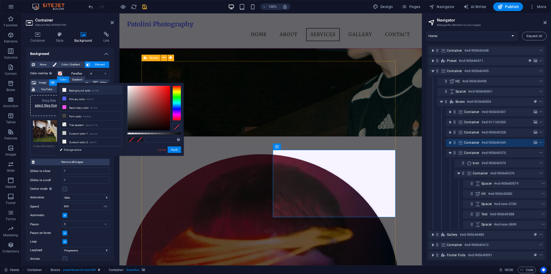
click at [86, 89] on li "Background color #f7f4ff" at bounding box center [91, 90] width 62 height 9
type input "#f7f4ff"
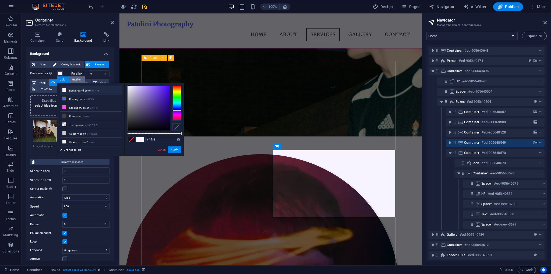
click at [77, 80] on div "Gradient" at bounding box center [77, 79] width 16 height 6
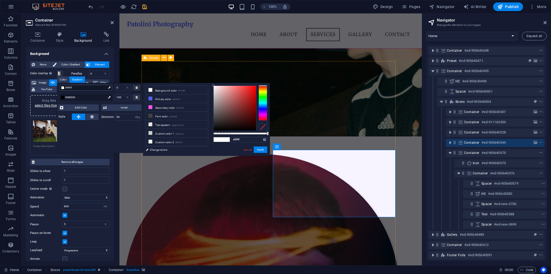
click at [77, 86] on span "#ffffff" at bounding box center [85, 87] width 41 height 5
click at [239, 141] on input "#ffffff" at bounding box center [249, 139] width 36 height 5
paste input "rgba(0, 0, 0, 0.75)"
click at [84, 97] on span "#000000" at bounding box center [85, 97] width 41 height 5
click at [246, 140] on input "#000000" at bounding box center [249, 139] width 36 height 5
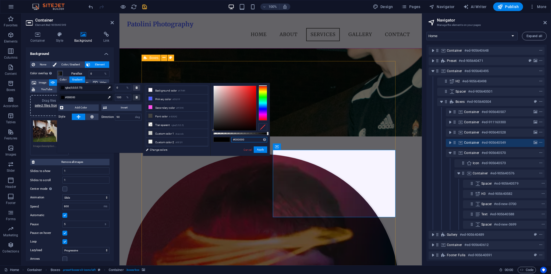
paste input "rgba(0, 0, 0, 0.75)"
type input "rgba(0, 0, 0, 0.75)"
click at [262, 148] on button "Apply" at bounding box center [260, 149] width 13 height 6
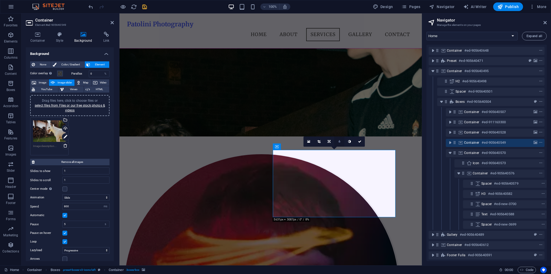
click at [341, 144] on link at bounding box center [339, 141] width 10 height 10
click at [345, 143] on input "5" at bounding box center [344, 141] width 8 height 10
click at [346, 143] on input "5" at bounding box center [344, 141] width 8 height 10
type input "4"
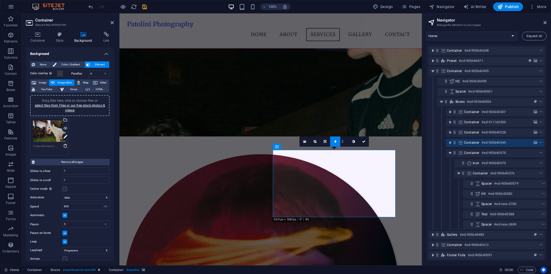
type input "1"
click at [365, 142] on icon at bounding box center [363, 141] width 3 height 3
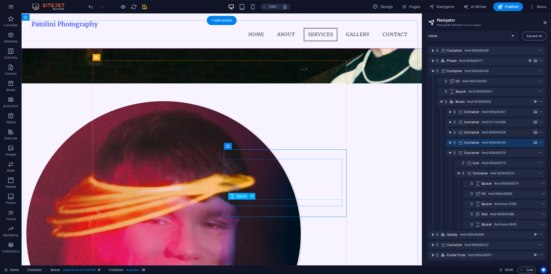
scroll to position [438, 0]
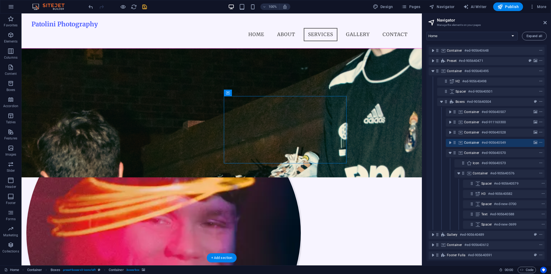
select select "ms"
select select "s"
select select "progressive"
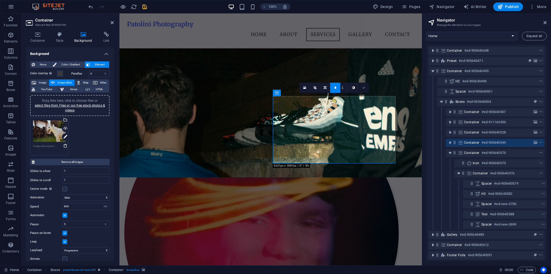
drag, startPoint x: 364, startPoint y: 89, endPoint x: 285, endPoint y: 120, distance: 84.3
click at [364, 89] on icon at bounding box center [363, 87] width 3 height 3
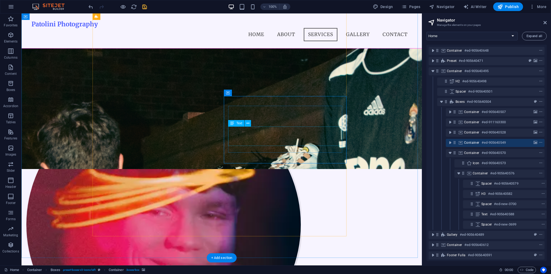
scroll to position [465, 0]
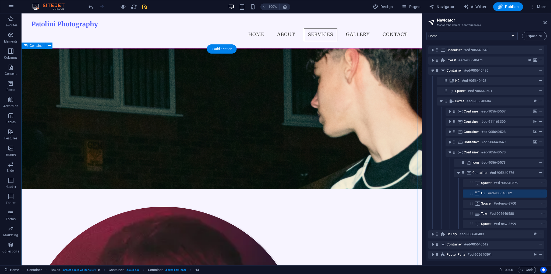
scroll to position [330, 0]
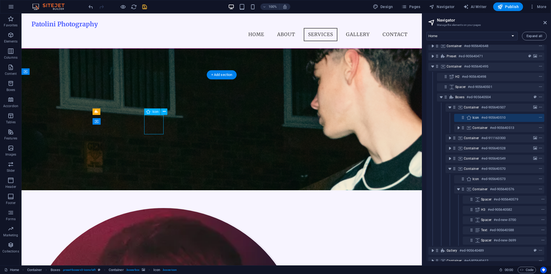
select select "xMidYMid"
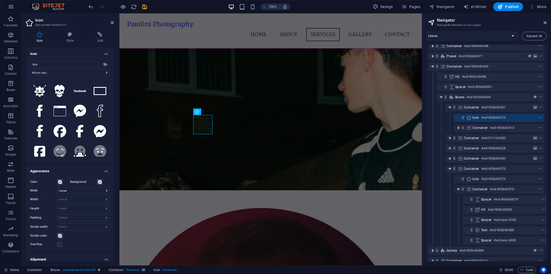
click at [48, 63] on input "face" at bounding box center [64, 64] width 68 height 6
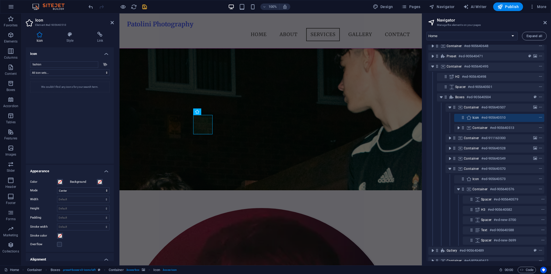
type input "s"
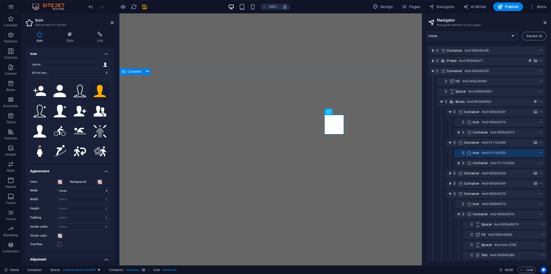
select select "xMidYMid"
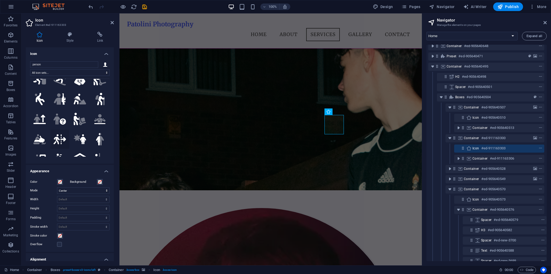
scroll to position [161, 0]
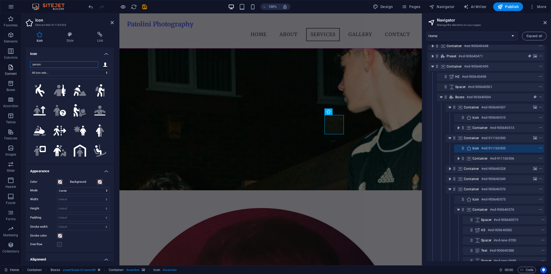
drag, startPoint x: 59, startPoint y: 65, endPoint x: 13, endPoint y: 64, distance: 45.7
click at [14, 64] on section "Favorites Elements Columns Content Boxes Accordion Tables Features Images Slide…" at bounding box center [211, 139] width 422 height 252
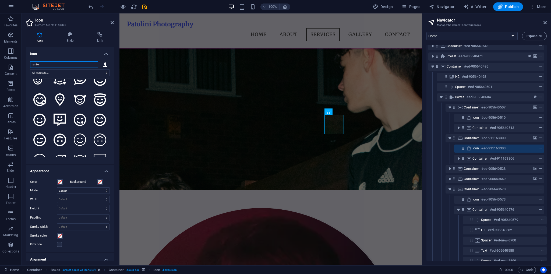
scroll to position [457, 0]
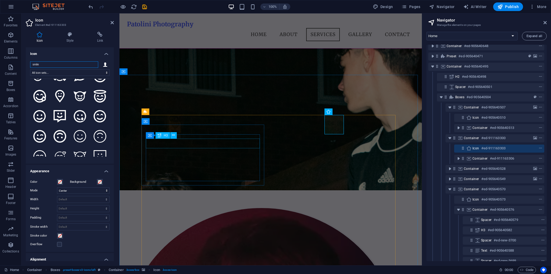
type input "smile"
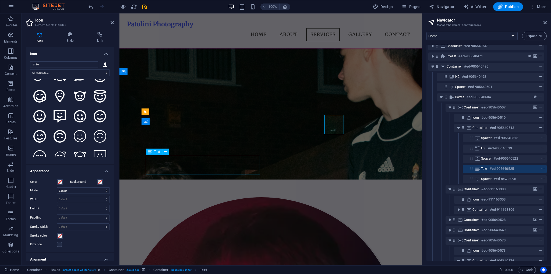
scroll to position [357, 0]
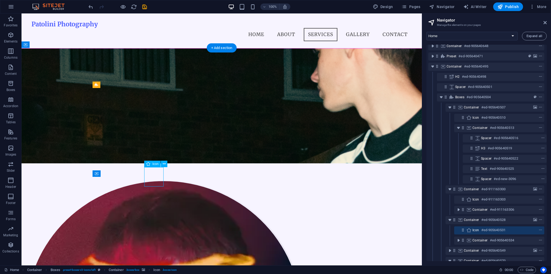
select select "xMidYMid"
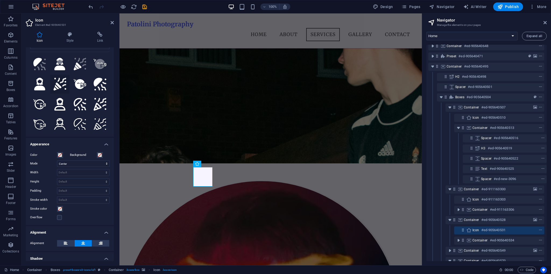
scroll to position [0, 0]
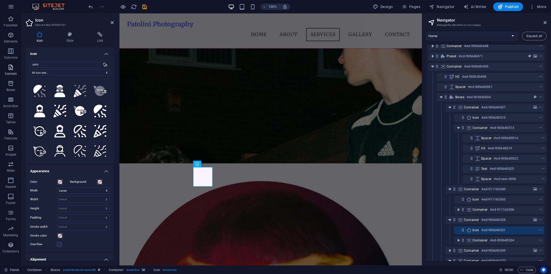
drag, startPoint x: 50, startPoint y: 63, endPoint x: 14, endPoint y: 64, distance: 35.8
click at [14, 64] on section "Favorites Elements Columns Content Boxes Accordion Tables Features Images Slide…" at bounding box center [211, 139] width 422 height 252
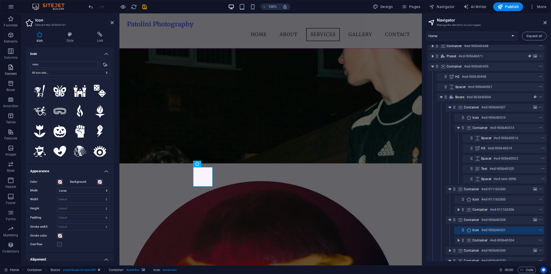
type input "event"
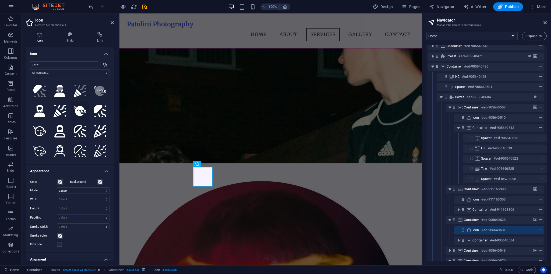
type input "party"
click at [79, 111] on icon at bounding box center [80, 111] width 13 height 10
click at [60, 113] on icon at bounding box center [60, 111] width 13 height 13
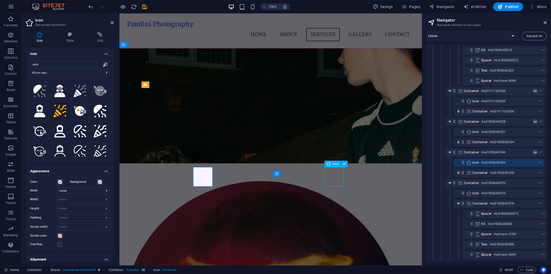
scroll to position [115, 1]
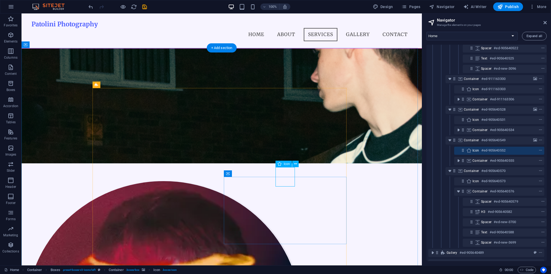
select select "xMidYMid"
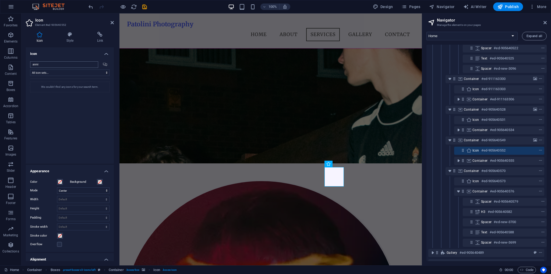
type input "anmia"
type input "m"
type input "anmial"
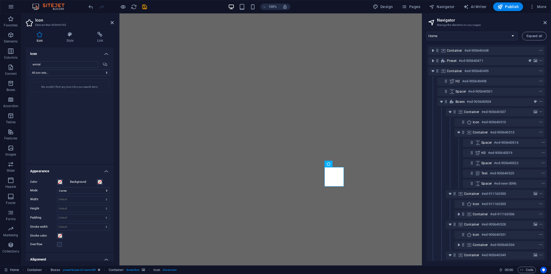
select select "xMidYMid"
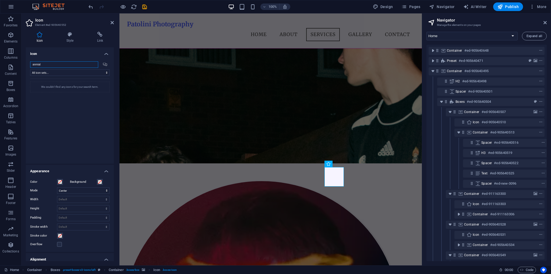
scroll to position [115, 1]
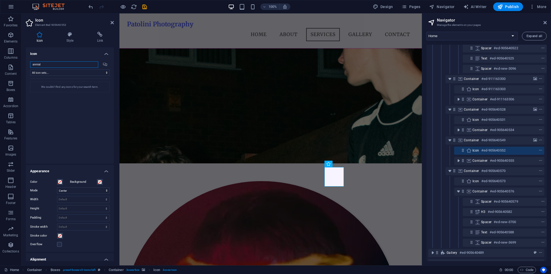
paste input "im"
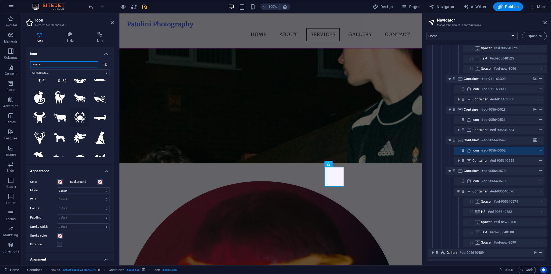
scroll to position [81, 0]
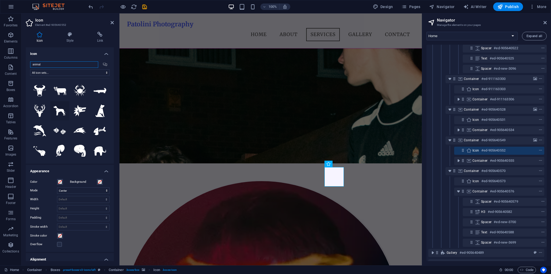
type input "animal"
click at [58, 112] on icon at bounding box center [60, 110] width 13 height 9
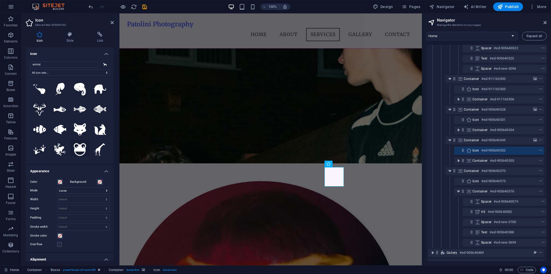
scroll to position [161, 0]
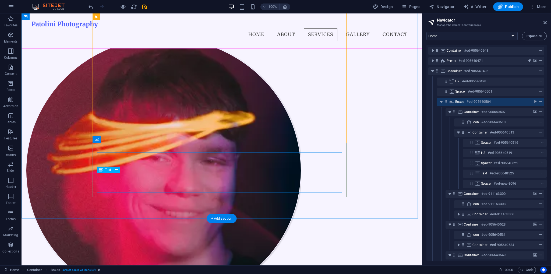
scroll to position [519, 0]
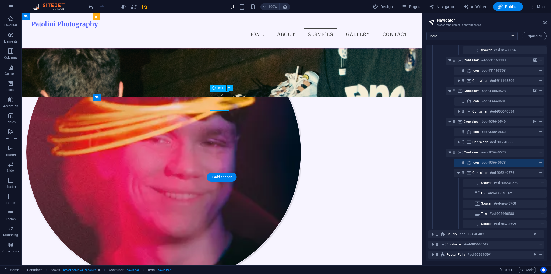
select select "xMidYMid"
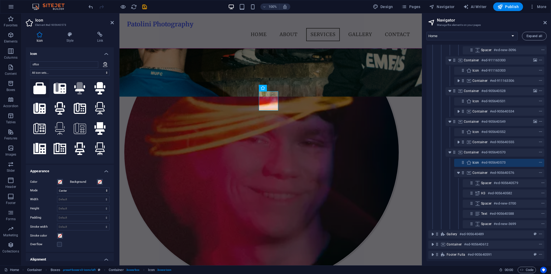
scroll to position [0, 0]
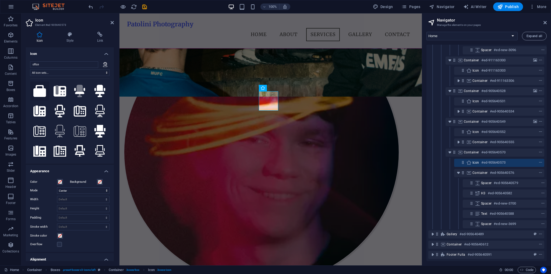
type input "office"
click at [41, 92] on icon at bounding box center [39, 91] width 13 height 12
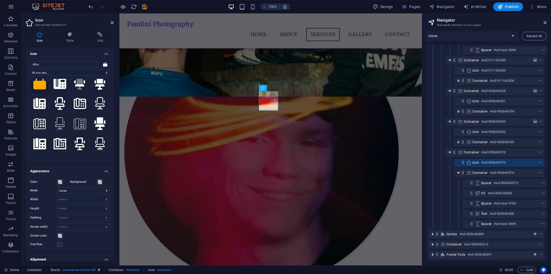
scroll to position [22, 0]
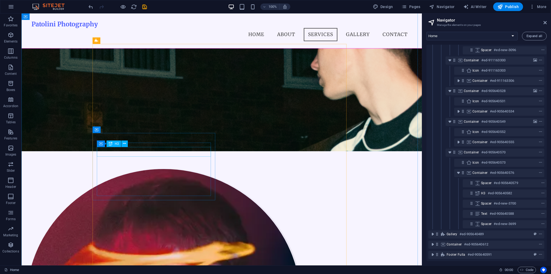
scroll to position [411, 0]
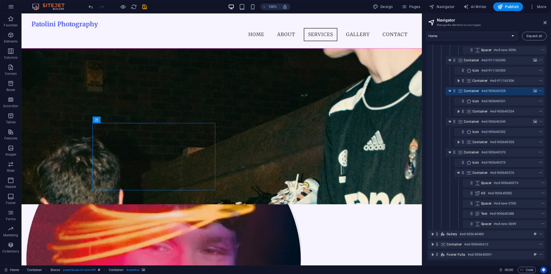
select select "ms"
select select "s"
select select "progressive"
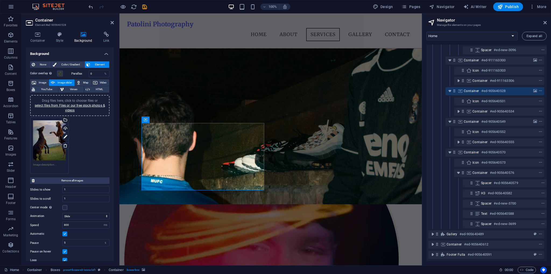
click at [57, 136] on div "Drag files here, click to choose files or select files from Files or our free s…" at bounding box center [49, 140] width 33 height 40
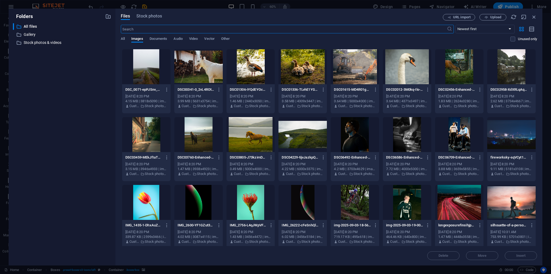
scroll to position [69, 0]
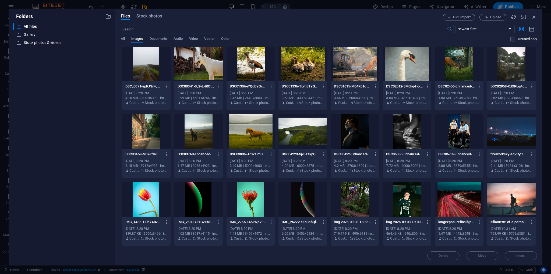
click at [346, 223] on p "img-2025-09-03-18-56-13-usJnKi8aDHky7PnbXt5wiw.png" at bounding box center [352, 222] width 37 height 5
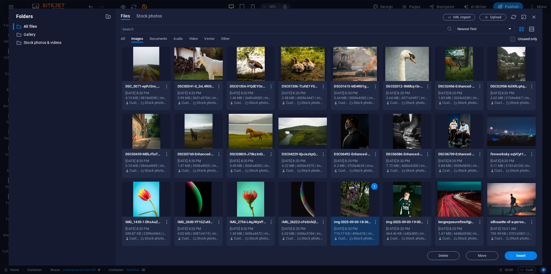
click at [516, 255] on span "Insert" at bounding box center [520, 255] width 9 height 3
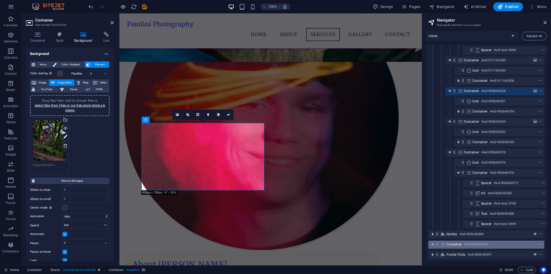
scroll to position [411, 0]
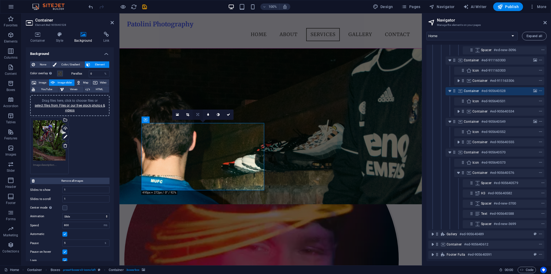
click at [200, 114] on link at bounding box center [198, 115] width 10 height 10
click at [197, 104] on icon at bounding box center [197, 104] width 3 height 3
click at [228, 113] on icon at bounding box center [228, 114] width 3 height 3
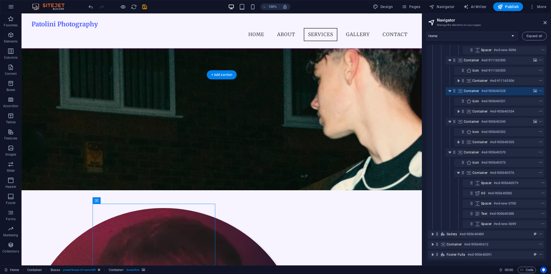
scroll to position [519, 0]
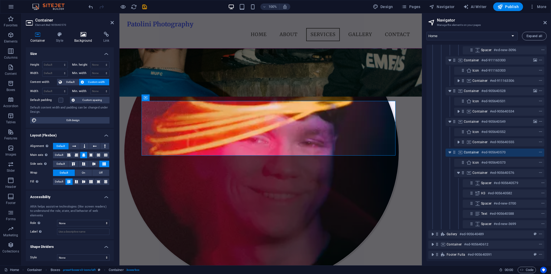
click at [81, 35] on icon at bounding box center [83, 34] width 27 height 5
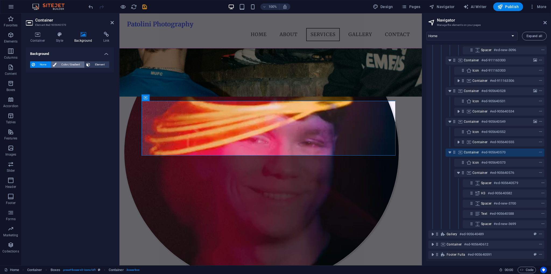
click at [62, 63] on span "Color / Gradient" at bounding box center [70, 64] width 25 height 6
click at [88, 65] on icon at bounding box center [88, 64] width 4 height 6
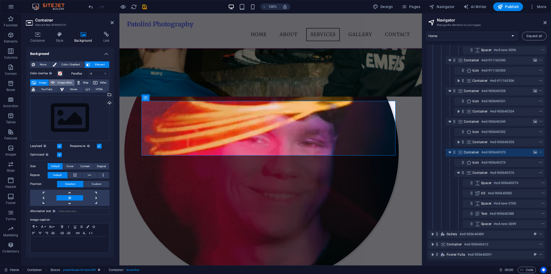
click at [65, 81] on span "Image slider" at bounding box center [65, 82] width 16 height 6
select select "ms"
select select "s"
select select "progressive"
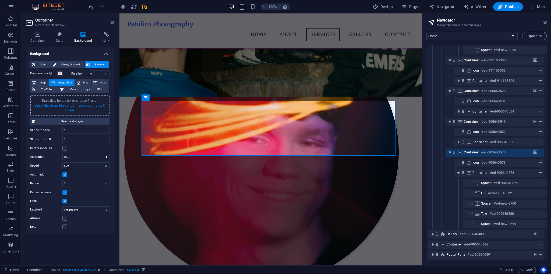
click at [67, 105] on link "select files from Files or our free stock photos & videos" at bounding box center [70, 108] width 70 height 9
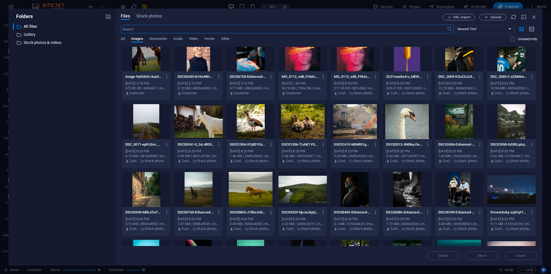
scroll to position [0, 0]
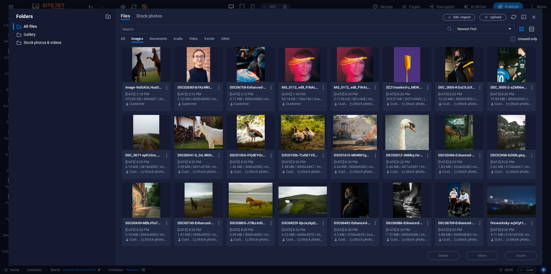
click at [362, 137] on div at bounding box center [355, 132] width 48 height 35
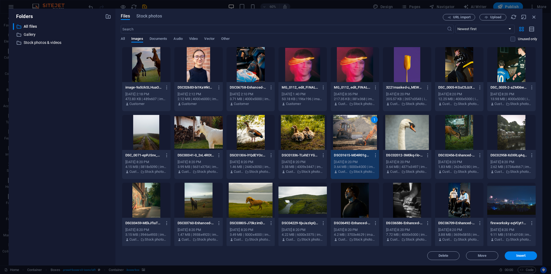
drag, startPoint x: 362, startPoint y: 137, endPoint x: 237, endPoint y: 124, distance: 125.3
click at [362, 137] on div "1" at bounding box center [355, 132] width 48 height 35
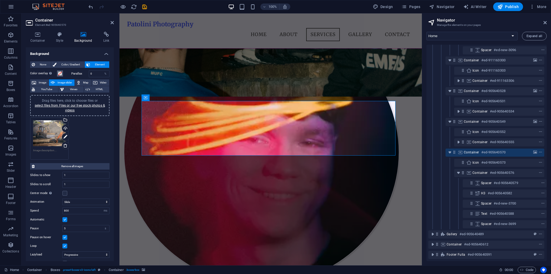
click at [59, 70] on button "Color overlay Places an overlay over the background to colorize it" at bounding box center [60, 73] width 6 height 6
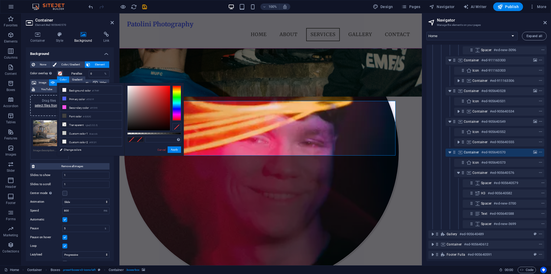
click at [70, 84] on div "less Background color #f7f4ff Primary color #5161ff Secondary color #ff51f0 Fon…" at bounding box center [120, 119] width 127 height 73
click at [73, 80] on div "Gradient" at bounding box center [77, 79] width 16 height 6
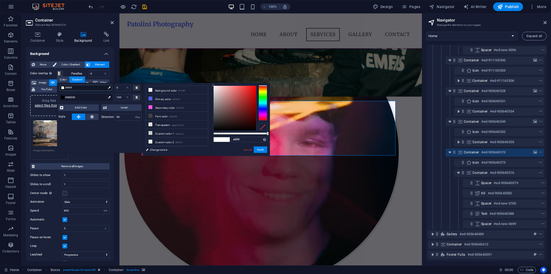
click at [73, 89] on span "#ffffff" at bounding box center [85, 87] width 41 height 5
click at [251, 140] on input "#ffffff" at bounding box center [249, 139] width 36 height 5
paste input "animal"
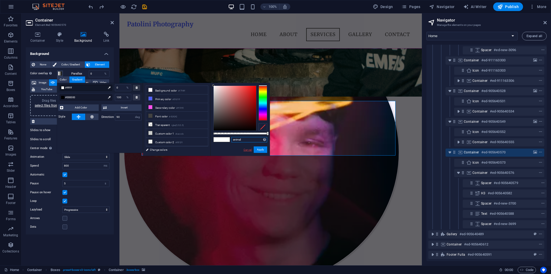
type input "animal"
drag, startPoint x: 249, startPoint y: 151, endPoint x: 132, endPoint y: 133, distance: 117.5
click at [249, 151] on link "Cancel" at bounding box center [247, 150] width 9 height 4
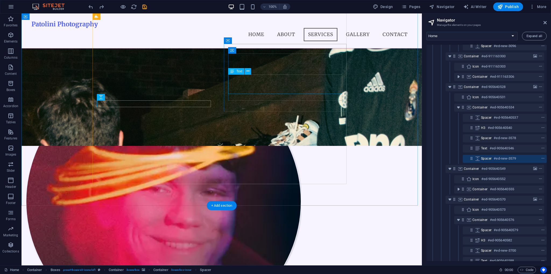
scroll to position [465, 0]
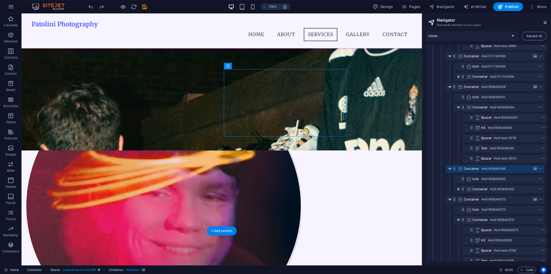
select select "ms"
select select "s"
select select "progressive"
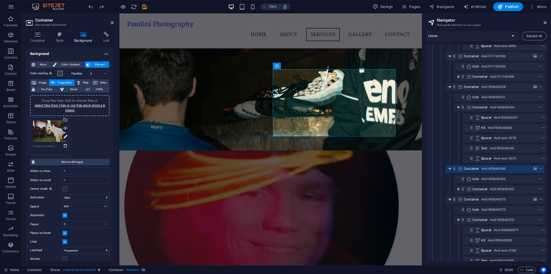
click at [62, 71] on span at bounding box center [60, 73] width 4 height 4
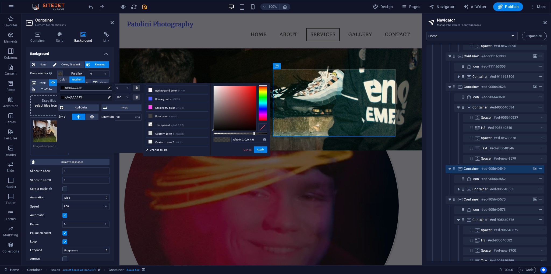
click at [94, 86] on span "rgba(0,0,0,0.75)" at bounding box center [85, 87] width 41 height 5
click at [239, 140] on input "rgba(0, 0, 0, 0.75)" at bounding box center [249, 139] width 36 height 5
click at [250, 148] on link "Cancel" at bounding box center [247, 150] width 9 height 4
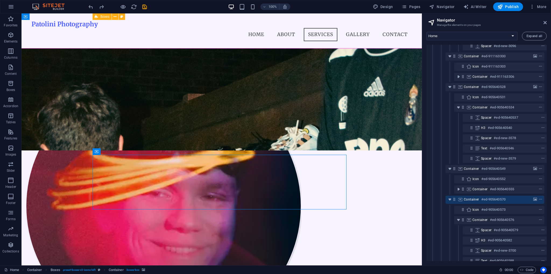
select select "ms"
select select "s"
select select "progressive"
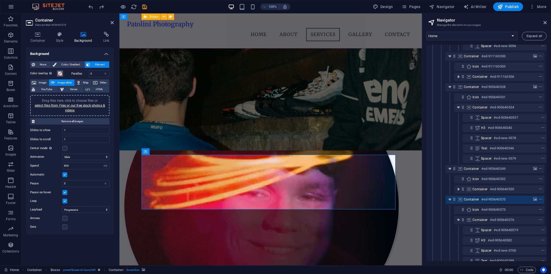
click at [59, 72] on span at bounding box center [60, 73] width 4 height 4
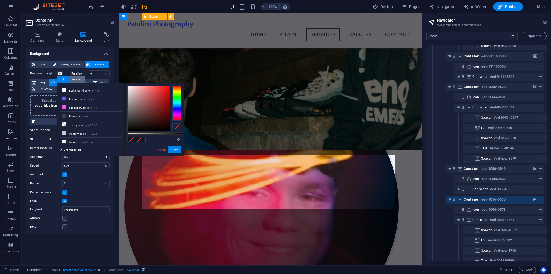
click at [74, 79] on div "Gradient" at bounding box center [77, 79] width 16 height 6
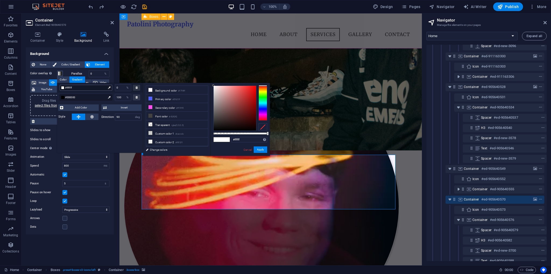
click at [80, 89] on span "#ffffff" at bounding box center [85, 87] width 41 height 5
click at [238, 140] on input "#ffffff" at bounding box center [249, 139] width 36 height 5
paste input "rgba(0, 0, 0, 0.75)"
drag, startPoint x: 91, startPoint y: 97, endPoint x: 103, endPoint y: 101, distance: 12.5
click at [91, 97] on span "#000000" at bounding box center [85, 97] width 41 height 5
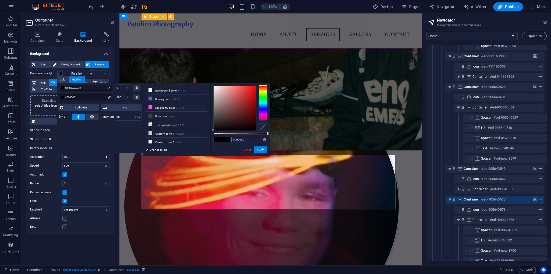
click at [250, 138] on input "#000000" at bounding box center [249, 139] width 36 height 5
paste input "rgba(0, 0, 0, 0.75)"
type input "rgba(0, 0, 0, 0.75)"
drag, startPoint x: 262, startPoint y: 148, endPoint x: 2, endPoint y: 107, distance: 263.2
click at [262, 148] on button "Apply" at bounding box center [260, 149] width 13 height 6
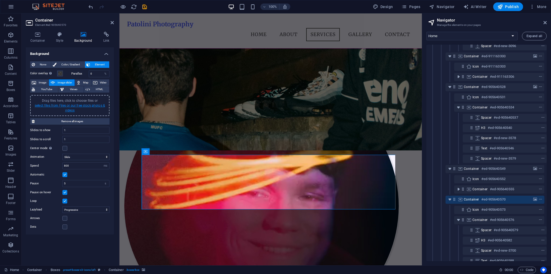
click at [67, 108] on link "select files from Files or our free stock photos & videos" at bounding box center [70, 108] width 70 height 9
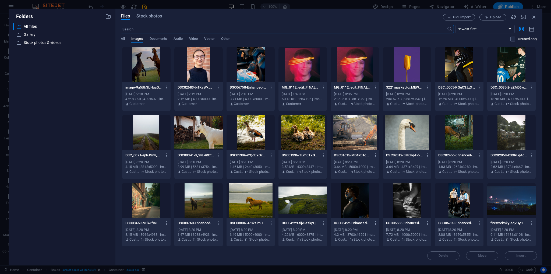
scroll to position [607, 0]
click at [339, 132] on div at bounding box center [355, 132] width 48 height 35
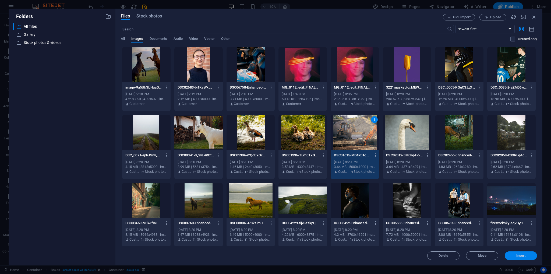
click at [523, 259] on button "Insert" at bounding box center [521, 255] width 32 height 9
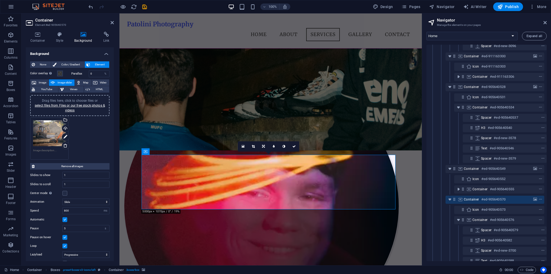
click at [267, 147] on link at bounding box center [263, 146] width 10 height 10
drag, startPoint x: 263, startPoint y: 139, endPoint x: 143, endPoint y: 130, distance: 119.8
click at [263, 139] on link at bounding box center [263, 136] width 10 height 10
click at [263, 148] on icon at bounding box center [263, 146] width 3 height 3
click at [263, 147] on icon at bounding box center [263, 146] width 3 height 3
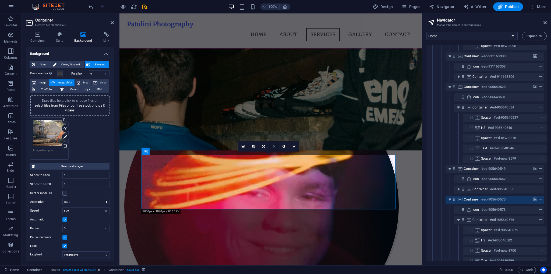
click at [271, 144] on link at bounding box center [274, 146] width 10 height 10
click at [278, 147] on input "5" at bounding box center [279, 146] width 8 height 10
type input "4"
type input "3"
type input "1"
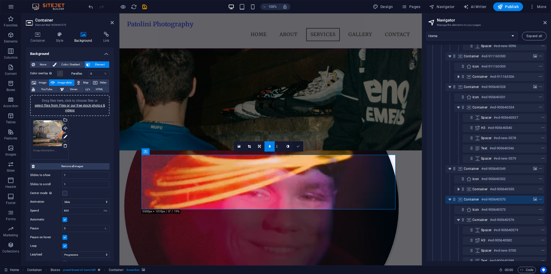
click at [296, 146] on link at bounding box center [298, 146] width 10 height 10
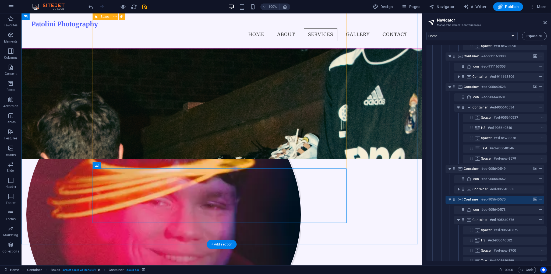
scroll to position [438, 0]
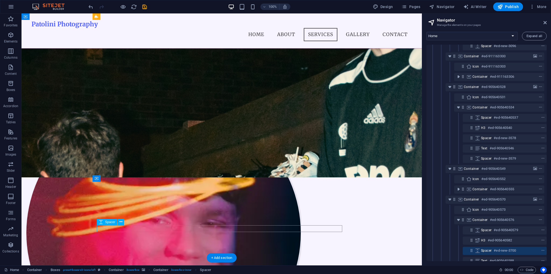
scroll to position [189, 1]
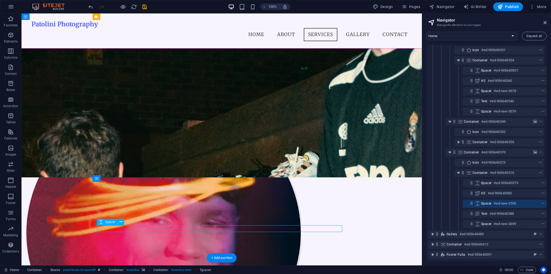
select select "px"
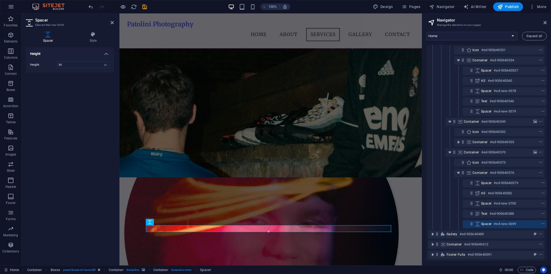
type input "50"
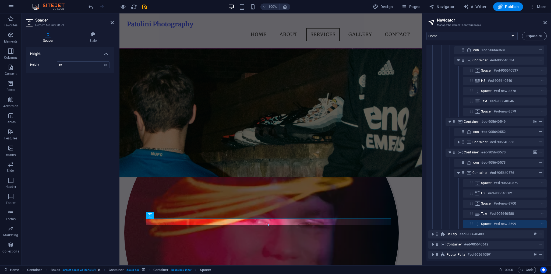
scroll to position [445, 0]
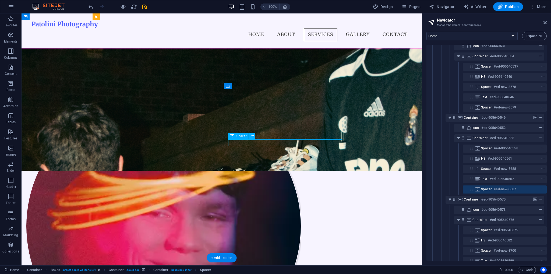
select select "px"
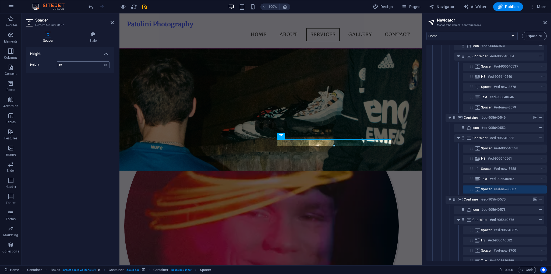
type input "50"
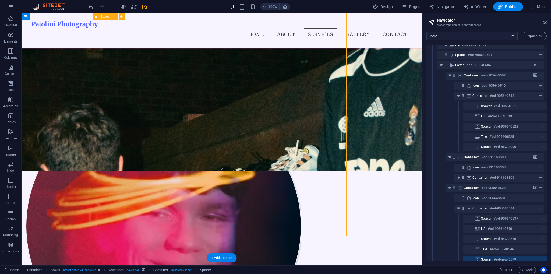
select select "rem"
select select "px"
select select "preset-boxes-v3-icons-left"
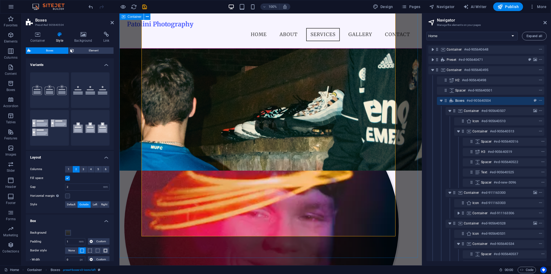
scroll to position [0, 1]
click at [47, 37] on icon at bounding box center [38, 34] width 24 height 5
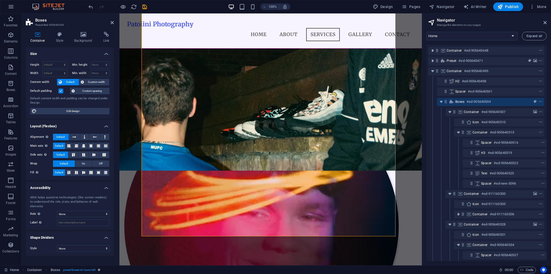
click at [61, 93] on label at bounding box center [60, 91] width 5 height 5
click at [0, 0] on input "Default padding" at bounding box center [0, 0] width 0 height 0
click at [61, 92] on label at bounding box center [60, 91] width 5 height 5
click at [0, 0] on input "Default padding" at bounding box center [0, 0] width 0 height 0
click at [81, 82] on icon at bounding box center [82, 82] width 3 height 6
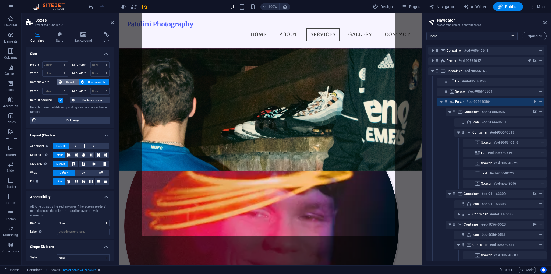
click at [69, 84] on span "Default" at bounding box center [71, 82] width 14 height 6
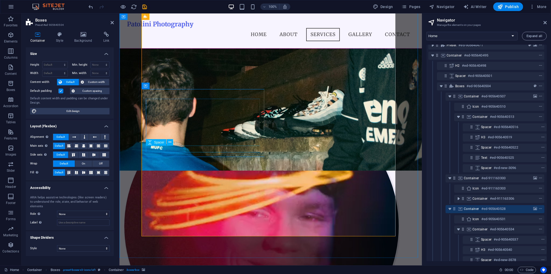
select select "px"
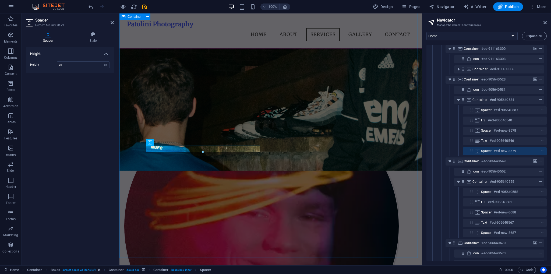
scroll to position [145, 1]
type input "6"
type input "50"
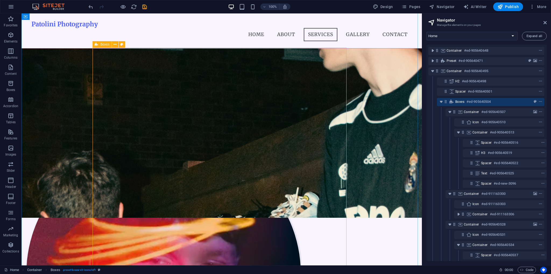
scroll to position [397, 0]
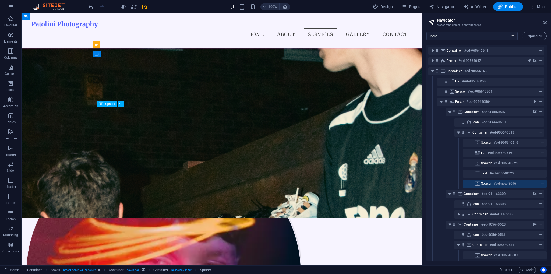
select select "px"
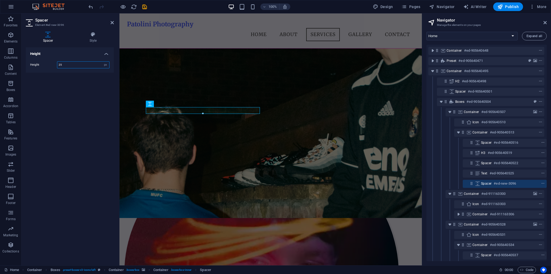
drag, startPoint x: 82, startPoint y: 67, endPoint x: 54, endPoint y: 65, distance: 28.1
click at [54, 65] on div "Height 25 px rem vh vw" at bounding box center [69, 64] width 79 height 7
type input "50"
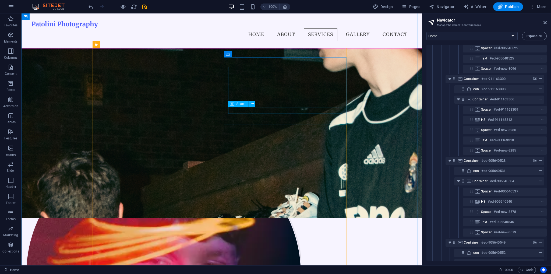
select select "px"
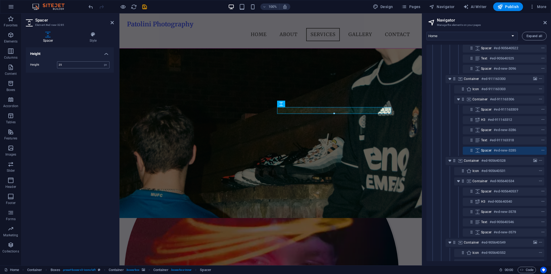
drag, startPoint x: 66, startPoint y: 60, endPoint x: 64, endPoint y: 63, distance: 3.4
click at [65, 63] on div "Height 25 px rem vh vw" at bounding box center [70, 65] width 88 height 16
drag, startPoint x: 60, startPoint y: 66, endPoint x: 50, endPoint y: 66, distance: 10.2
click at [50, 66] on div "Height 25 px rem vh vw" at bounding box center [69, 64] width 79 height 7
type input "50"
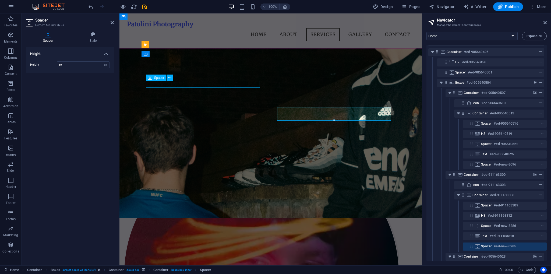
select select "px"
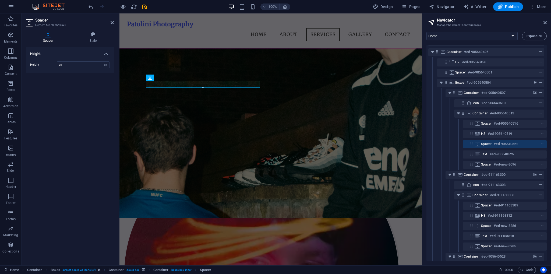
scroll to position [13, 1]
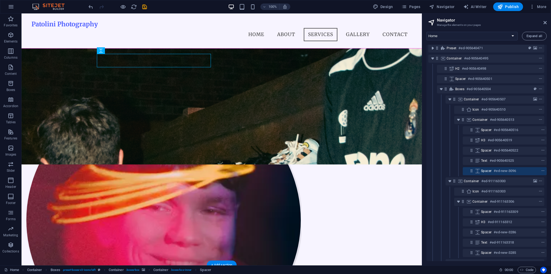
scroll to position [451, 0]
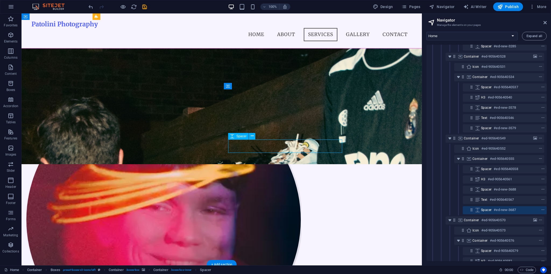
select select "px"
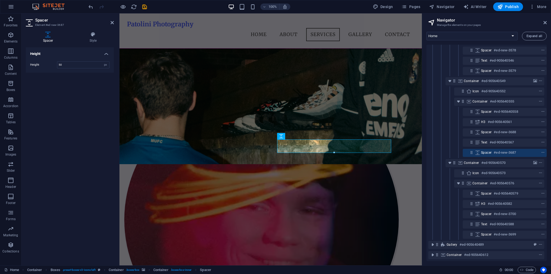
scroll to position [278, 1]
click at [78, 65] on input "50" at bounding box center [83, 65] width 52 height 6
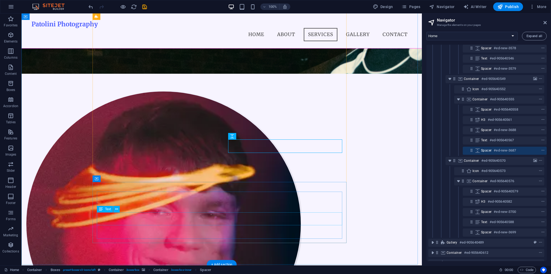
scroll to position [451, 0]
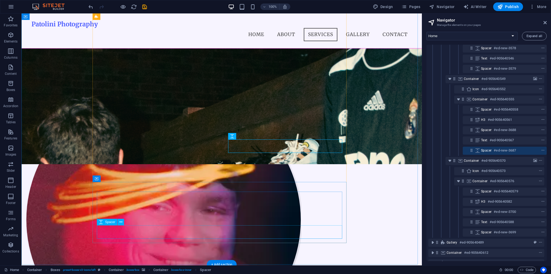
select select "px"
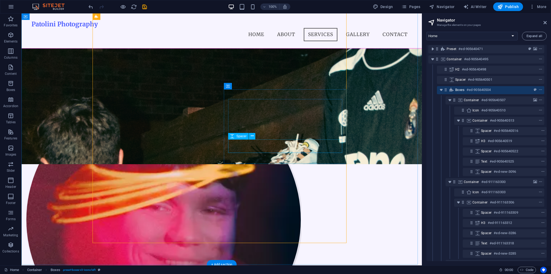
scroll to position [0, 1]
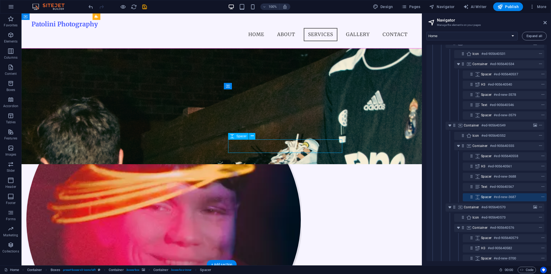
select select "px"
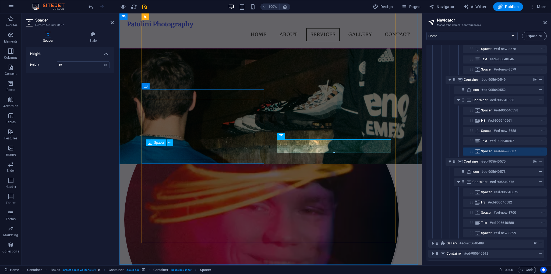
scroll to position [278, 1]
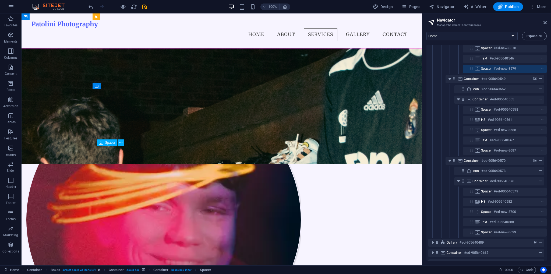
select select "px"
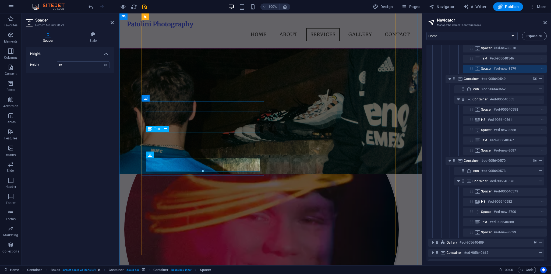
scroll to position [397, 0]
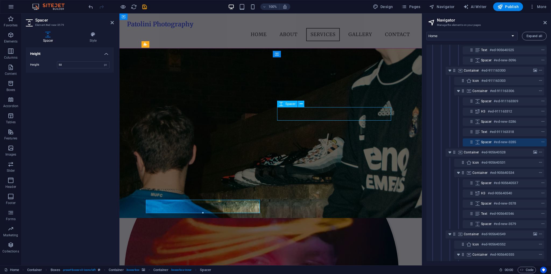
select select "px"
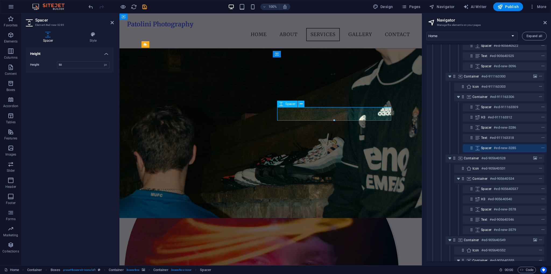
scroll to position [115, 1]
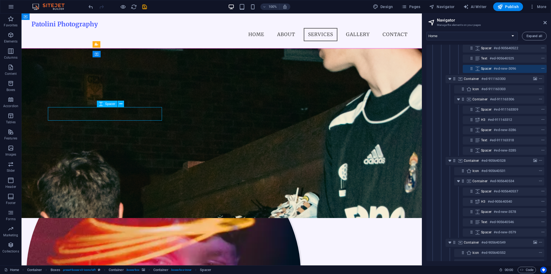
select select "px"
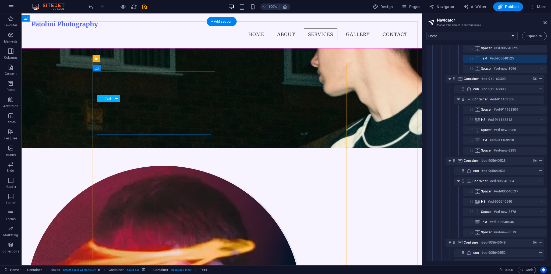
scroll to position [370, 0]
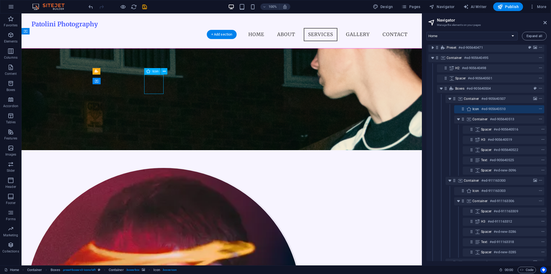
scroll to position [0, 1]
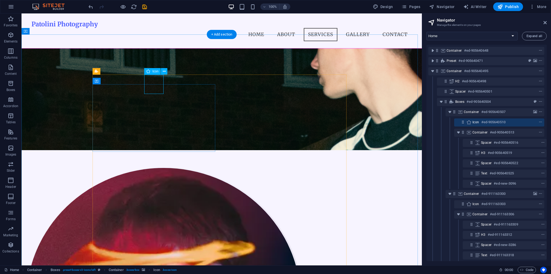
click at [490, 124] on h6 "#ed-905640510" at bounding box center [493, 122] width 24 height 6
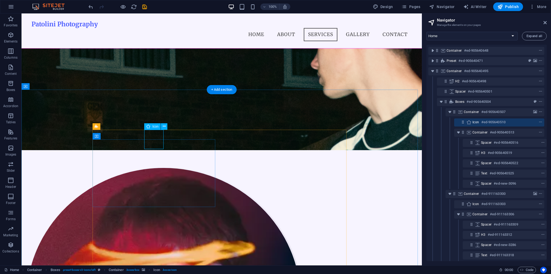
scroll to position [315, 0]
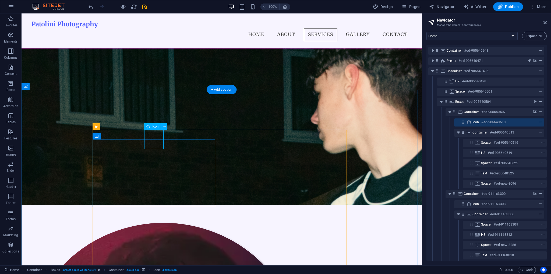
click at [490, 124] on h6 "#ed-905640510" at bounding box center [493, 122] width 24 height 6
select select "xMidYMid"
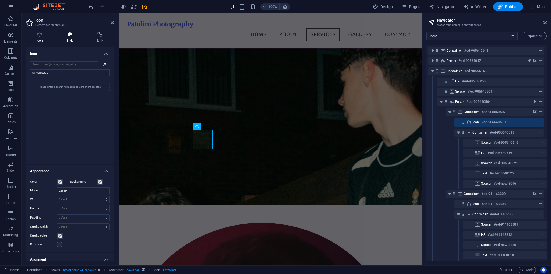
click at [60, 40] on h4 "Style" at bounding box center [71, 37] width 31 height 11
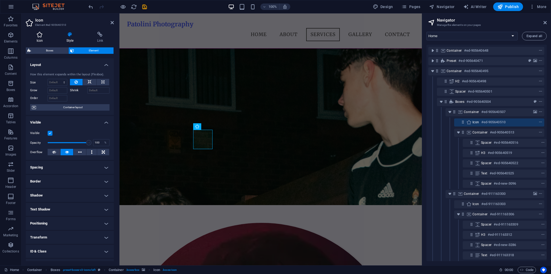
click at [40, 39] on h4 "Icon" at bounding box center [41, 37] width 30 height 11
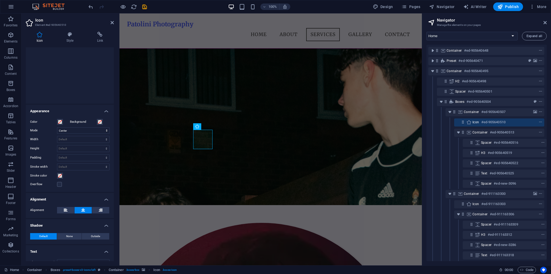
scroll to position [41, 0]
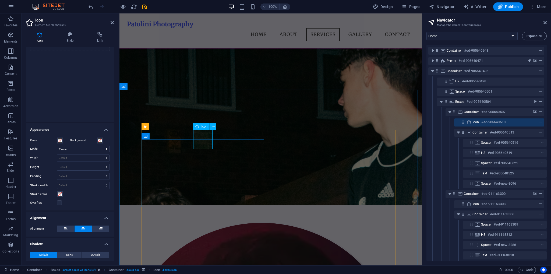
click at [61, 138] on span at bounding box center [60, 140] width 4 height 4
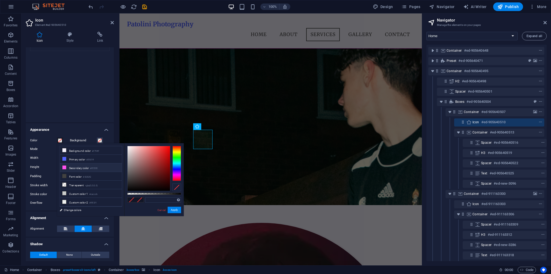
click at [82, 170] on li "Secondary color #ff51f0" at bounding box center [91, 167] width 62 height 9
type input "#ff51f0"
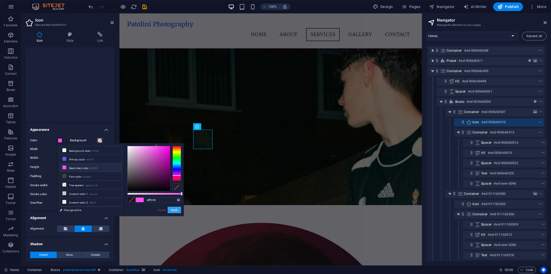
drag, startPoint x: 175, startPoint y: 210, endPoint x: 51, endPoint y: 192, distance: 125.9
click at [175, 210] on button "Apply" at bounding box center [174, 210] width 13 height 6
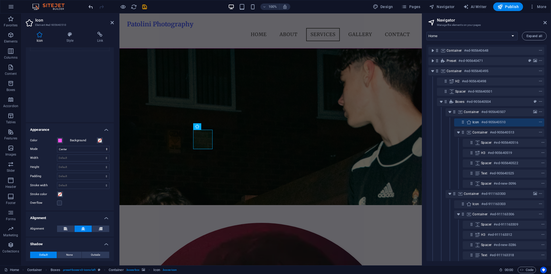
click at [93, 7] on icon "undo" at bounding box center [91, 7] width 6 height 6
click at [98, 139] on span at bounding box center [100, 140] width 4 height 4
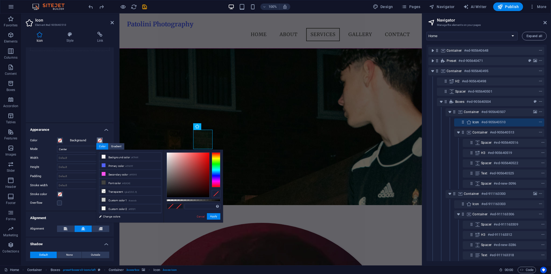
type input "#000000"
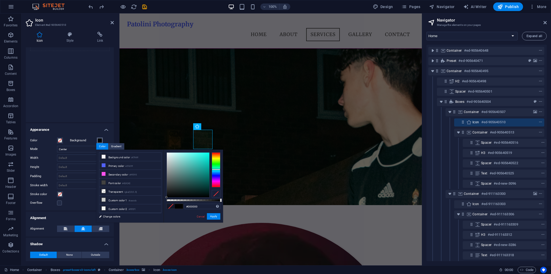
click at [217, 169] on div at bounding box center [216, 169] width 9 height 35
click at [202, 218] on link "Cancel" at bounding box center [200, 216] width 9 height 4
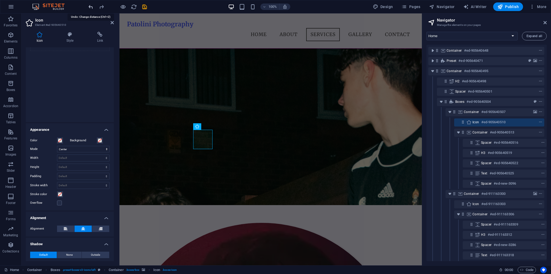
click at [90, 6] on icon "undo" at bounding box center [91, 7] width 6 height 6
click at [76, 149] on select "Scale Left Center Right" at bounding box center [83, 149] width 52 height 6
click at [76, 148] on select "Scale Left Center Right" at bounding box center [83, 149] width 52 height 6
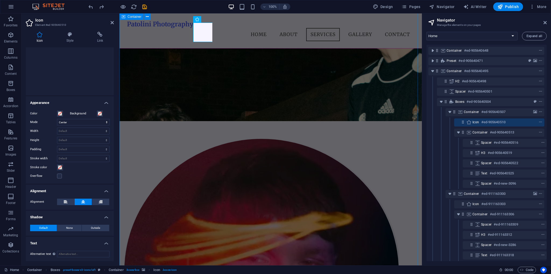
scroll to position [315, 0]
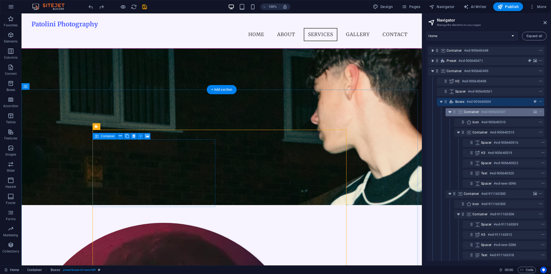
click at [448, 111] on icon "toggle-expand" at bounding box center [449, 111] width 5 height 5
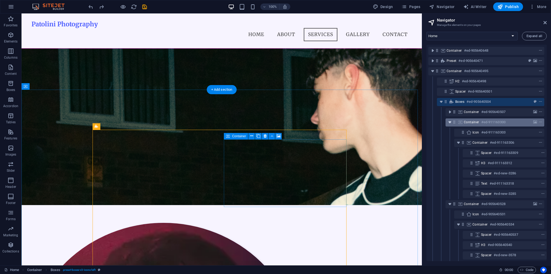
click at [450, 125] on button "toggle-expand" at bounding box center [450, 122] width 6 height 6
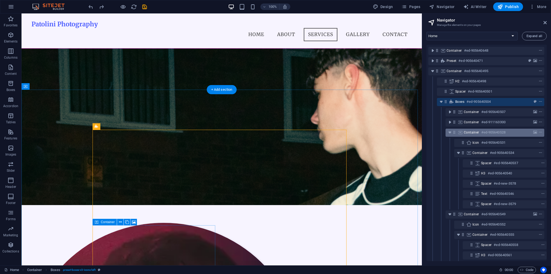
click at [448, 136] on div "Container #ed-905640528" at bounding box center [495, 133] width 99 height 8
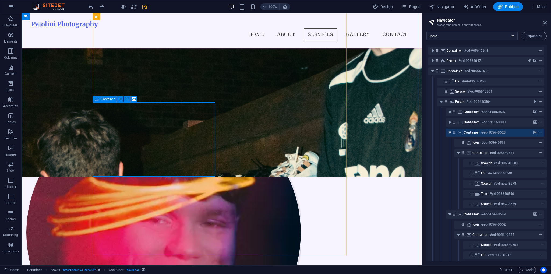
click at [449, 133] on icon "toggle-expand" at bounding box center [449, 132] width 5 height 5
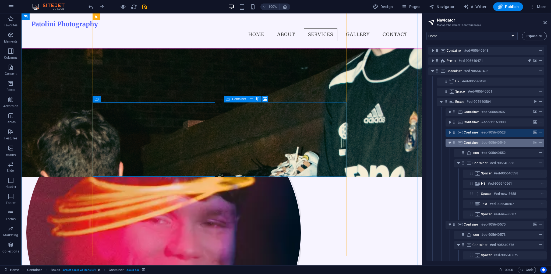
click at [447, 144] on icon "toggle-expand" at bounding box center [449, 142] width 5 height 5
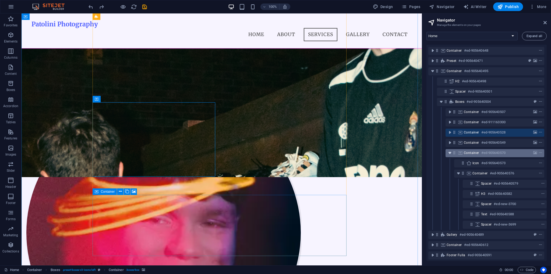
click at [449, 152] on icon "toggle-expand" at bounding box center [449, 152] width 5 height 5
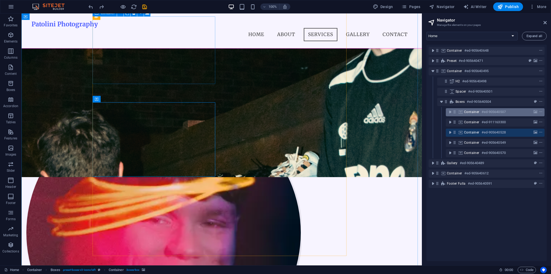
click at [467, 112] on span "Container" at bounding box center [471, 112] width 15 height 4
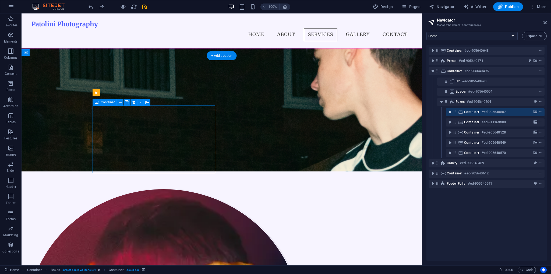
click at [451, 112] on icon "toggle-expand" at bounding box center [449, 111] width 5 height 5
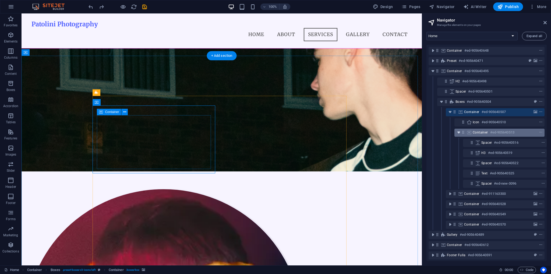
click at [457, 133] on icon "toggle-expand" at bounding box center [458, 132] width 5 height 5
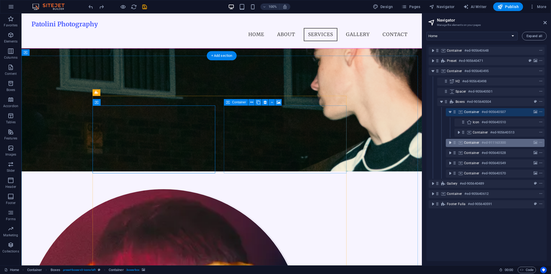
click at [450, 142] on icon "toggle-expand" at bounding box center [449, 142] width 5 height 5
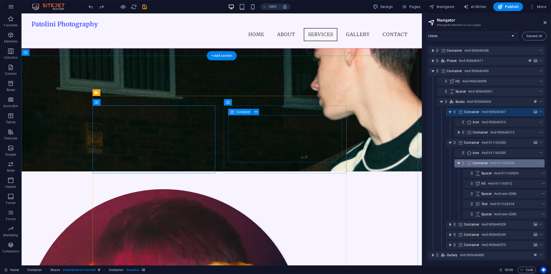
click at [458, 163] on icon "toggle-expand" at bounding box center [458, 162] width 5 height 5
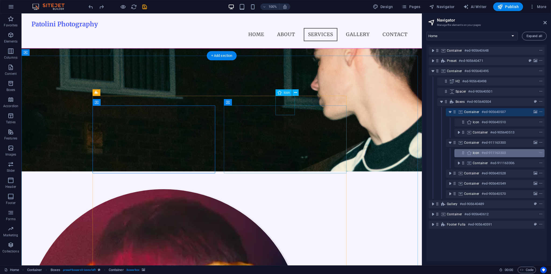
click at [479, 153] on span "Icon" at bounding box center [476, 153] width 7 height 4
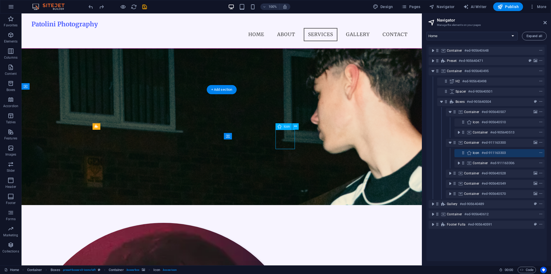
click at [479, 153] on span "Icon" at bounding box center [476, 153] width 7 height 4
select select "xMidYMid"
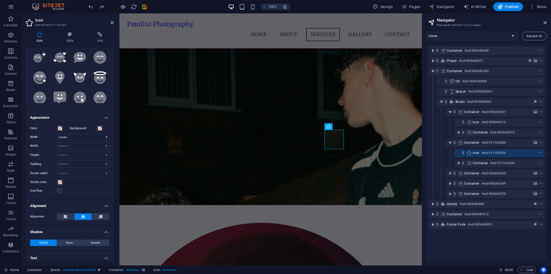
scroll to position [54, 0]
click at [53, 203] on h4 "Alignment" at bounding box center [70, 204] width 88 height 10
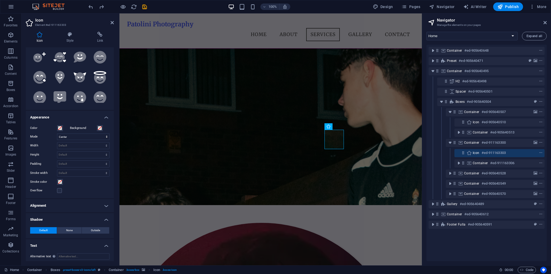
click at [50, 220] on h4 "Shadow" at bounding box center [70, 218] width 88 height 10
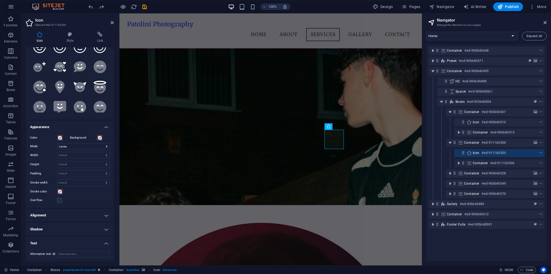
click at [44, 238] on h4 "Text" at bounding box center [70, 242] width 88 height 10
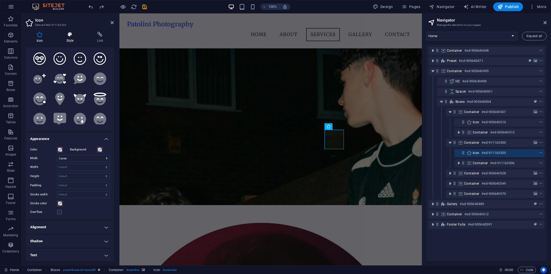
click at [73, 35] on icon at bounding box center [70, 34] width 29 height 5
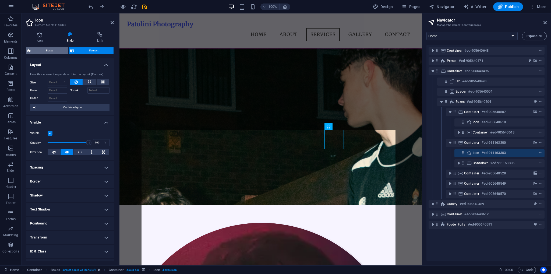
click at [51, 51] on span "Boxes" at bounding box center [50, 50] width 34 height 6
select select "rem"
select select "px"
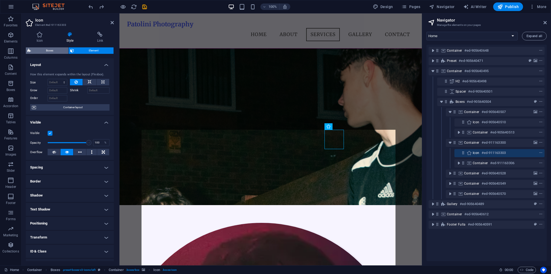
select select "preset-boxes-v3-icons-left"
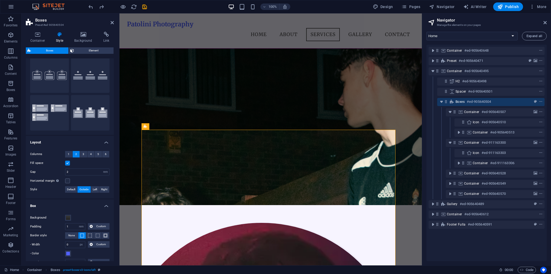
scroll to position [69, 0]
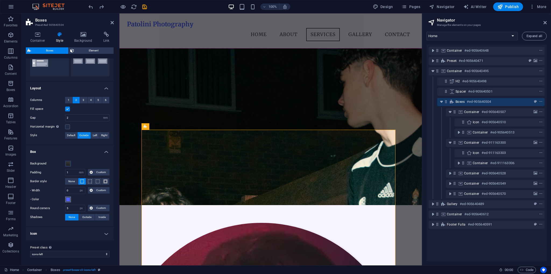
click at [70, 200] on span at bounding box center [68, 199] width 4 height 4
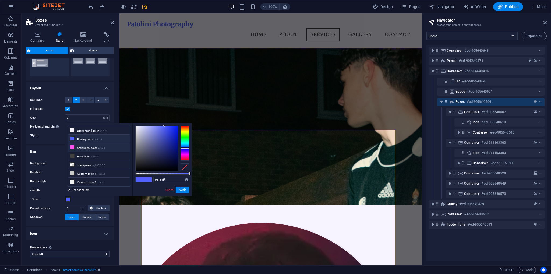
click at [96, 148] on li "Secondary color #ff51f0" at bounding box center [99, 147] width 62 height 9
type input "#ff51f0"
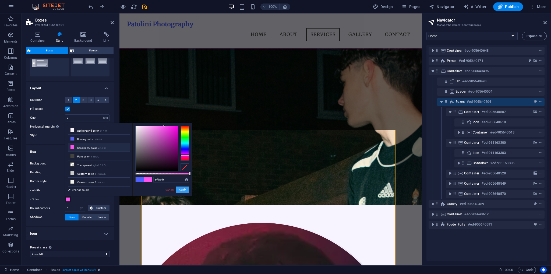
click at [181, 188] on button "Apply" at bounding box center [182, 189] width 13 height 6
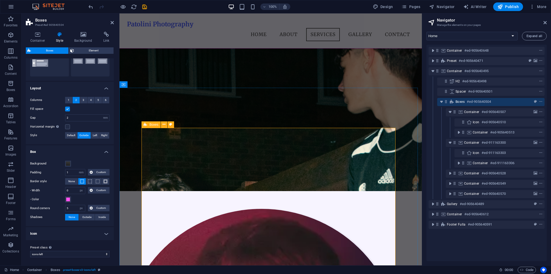
scroll to position [396, 0]
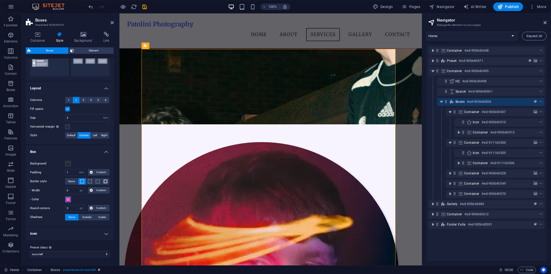
click at [70, 198] on span at bounding box center [68, 199] width 4 height 4
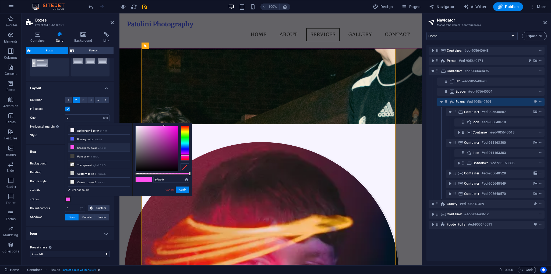
click at [182, 167] on div at bounding box center [185, 167] width 9 height 8
click at [183, 191] on button "Apply" at bounding box center [182, 189] width 13 height 6
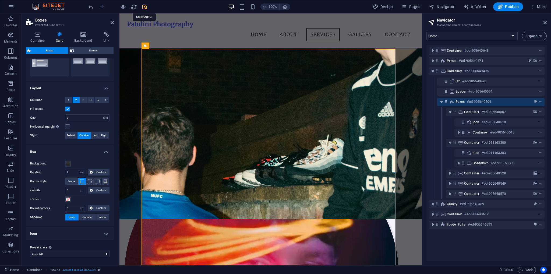
click at [142, 4] on icon "save" at bounding box center [145, 7] width 6 height 6
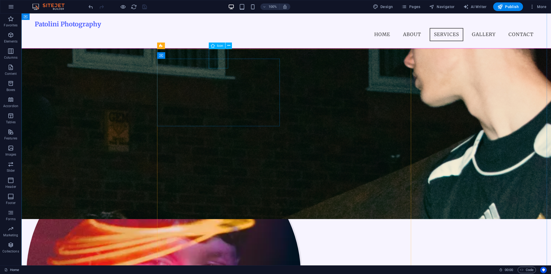
select select "xMidYMid"
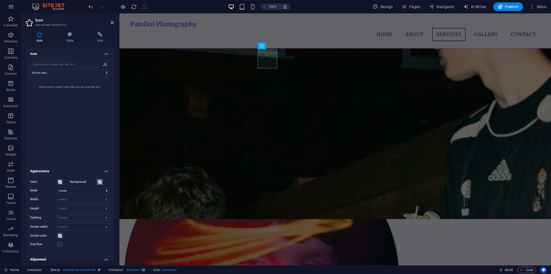
click at [98, 181] on span at bounding box center [100, 182] width 4 height 4
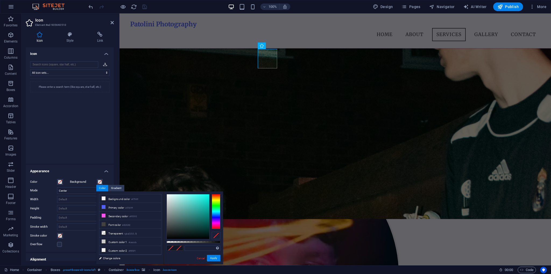
click at [44, 192] on label "Mode" at bounding box center [43, 190] width 27 height 6
click at [57, 192] on select "Scale Left Center Right" at bounding box center [83, 190] width 52 height 6
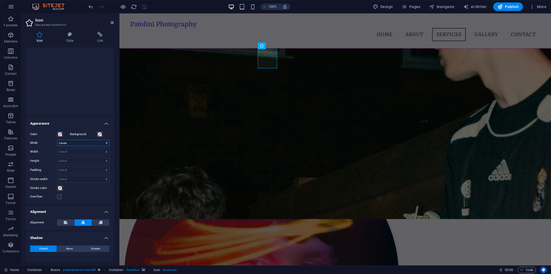
scroll to position [54, 0]
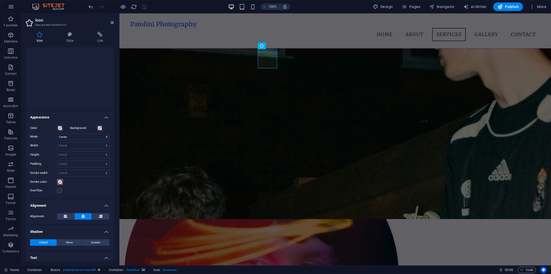
click at [61, 183] on span at bounding box center [60, 182] width 4 height 4
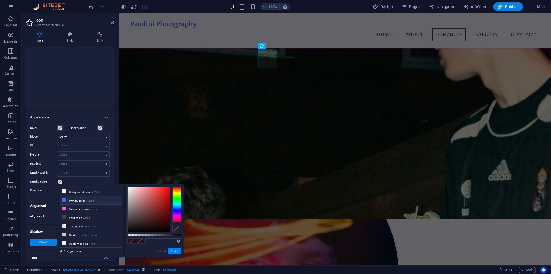
click at [103, 200] on li "Primary color #5161ff" at bounding box center [91, 200] width 62 height 9
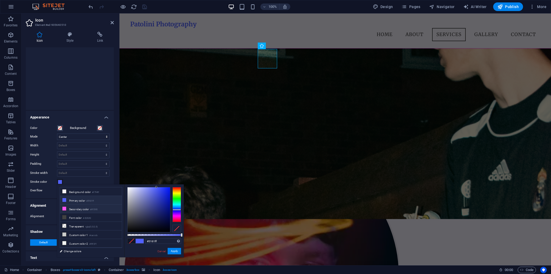
click at [79, 209] on li "Secondary color #ff51f0" at bounding box center [91, 208] width 62 height 9
type input "#ff51f0"
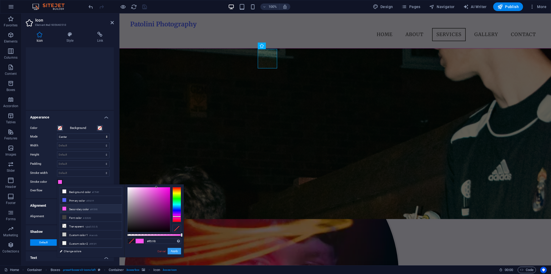
click at [175, 250] on button "Apply" at bounding box center [174, 251] width 13 height 6
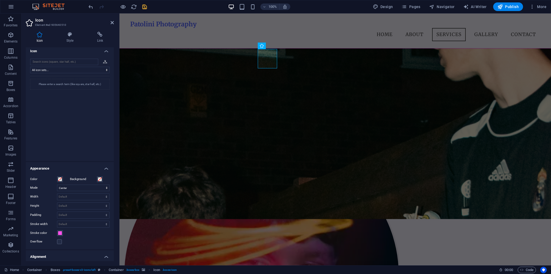
scroll to position [0, 0]
click at [63, 37] on icon at bounding box center [70, 34] width 29 height 5
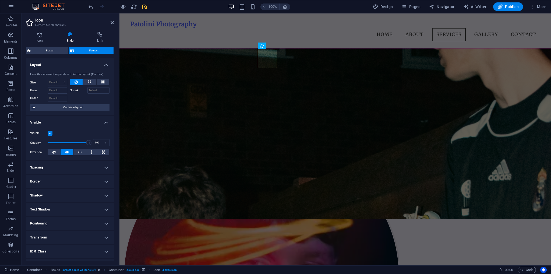
click at [42, 178] on h4 "Border" at bounding box center [70, 181] width 88 height 13
click at [42, 178] on h4 "Border" at bounding box center [70, 180] width 88 height 10
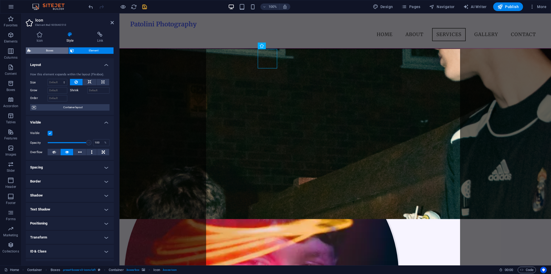
click at [62, 49] on span "Boxes" at bounding box center [50, 50] width 34 height 6
select select "rem"
select select "px"
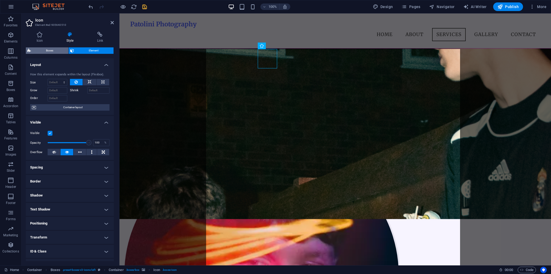
select select "preset-boxes-v3-icons-left"
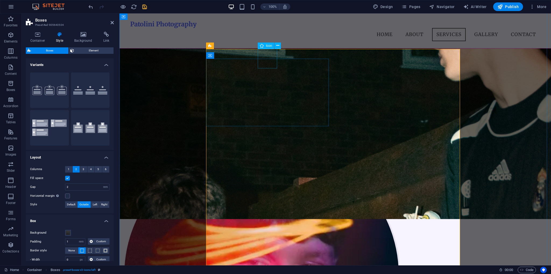
drag, startPoint x: 267, startPoint y: 56, endPoint x: 365, endPoint y: 55, distance: 97.9
